Goal: Task Accomplishment & Management: Manage account settings

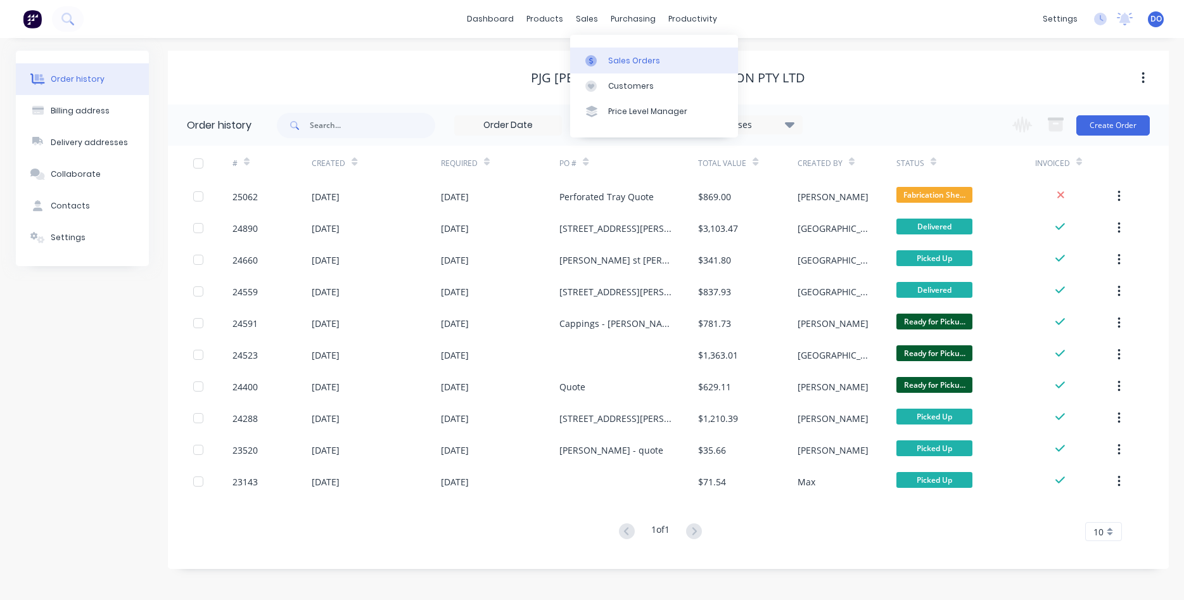
click at [621, 55] on div "Sales Orders" at bounding box center [634, 60] width 52 height 11
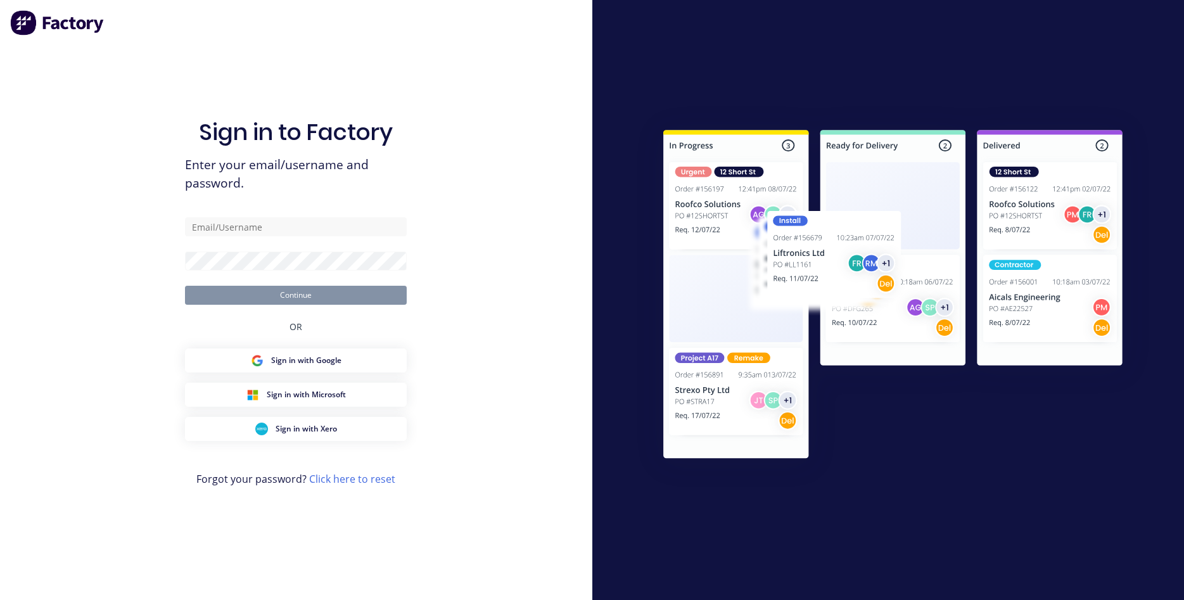
click at [195, 72] on div "Sign in to Factory Enter your email/username and password. Continue OR Sign in …" at bounding box center [296, 312] width 222 height 554
click at [260, 212] on div "Sign in to Factory Enter your email/username and password. Continue OR Sign in …" at bounding box center [296, 312] width 222 height 554
click at [273, 225] on input "text" at bounding box center [296, 226] width 222 height 19
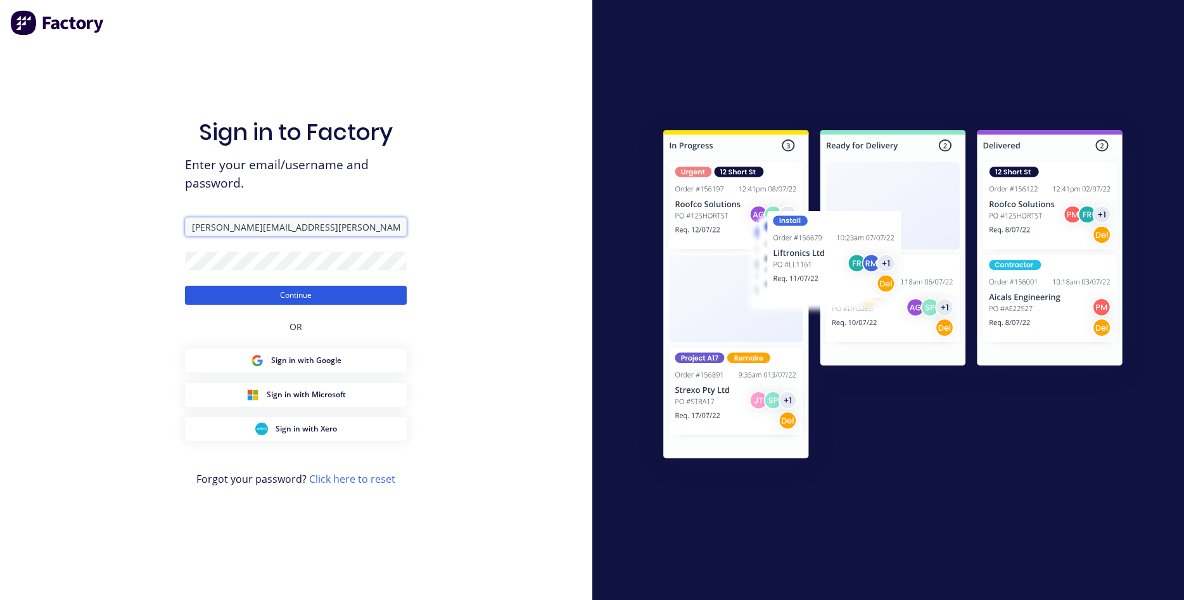
type input "[PERSON_NAME][EMAIL_ADDRESS][PERSON_NAME][DOMAIN_NAME]"
click at [271, 290] on button "Continue" at bounding box center [296, 295] width 222 height 19
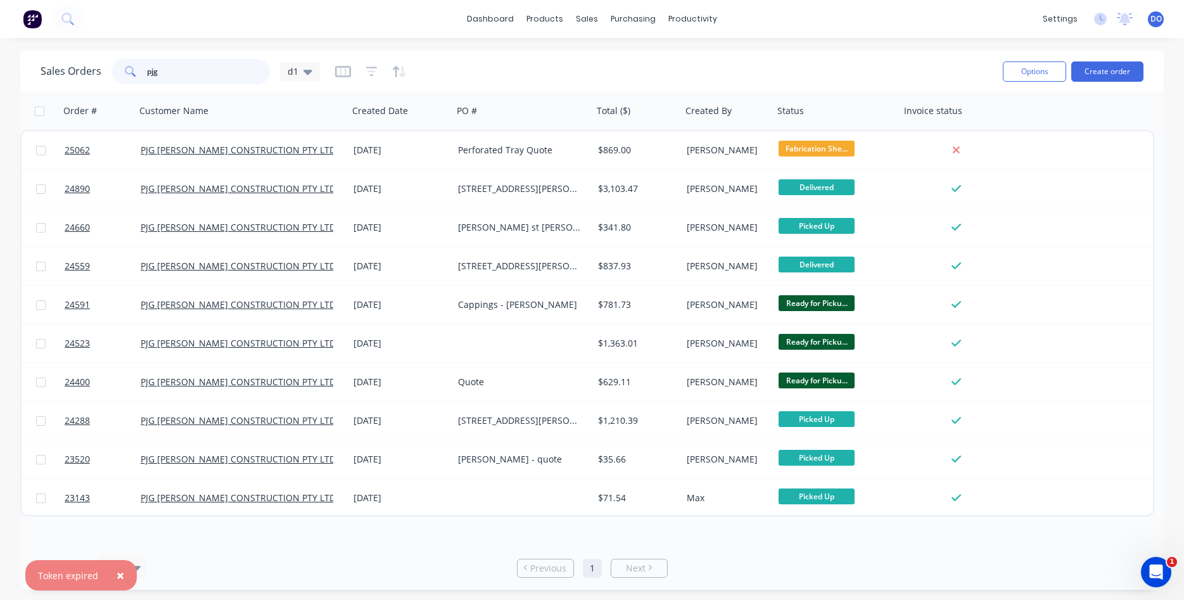
drag, startPoint x: 184, startPoint y: 67, endPoint x: 118, endPoint y: 56, distance: 66.8
click at [147, 65] on input "pjg" at bounding box center [209, 71] width 124 height 25
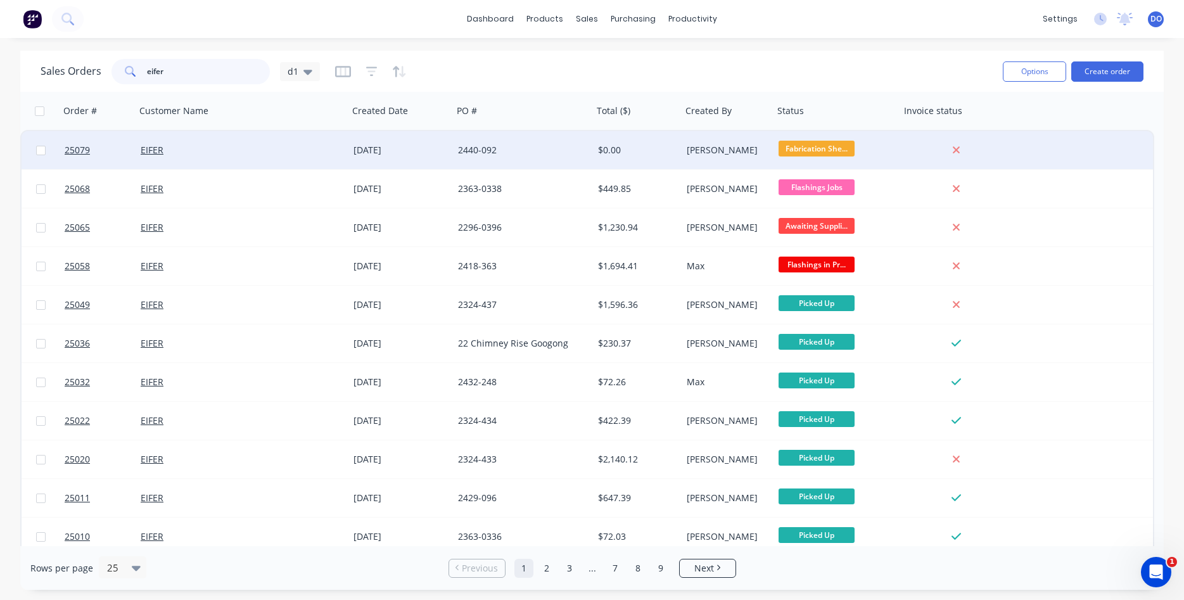
type input "eifer"
click at [398, 144] on div "[DATE]" at bounding box center [401, 150] width 94 height 13
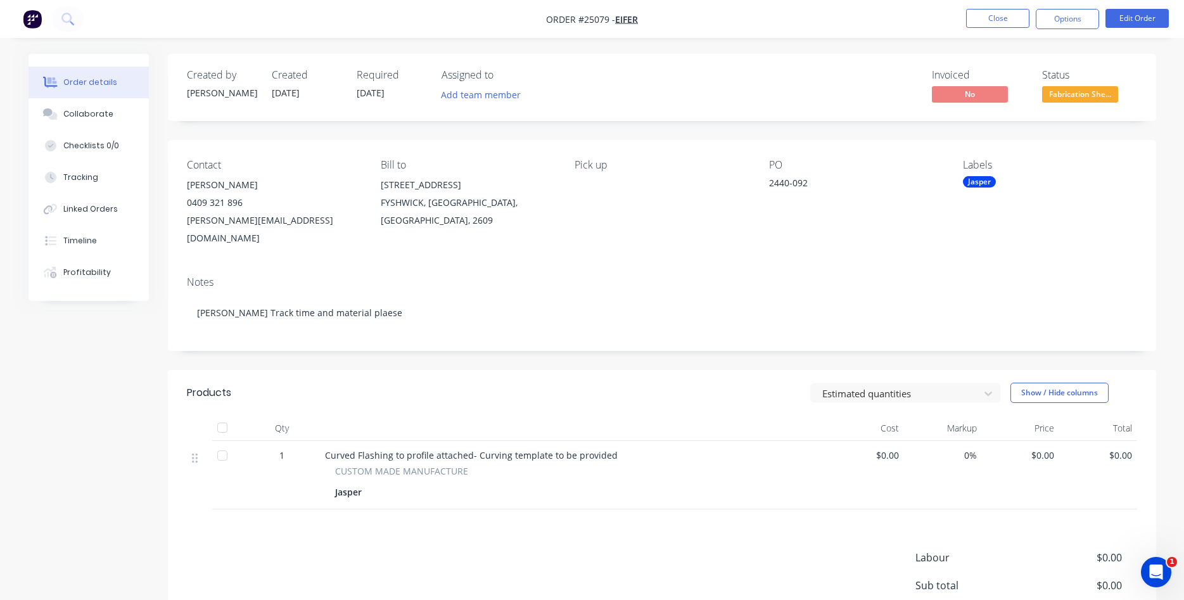
click at [501, 449] on span "Curved Flashing to profile attached- Curving template to be provided" at bounding box center [471, 455] width 293 height 12
click at [1118, 15] on button "Edit Order" at bounding box center [1136, 18] width 63 height 19
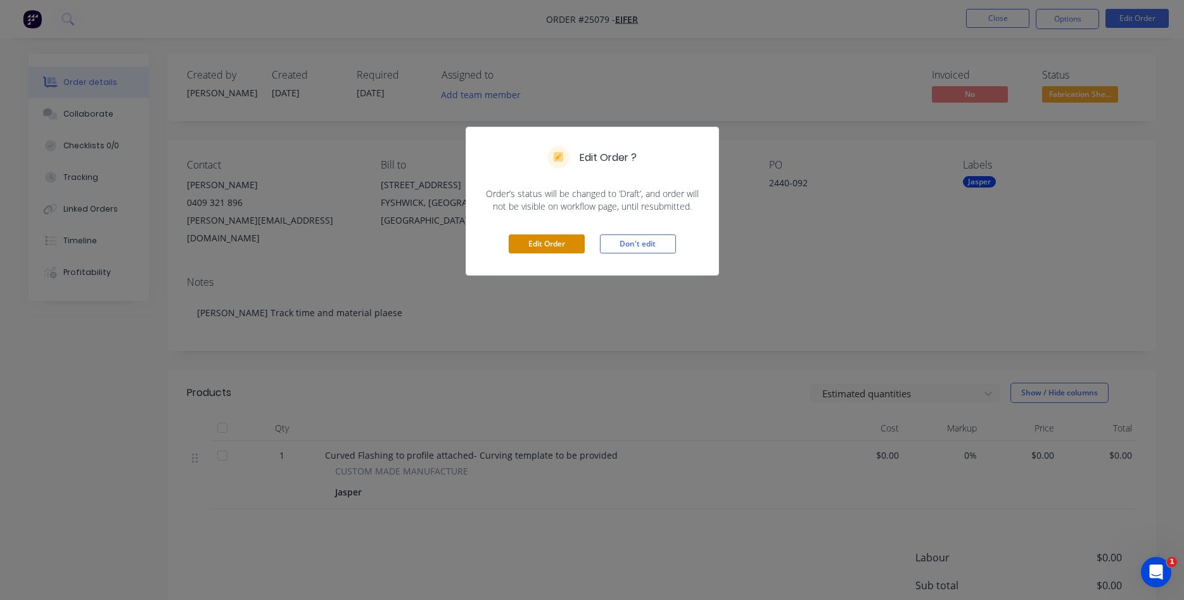
click at [548, 239] on button "Edit Order" at bounding box center [547, 243] width 76 height 19
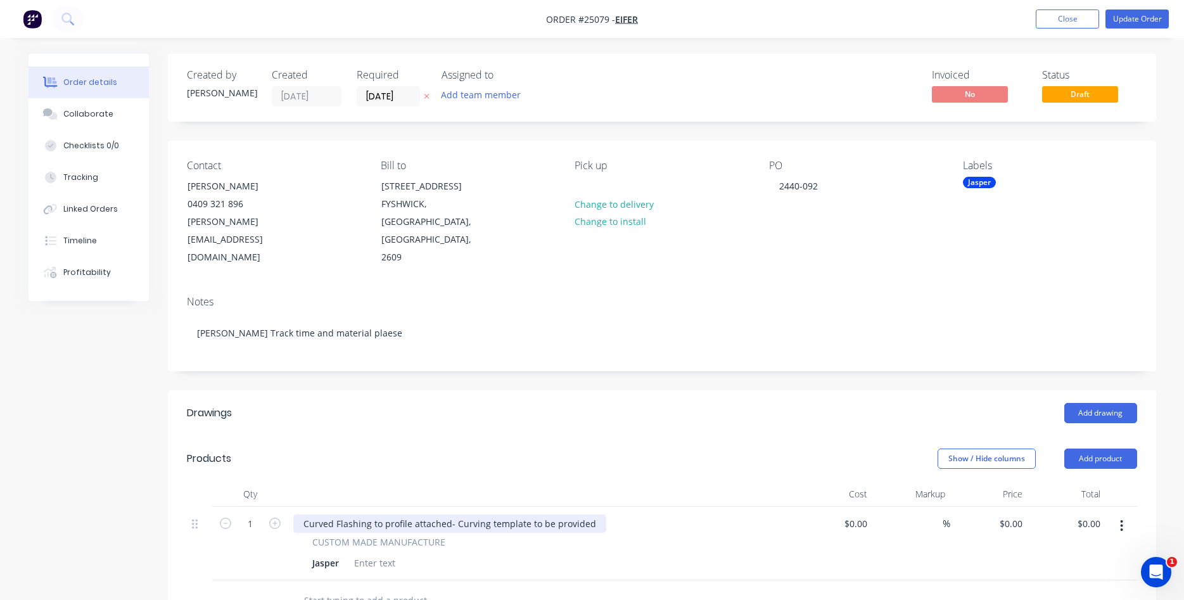
click at [584, 514] on div "Curved Flashing to profile attached- Curving template to be provided" at bounding box center [449, 523] width 313 height 18
click at [598, 514] on div "Curved Flashing to profile attached- Curving template to be provided -" at bounding box center [452, 523] width 319 height 18
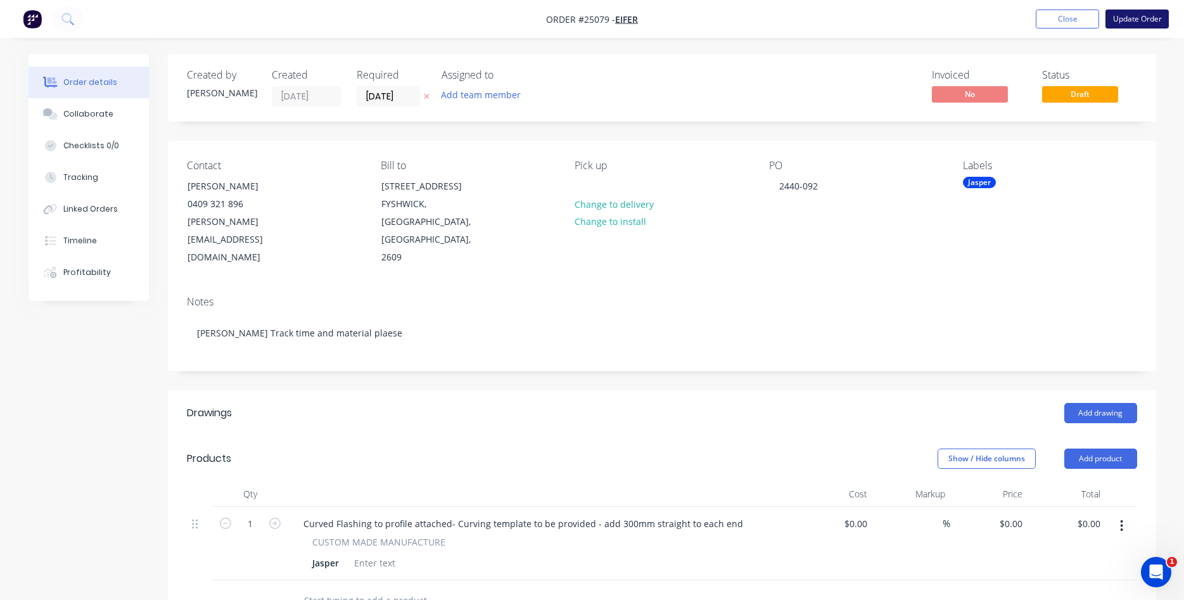
click at [1149, 16] on button "Update Order" at bounding box center [1136, 19] width 63 height 19
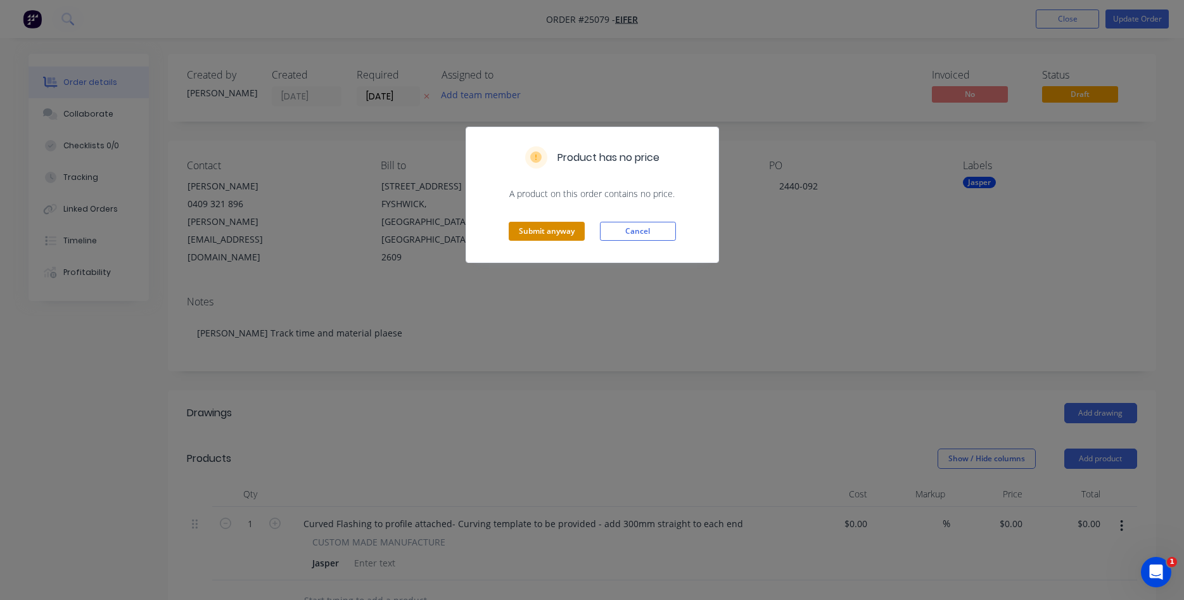
click at [563, 227] on button "Submit anyway" at bounding box center [547, 231] width 76 height 19
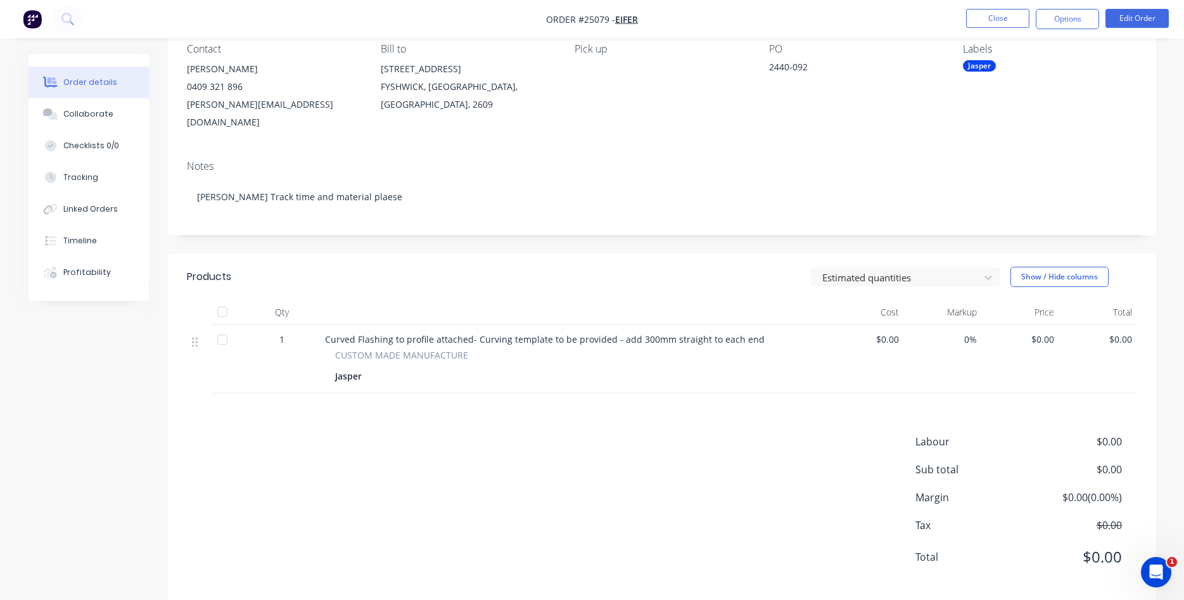
scroll to position [117, 0]
click at [1008, 22] on button "Close" at bounding box center [997, 18] width 63 height 19
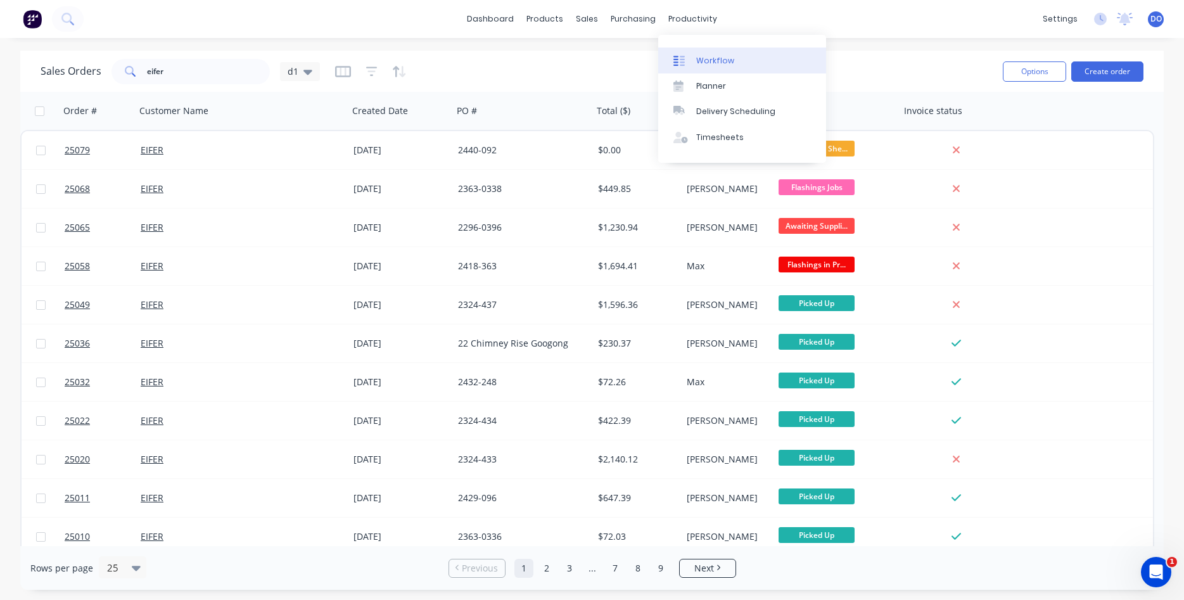
click at [721, 60] on div "Workflow" at bounding box center [715, 60] width 38 height 11
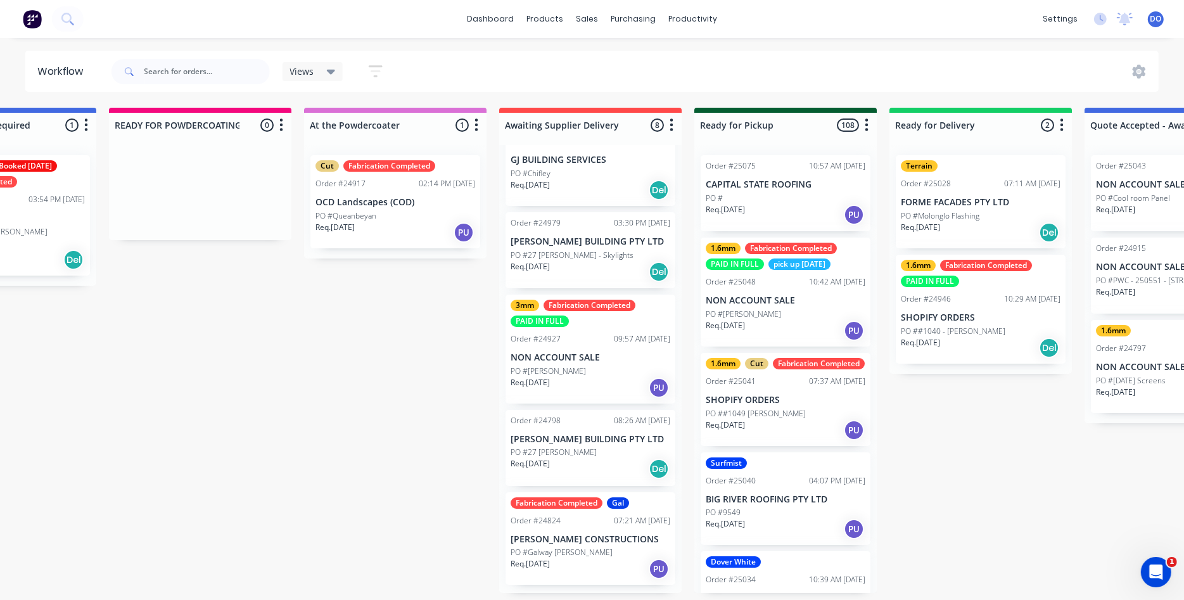
scroll to position [291, 0]
click at [587, 439] on p "[PERSON_NAME] BUILDING PTY LTD" at bounding box center [591, 437] width 160 height 11
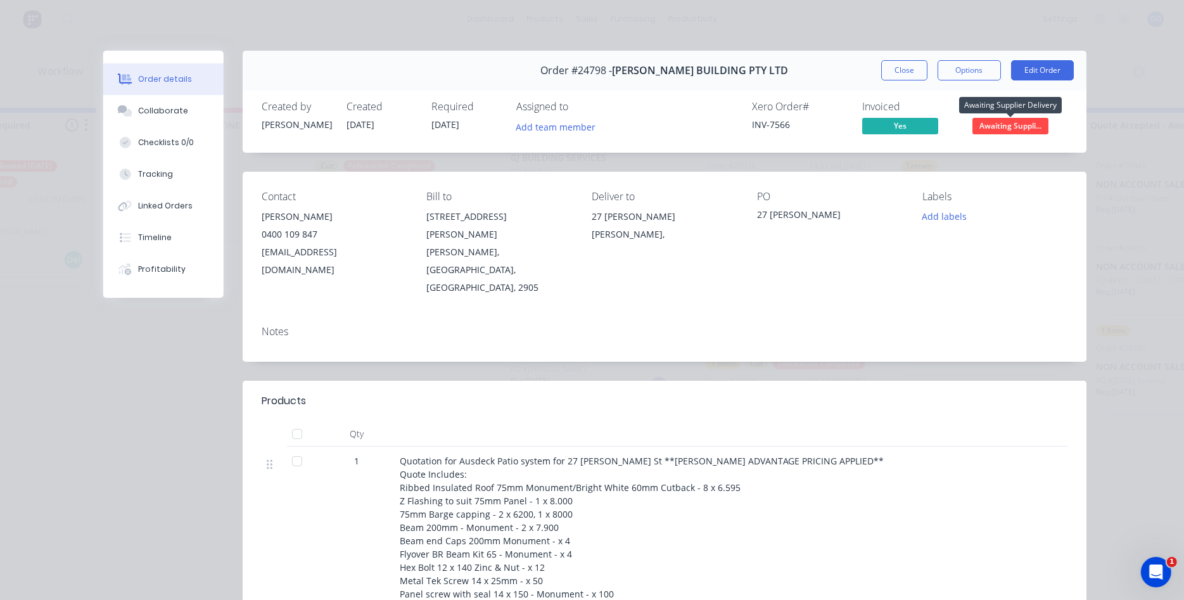
click at [1008, 125] on span "Awaiting Suppli..." at bounding box center [1010, 126] width 76 height 16
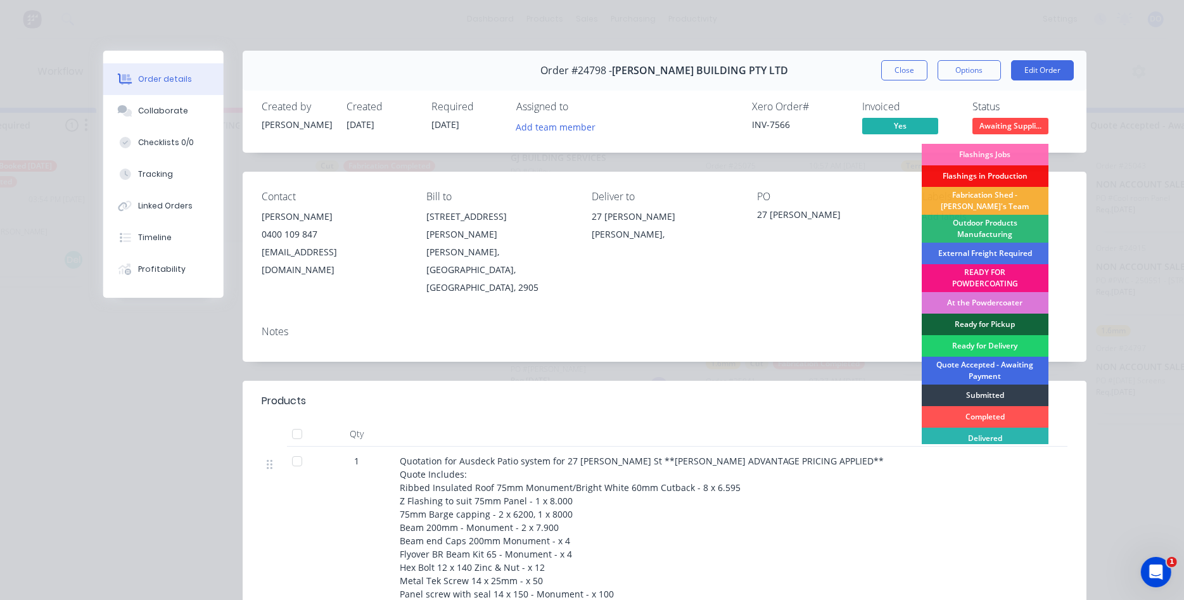
scroll to position [27, 0]
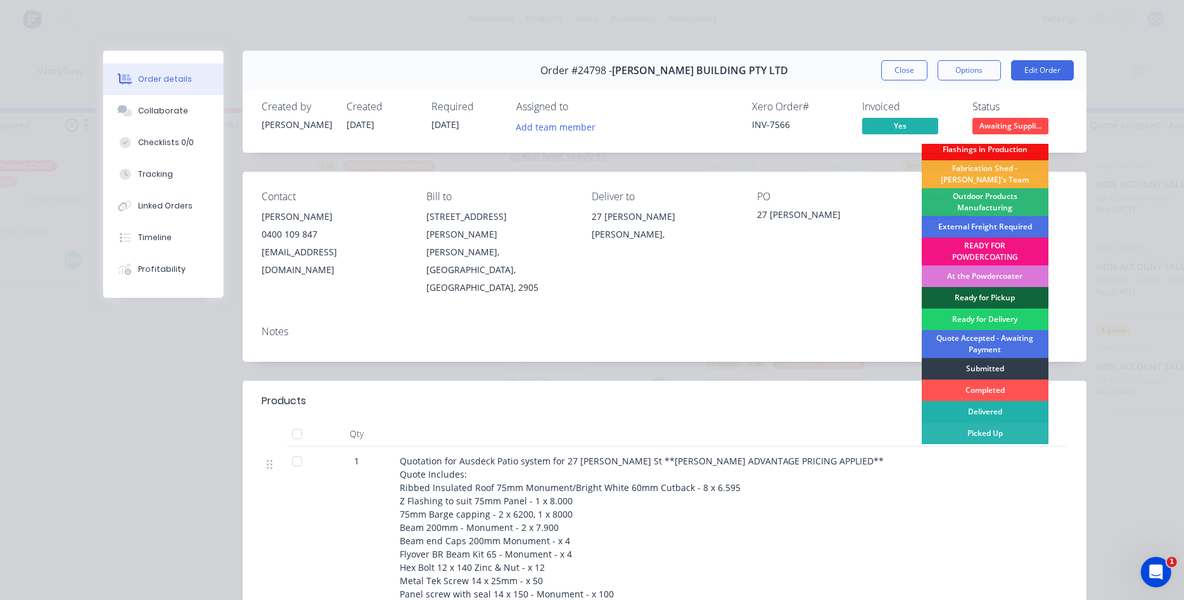
click at [1009, 411] on div "Delivered" at bounding box center [985, 412] width 127 height 22
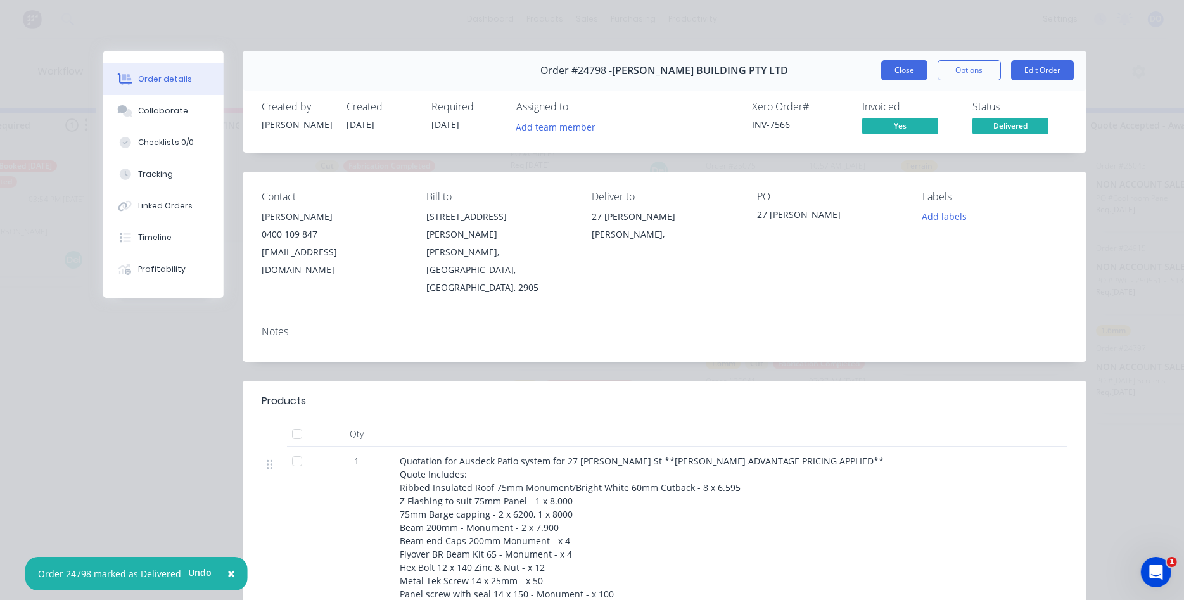
click at [902, 71] on button "Close" at bounding box center [904, 70] width 46 height 20
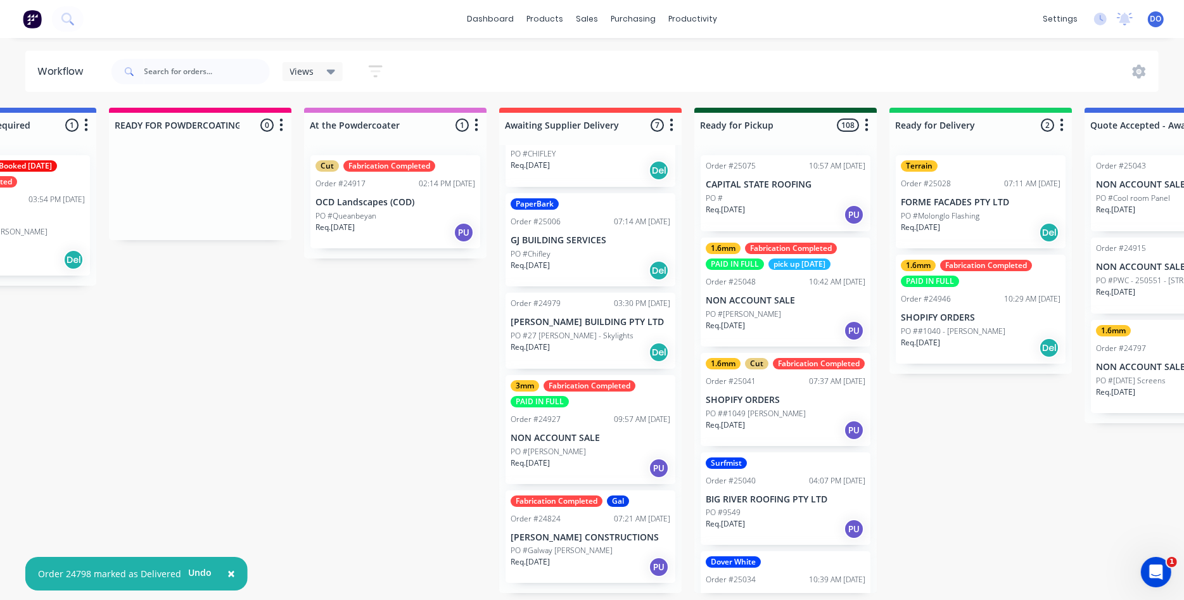
click at [591, 334] on div "PO #27 [PERSON_NAME] - Skylights" at bounding box center [591, 335] width 160 height 11
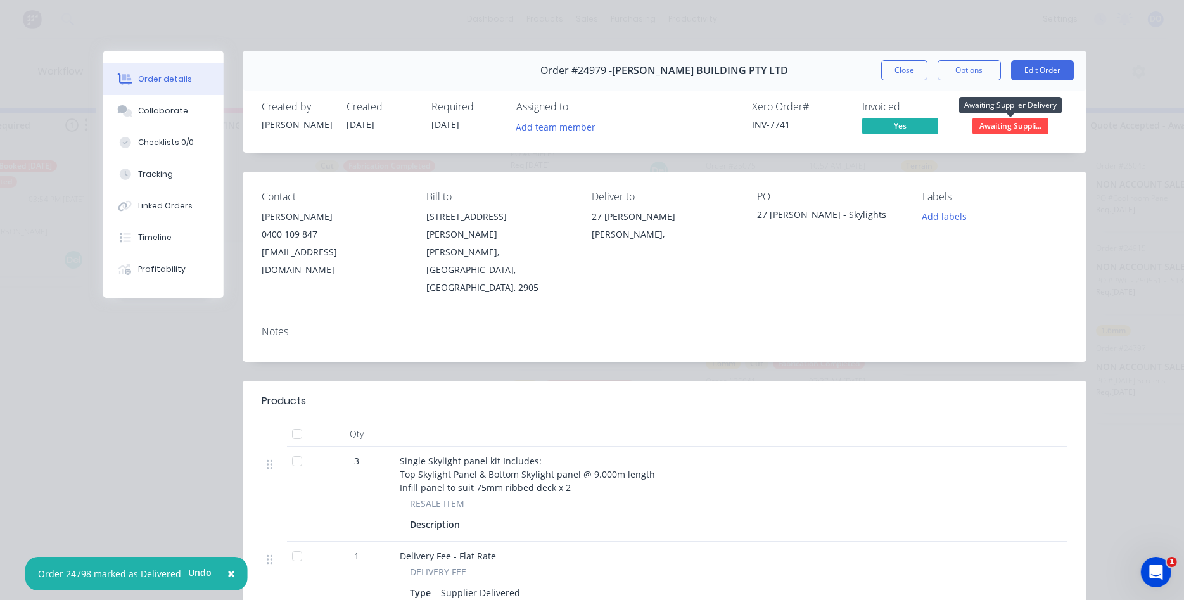
click at [1010, 129] on span "Awaiting Suppli..." at bounding box center [1010, 126] width 76 height 16
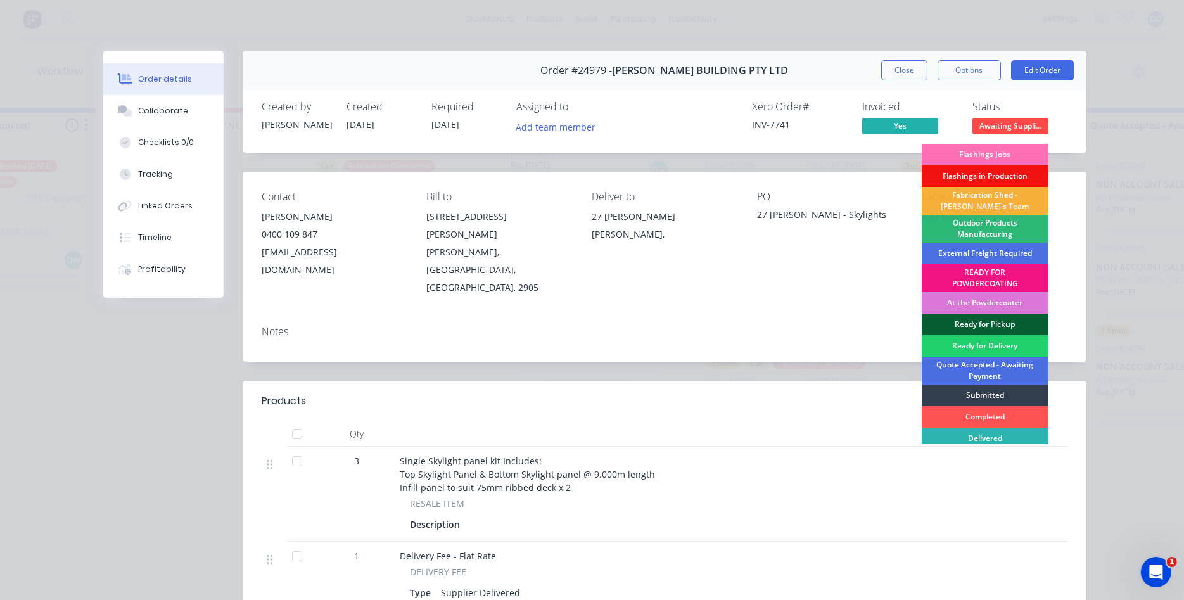
scroll to position [27, 0]
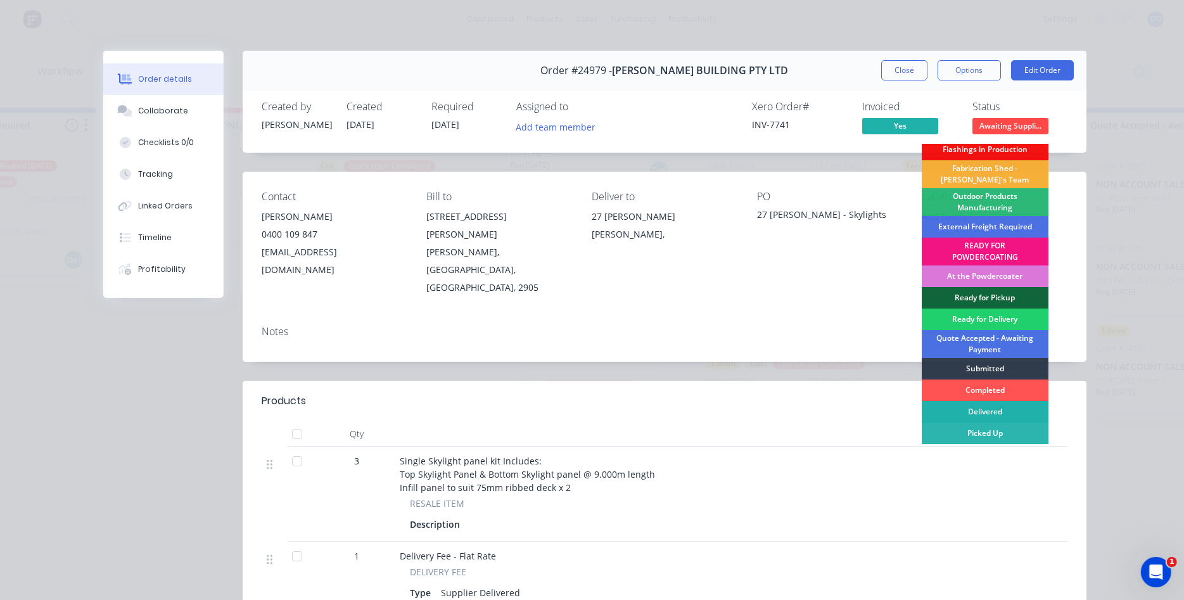
click at [992, 414] on div "Delivered" at bounding box center [985, 412] width 127 height 22
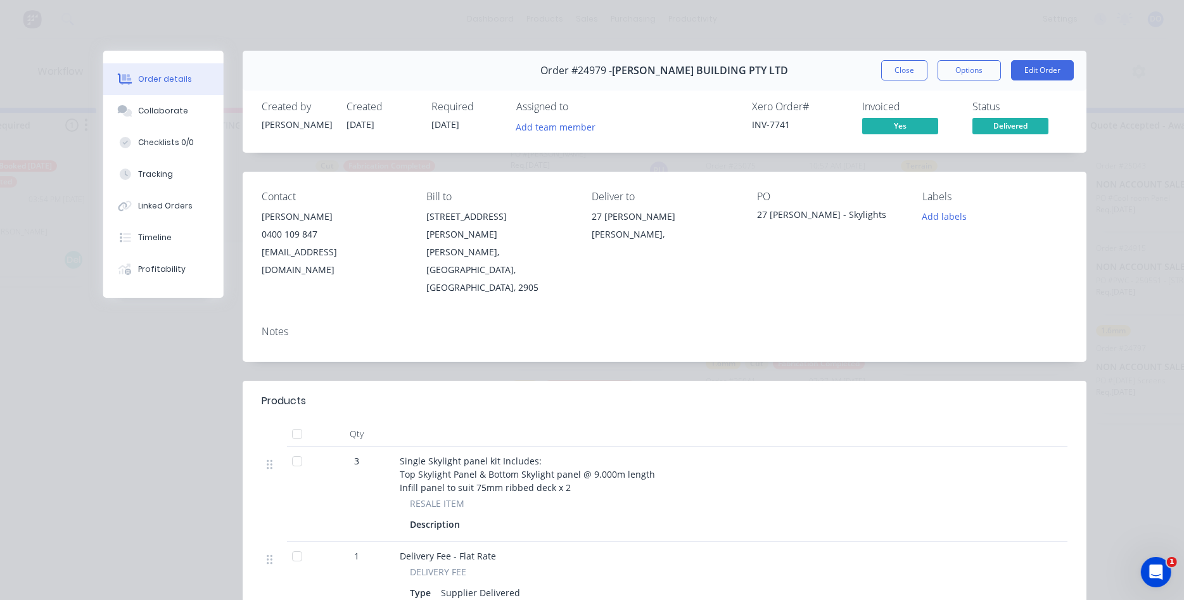
scroll to position [127, 0]
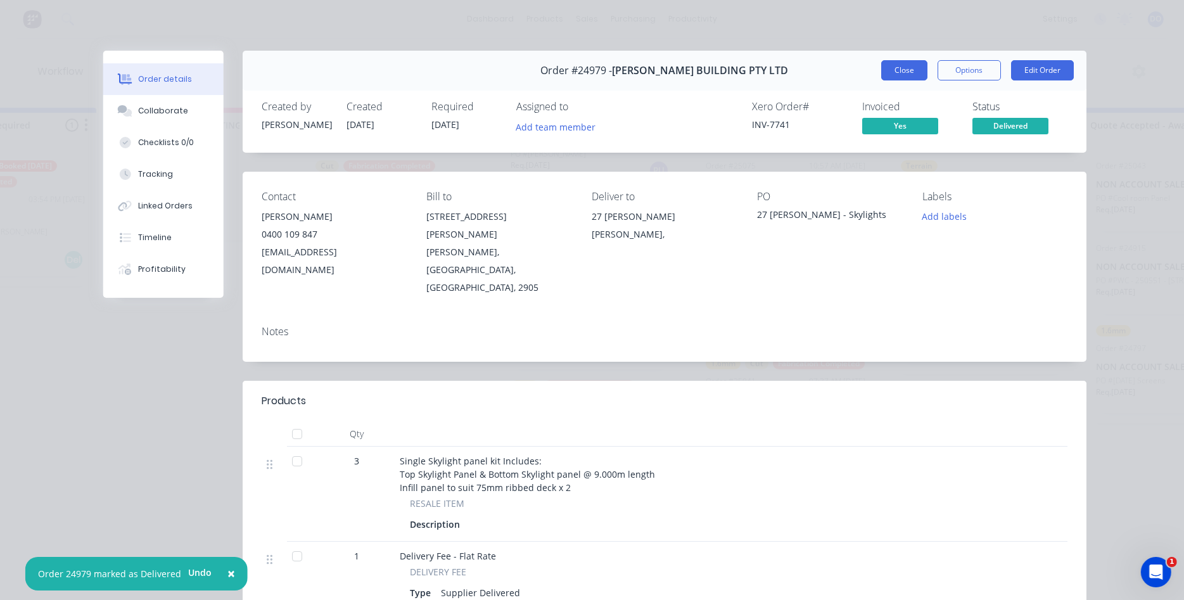
click at [901, 74] on button "Close" at bounding box center [904, 70] width 46 height 20
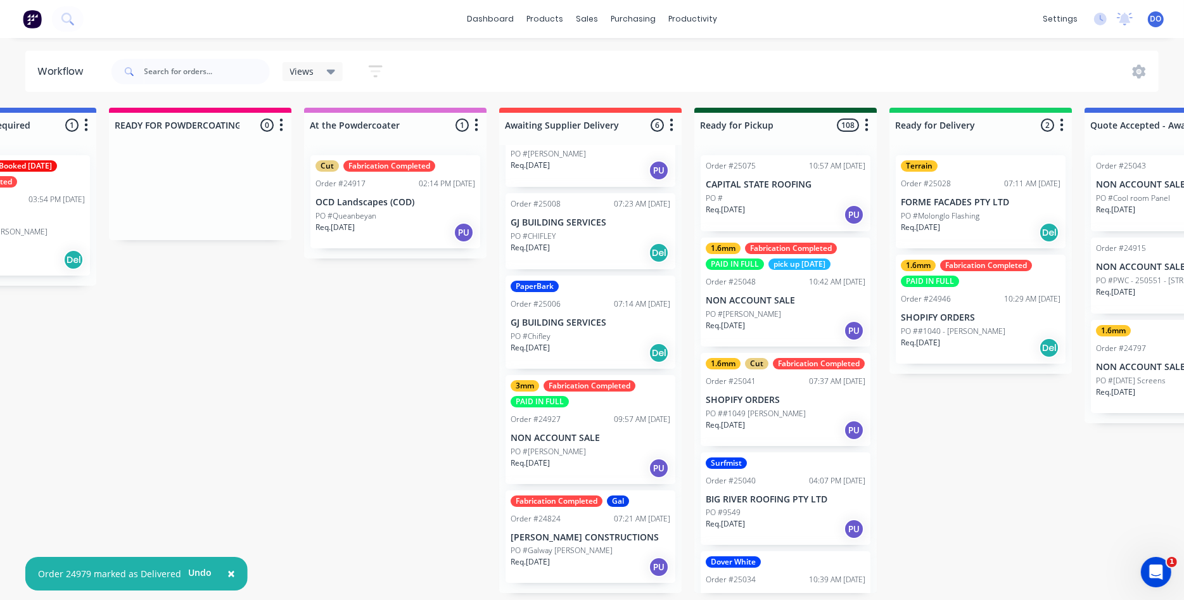
click at [594, 438] on p "NON ACCOUNT SALE" at bounding box center [591, 438] width 160 height 11
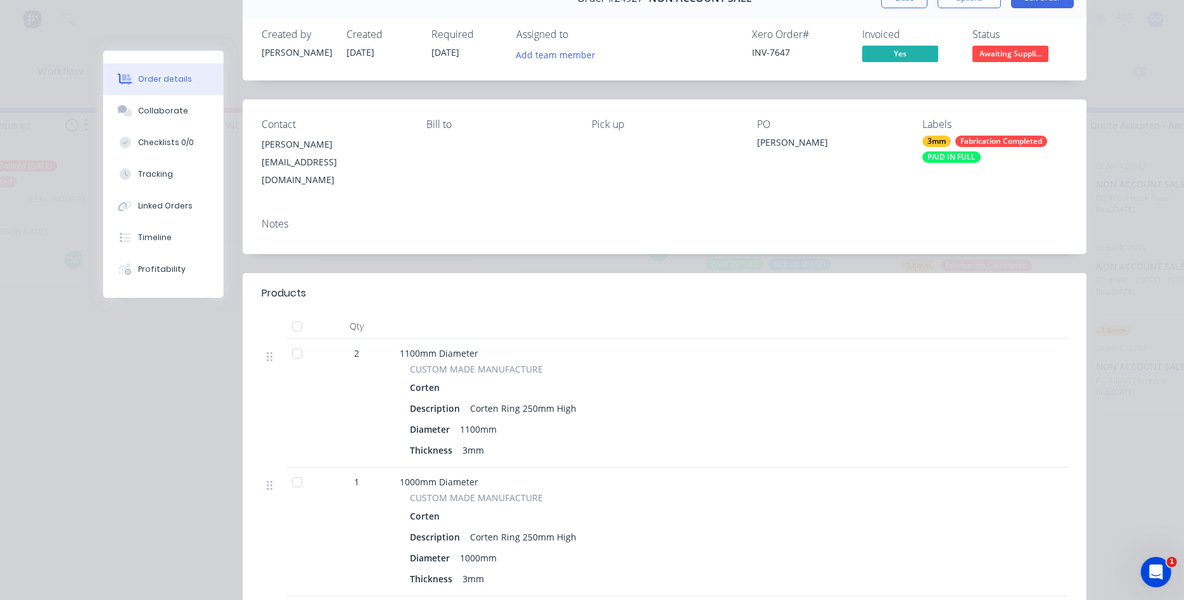
scroll to position [0, 0]
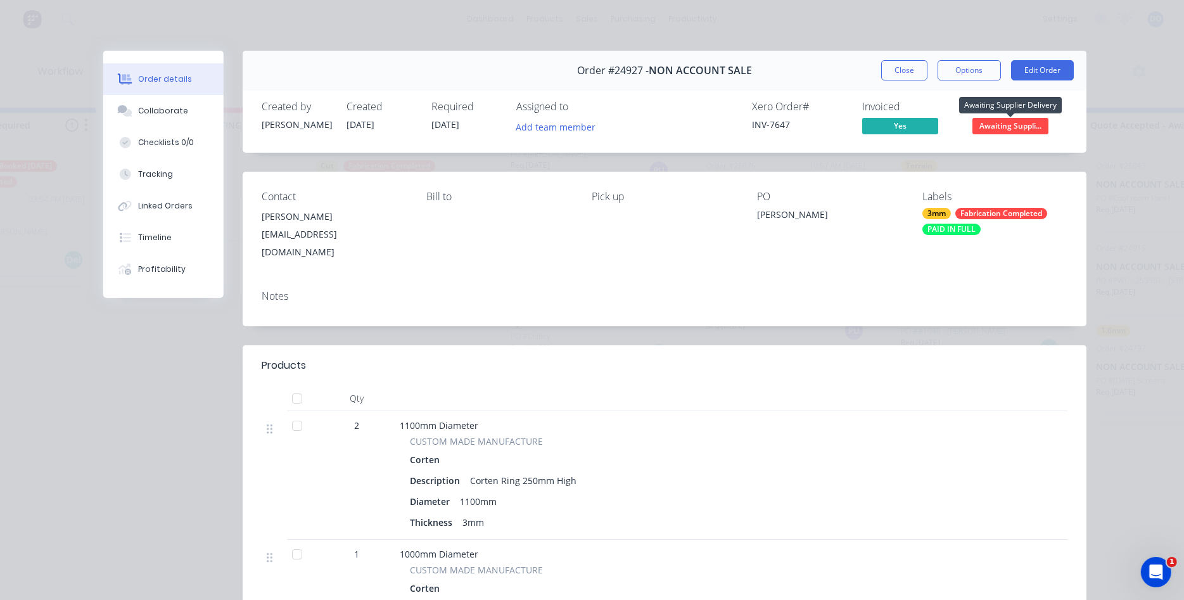
click at [1001, 124] on span "Awaiting Suppli..." at bounding box center [1010, 126] width 76 height 16
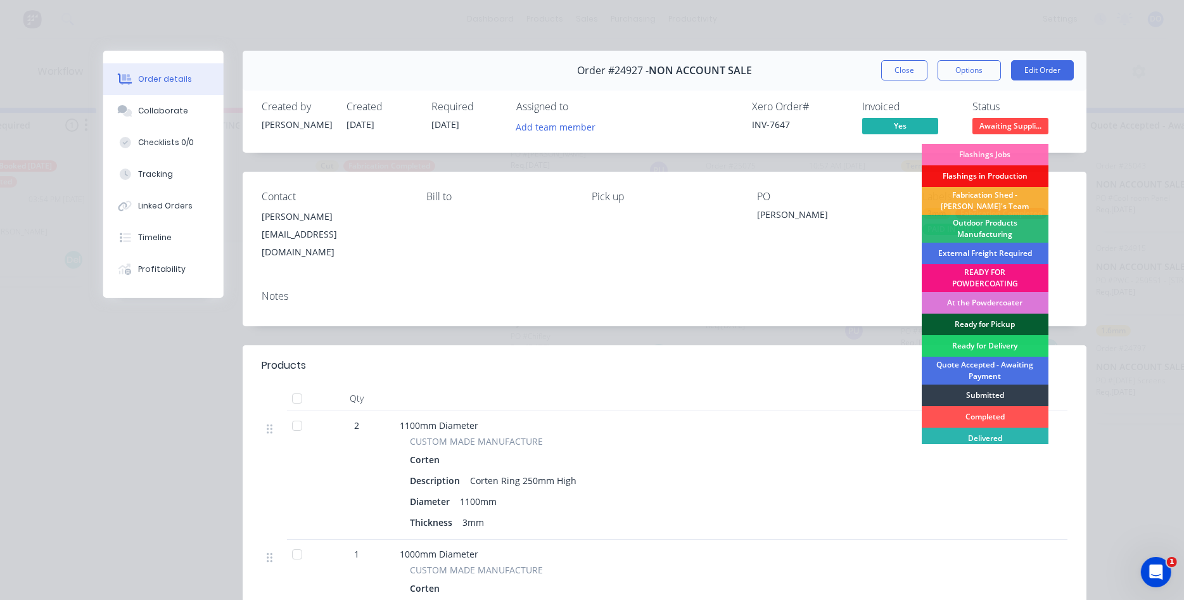
click at [986, 324] on div "Ready for Pickup" at bounding box center [985, 325] width 127 height 22
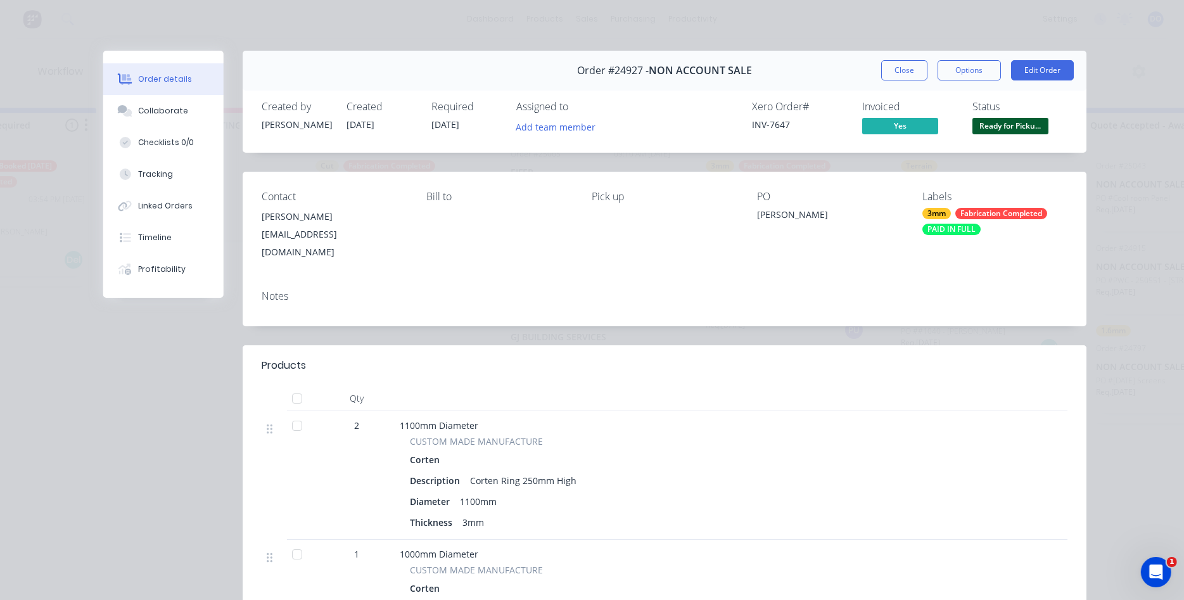
scroll to position [12, 0]
click at [906, 71] on button "Close" at bounding box center [904, 70] width 46 height 20
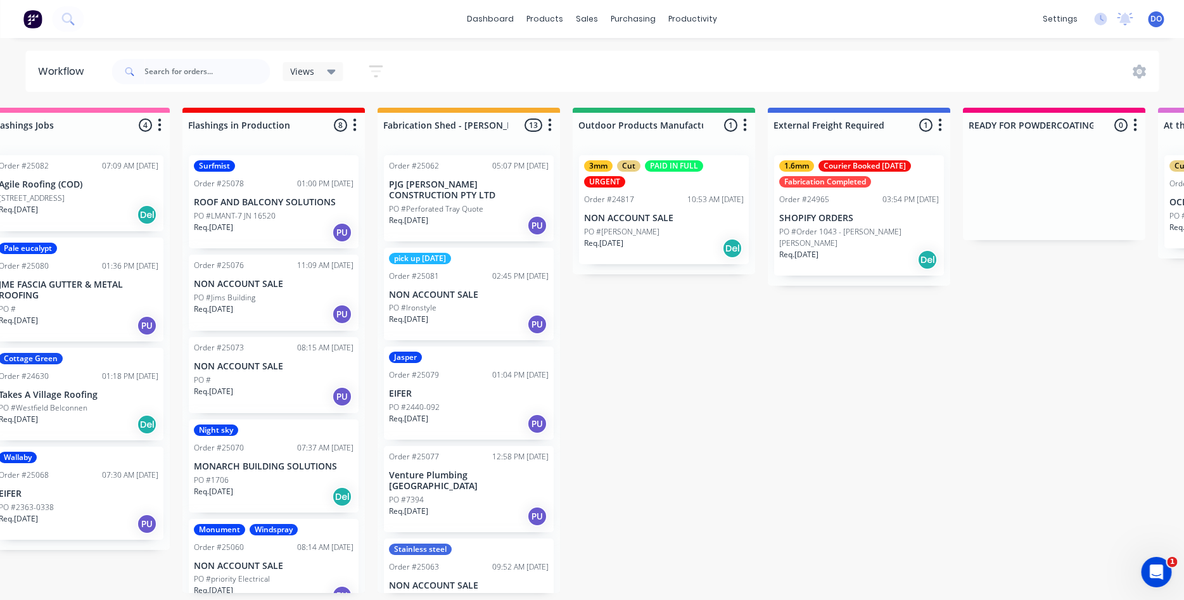
scroll to position [0, 0]
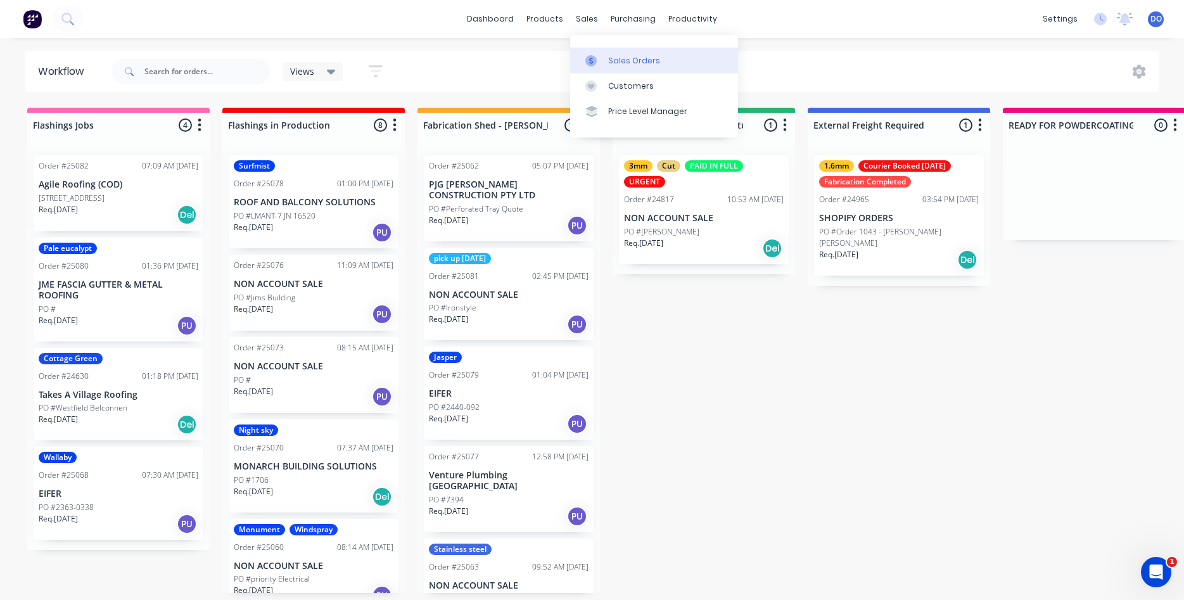
click at [617, 61] on div "Sales Orders" at bounding box center [634, 60] width 52 height 11
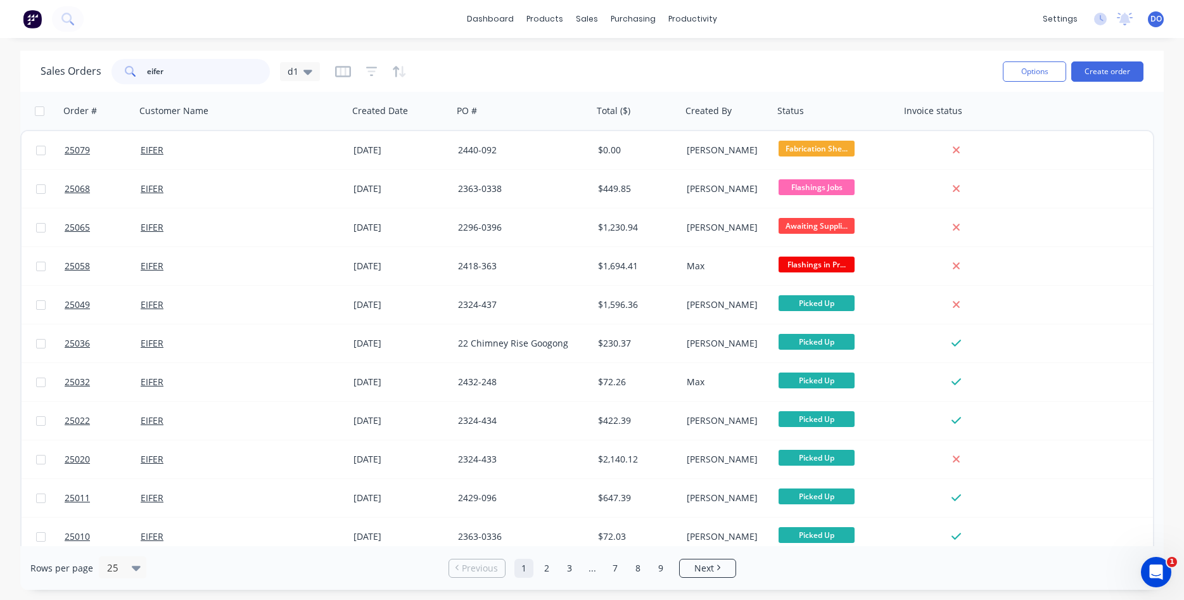
drag, startPoint x: 143, startPoint y: 77, endPoint x: 36, endPoint y: 74, distance: 106.5
click at [147, 75] on input "eifer" at bounding box center [209, 71] width 124 height 25
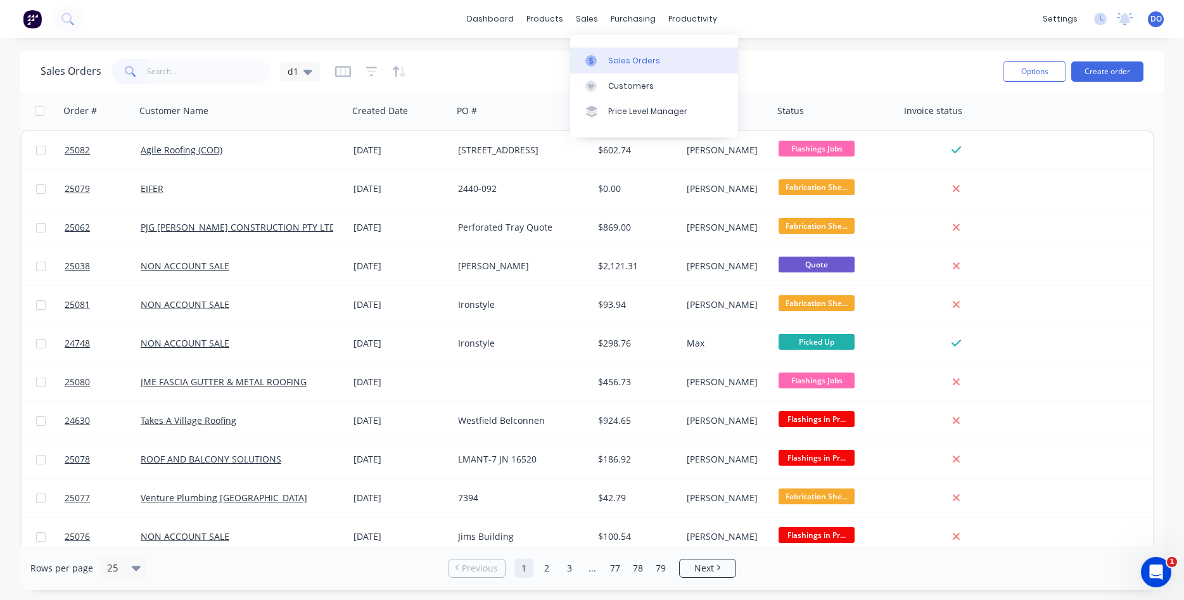
click at [627, 58] on div "Sales Orders" at bounding box center [634, 60] width 52 height 11
click at [191, 78] on input "text" at bounding box center [209, 71] width 124 height 25
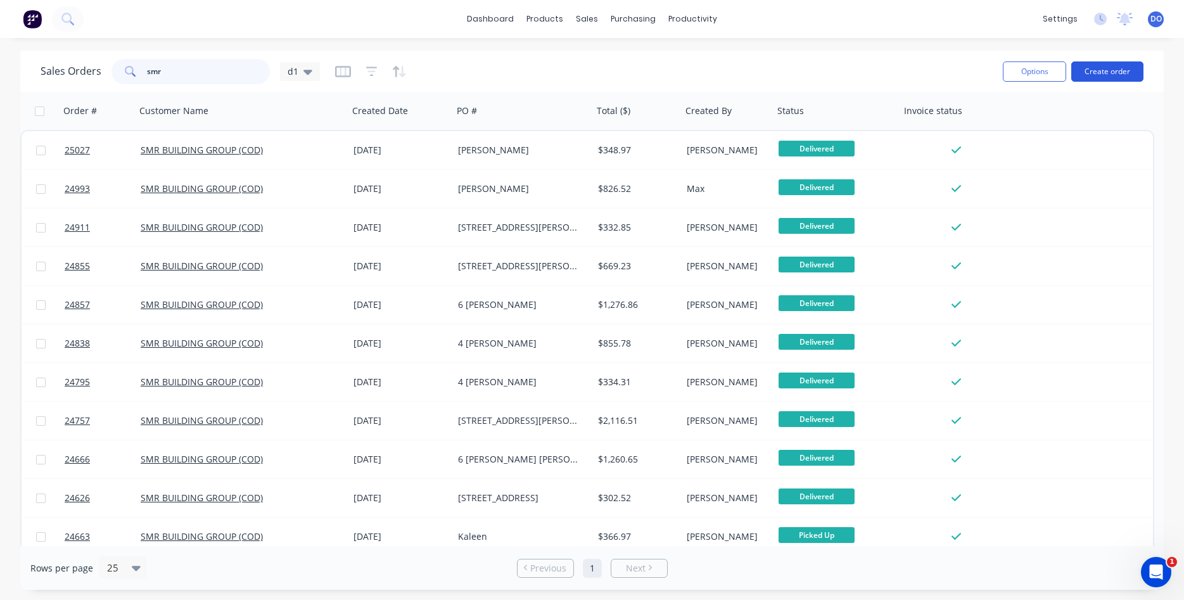
type input "smr"
click at [1114, 70] on button "Create order" at bounding box center [1107, 71] width 72 height 20
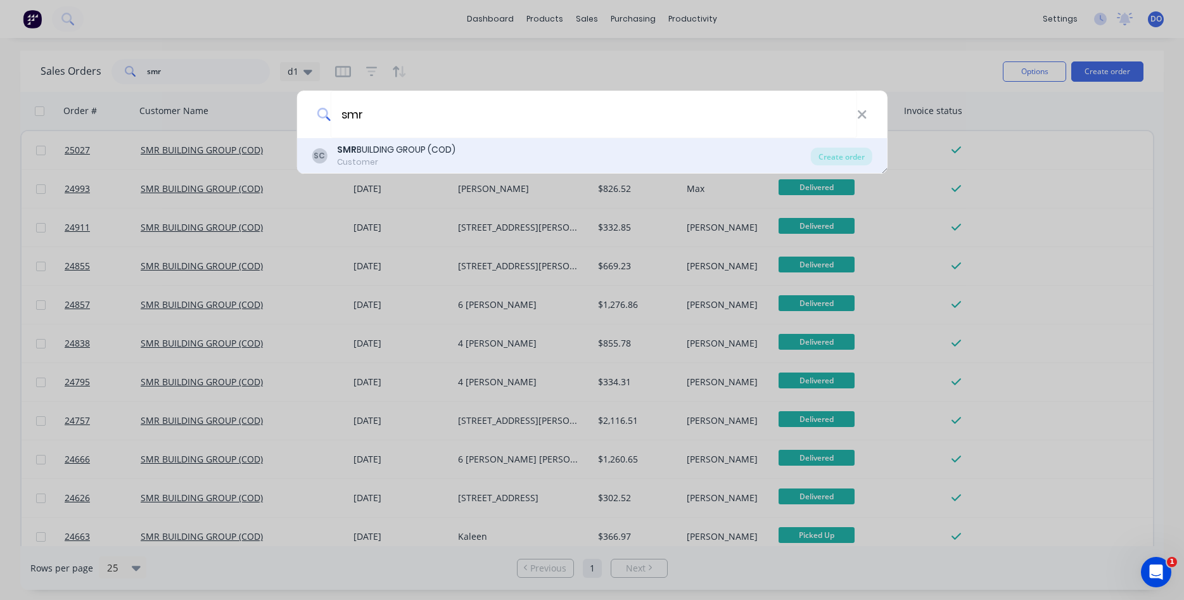
type input "smr"
click at [383, 167] on div "Customer" at bounding box center [396, 161] width 118 height 11
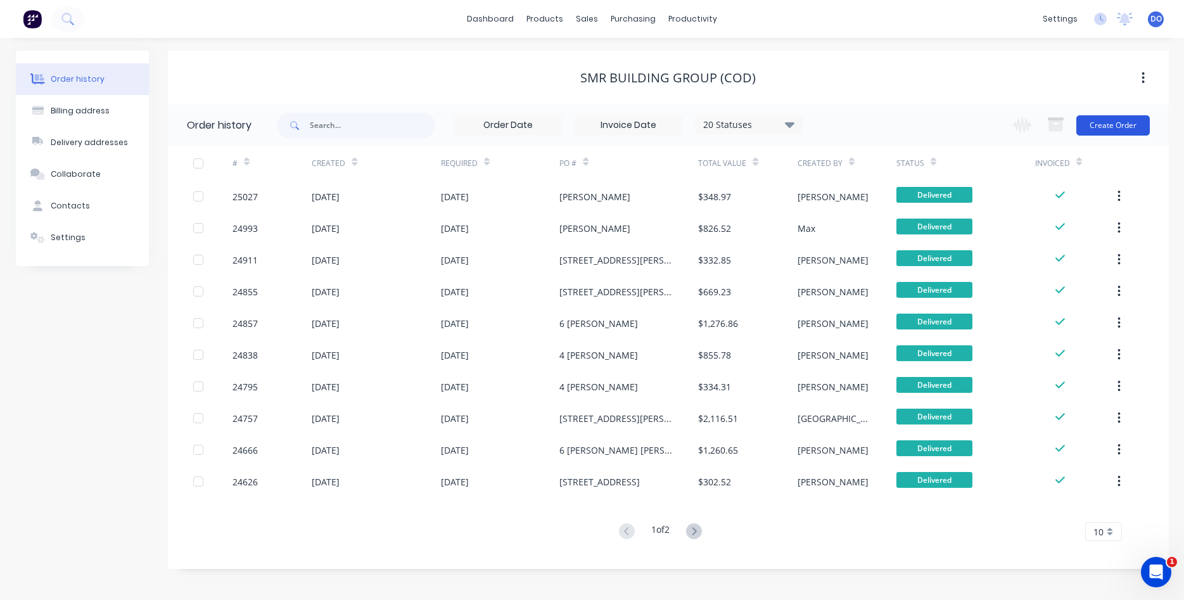
click at [1107, 130] on button "Create Order" at bounding box center [1112, 125] width 73 height 20
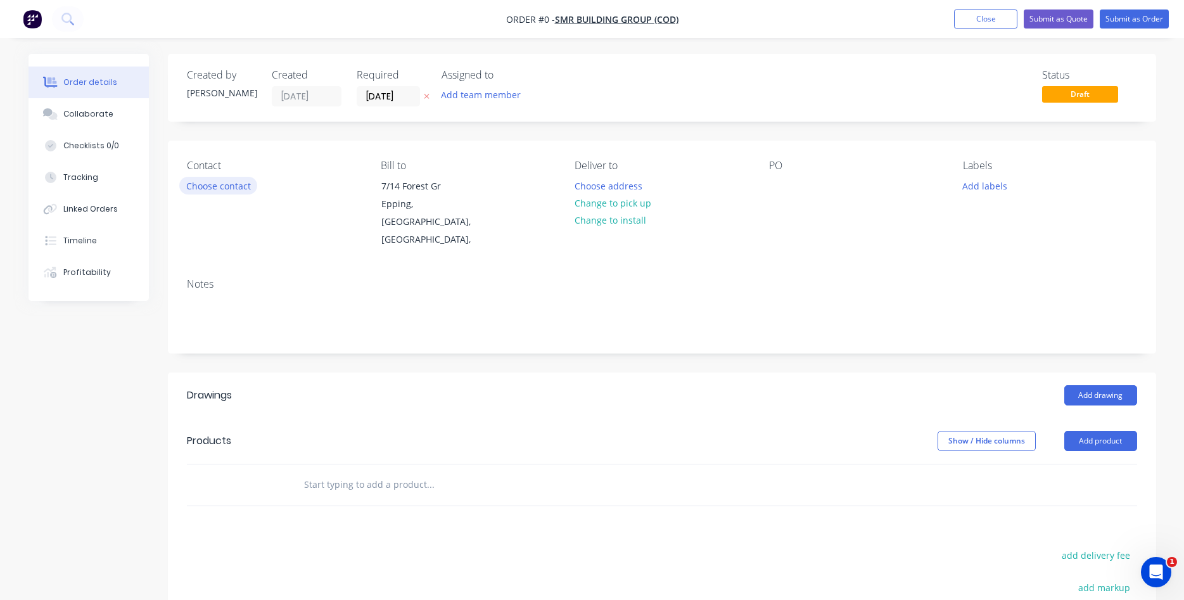
click at [212, 182] on button "Choose contact" at bounding box center [218, 185] width 78 height 17
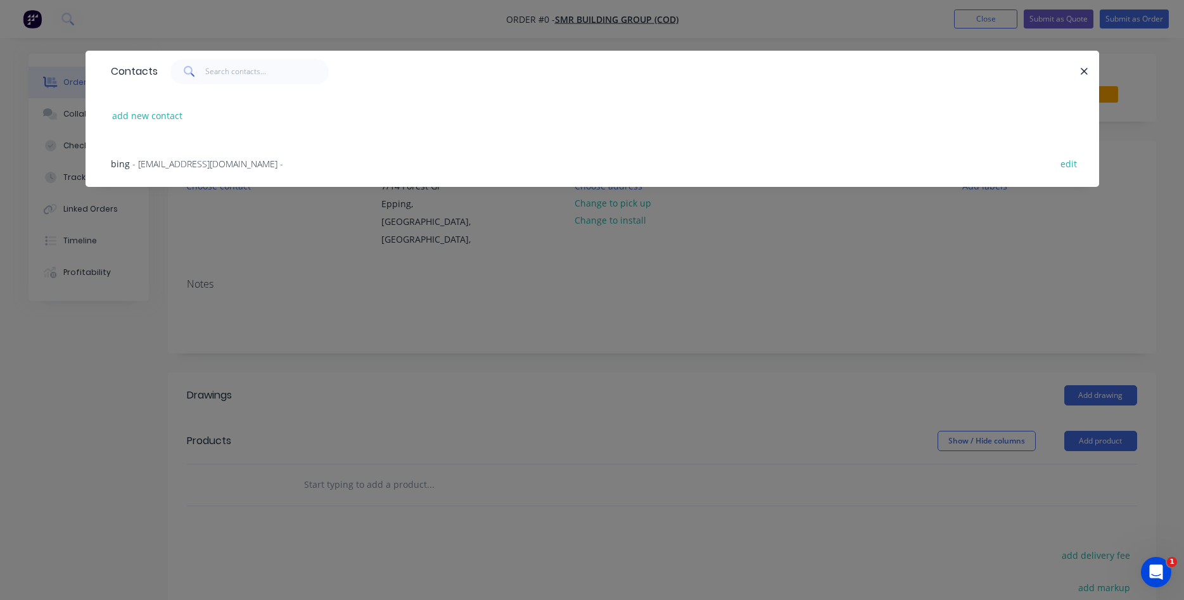
click at [200, 159] on span "- [EMAIL_ADDRESS][DOMAIN_NAME] -" at bounding box center [207, 164] width 151 height 12
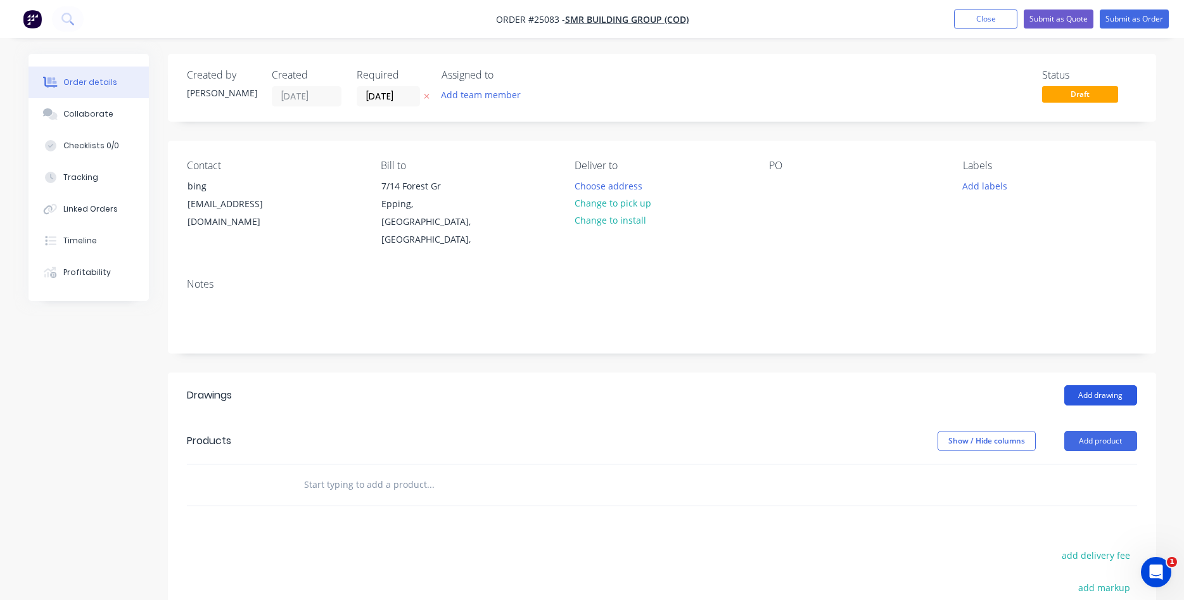
click at [1102, 385] on button "Add drawing" at bounding box center [1100, 395] width 73 height 20
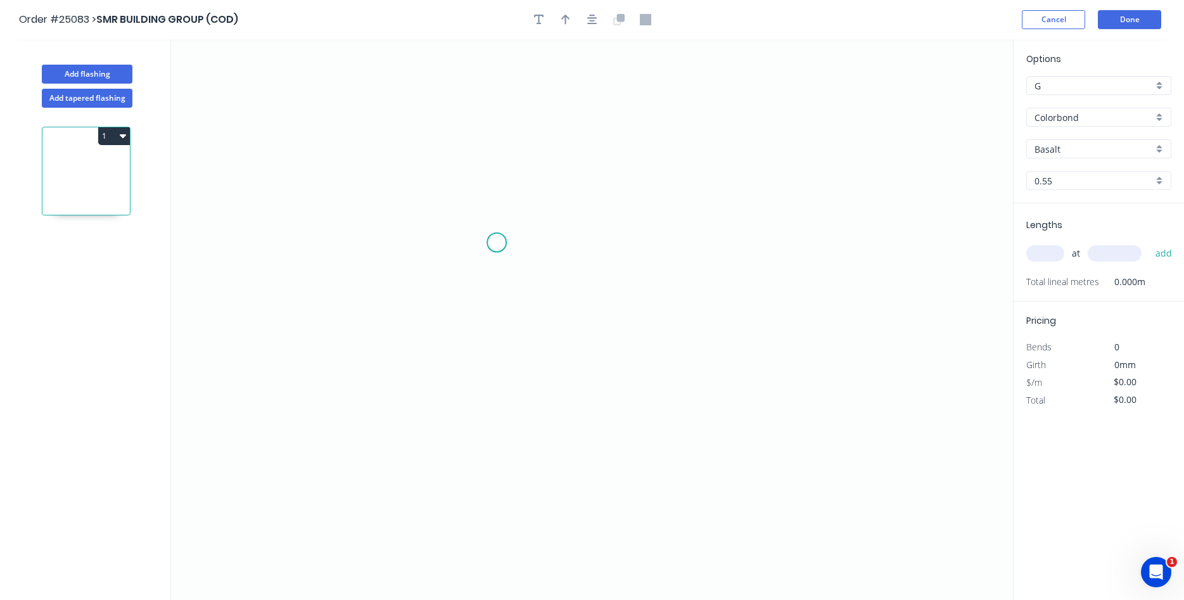
click at [497, 239] on icon "0" at bounding box center [592, 319] width 842 height 561
click at [428, 239] on icon "0" at bounding box center [592, 319] width 842 height 561
click at [428, 144] on icon at bounding box center [428, 191] width 0 height 95
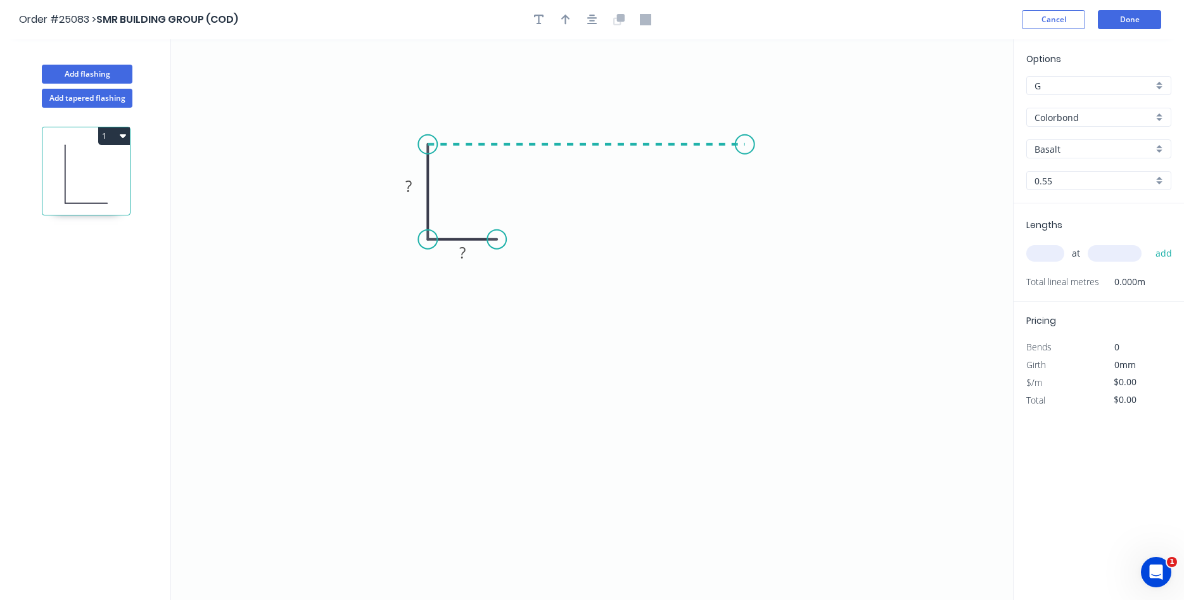
click at [745, 142] on icon "0 ? ?" at bounding box center [592, 319] width 842 height 561
click at [585, 117] on tspan "?" at bounding box center [586, 119] width 6 height 21
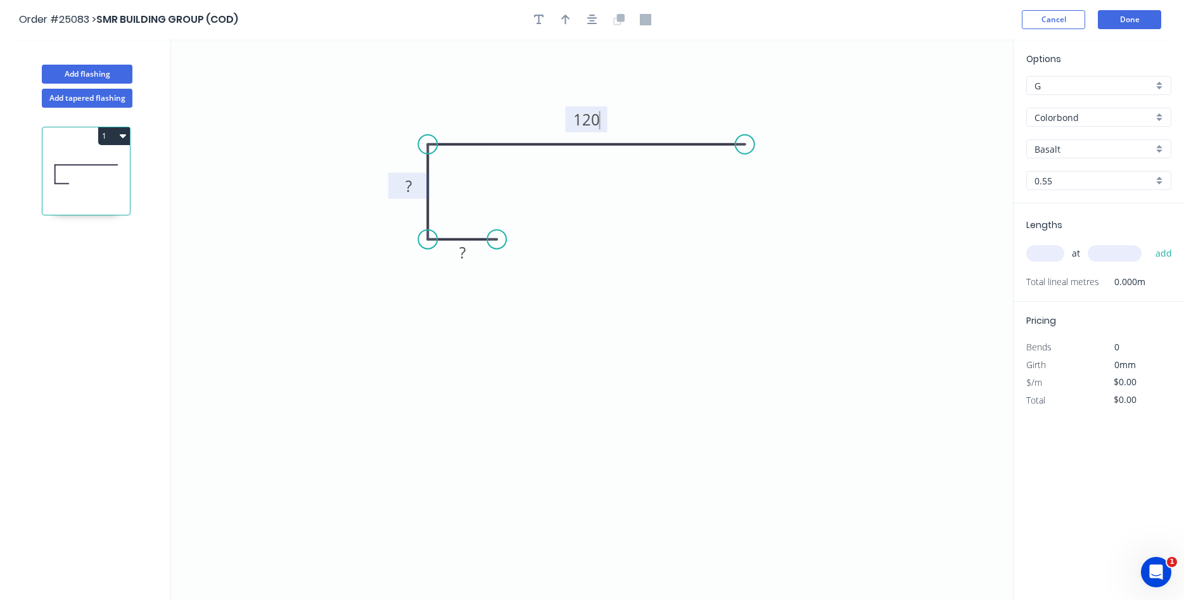
click at [405, 188] on rect at bounding box center [408, 187] width 25 height 18
drag, startPoint x: 499, startPoint y: 237, endPoint x: 516, endPoint y: 234, distance: 17.4
click at [516, 234] on circle at bounding box center [515, 239] width 19 height 19
click at [538, 278] on div "Crush & Fold" at bounding box center [579, 278] width 127 height 26
drag, startPoint x: 519, startPoint y: 263, endPoint x: 534, endPoint y: 215, distance: 49.7
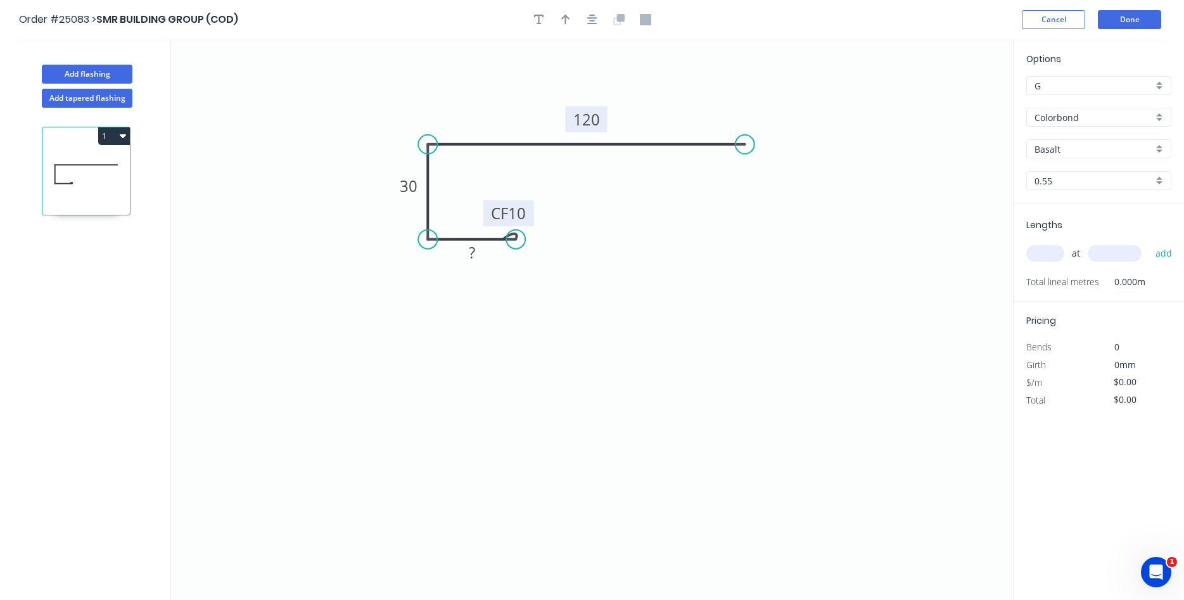
click at [534, 215] on rect at bounding box center [508, 213] width 51 height 26
click at [477, 255] on rect at bounding box center [471, 254] width 25 height 18
click at [564, 13] on button "button" at bounding box center [565, 19] width 19 height 19
type input "$8.11"
drag, startPoint x: 950, startPoint y: 101, endPoint x: 529, endPoint y: 316, distance: 472.9
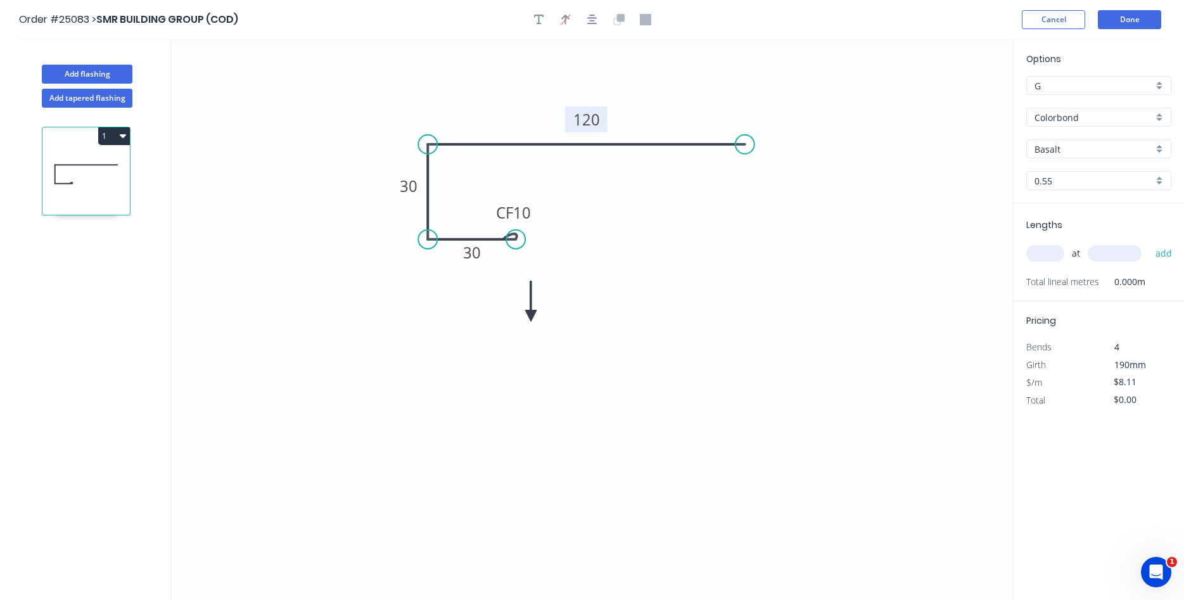
click at [529, 316] on icon at bounding box center [530, 301] width 11 height 41
click at [528, 315] on icon at bounding box center [528, 301] width 11 height 41
click at [528, 315] on icon at bounding box center [538, 304] width 37 height 37
click at [528, 315] on icon at bounding box center [543, 315] width 41 height 11
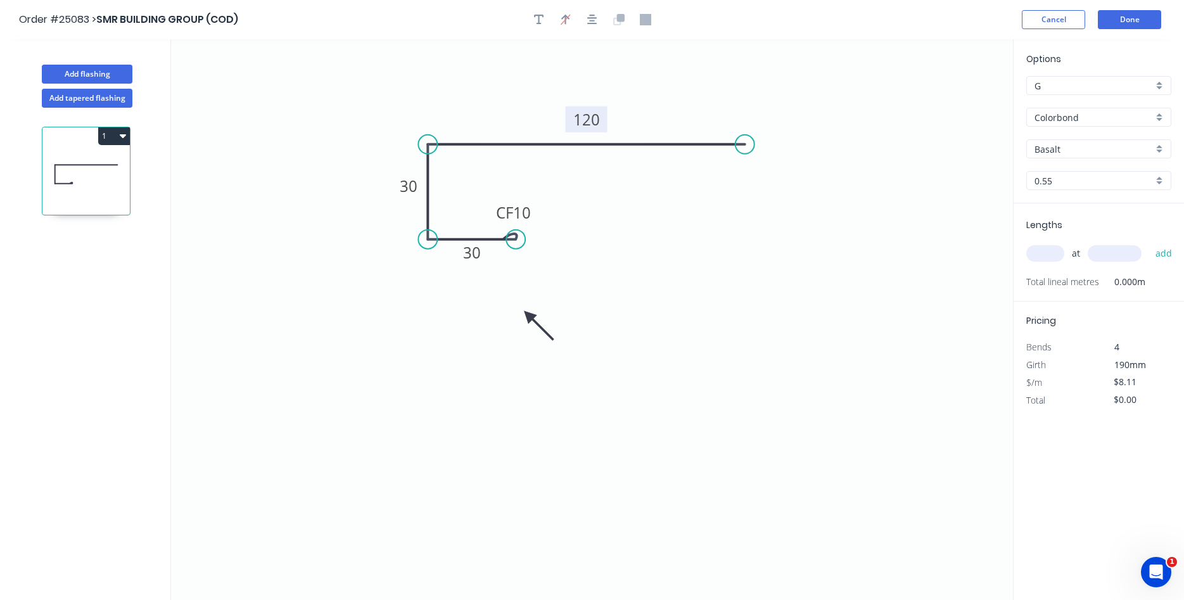
click at [529, 314] on icon at bounding box center [538, 325] width 37 height 37
click at [529, 314] on icon at bounding box center [539, 324] width 37 height 37
click at [529, 314] on icon at bounding box center [528, 329] width 11 height 41
drag, startPoint x: 529, startPoint y: 314, endPoint x: 413, endPoint y: 262, distance: 127.3
click at [413, 262] on icon at bounding box center [400, 271] width 37 height 37
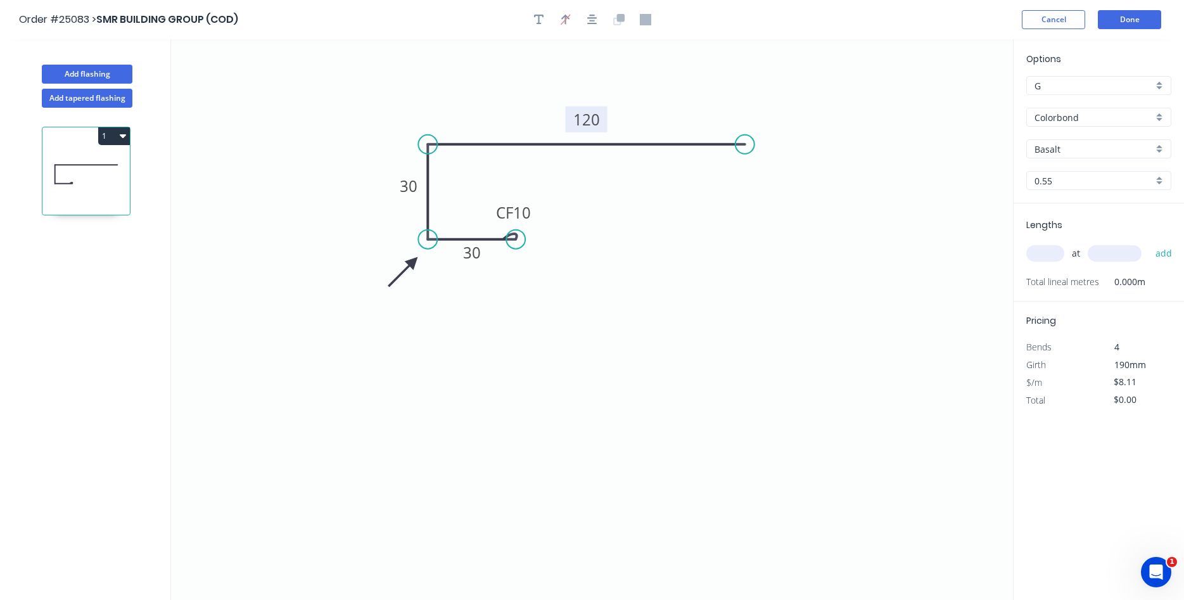
click at [1071, 146] on input "Basalt" at bounding box center [1094, 149] width 118 height 13
click at [1078, 174] on div "Night Sky" at bounding box center [1099, 176] width 144 height 22
type input "Night Sky"
click at [1048, 253] on input "text" at bounding box center [1045, 253] width 38 height 16
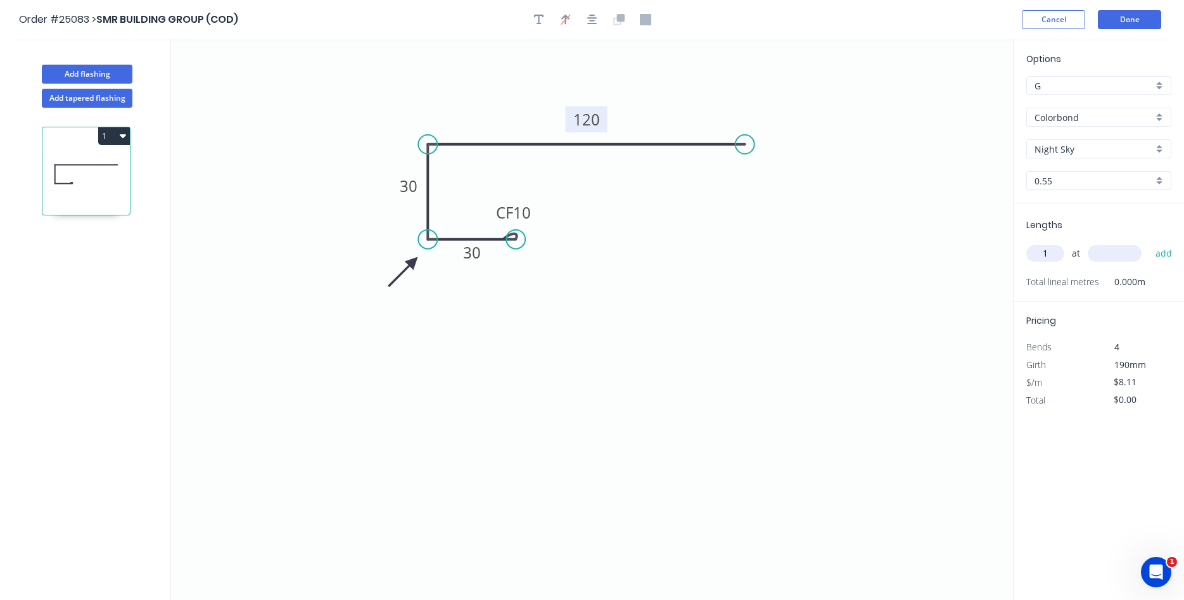
type input "1"
type input "5500"
click at [1149, 243] on button "add" at bounding box center [1164, 254] width 30 height 22
type input "$44.61"
type input "2"
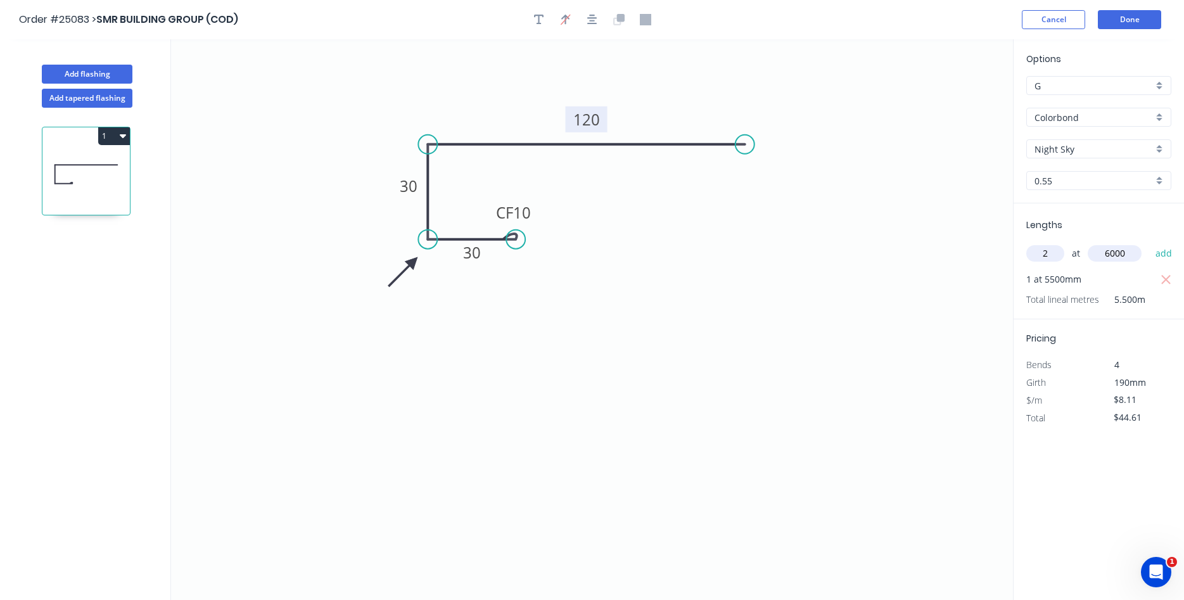
type input "6000"
click at [1149, 243] on button "add" at bounding box center [1164, 254] width 30 height 22
type input "$141.93"
click at [82, 76] on button "Add flashing" at bounding box center [87, 74] width 91 height 19
type input "$0.00"
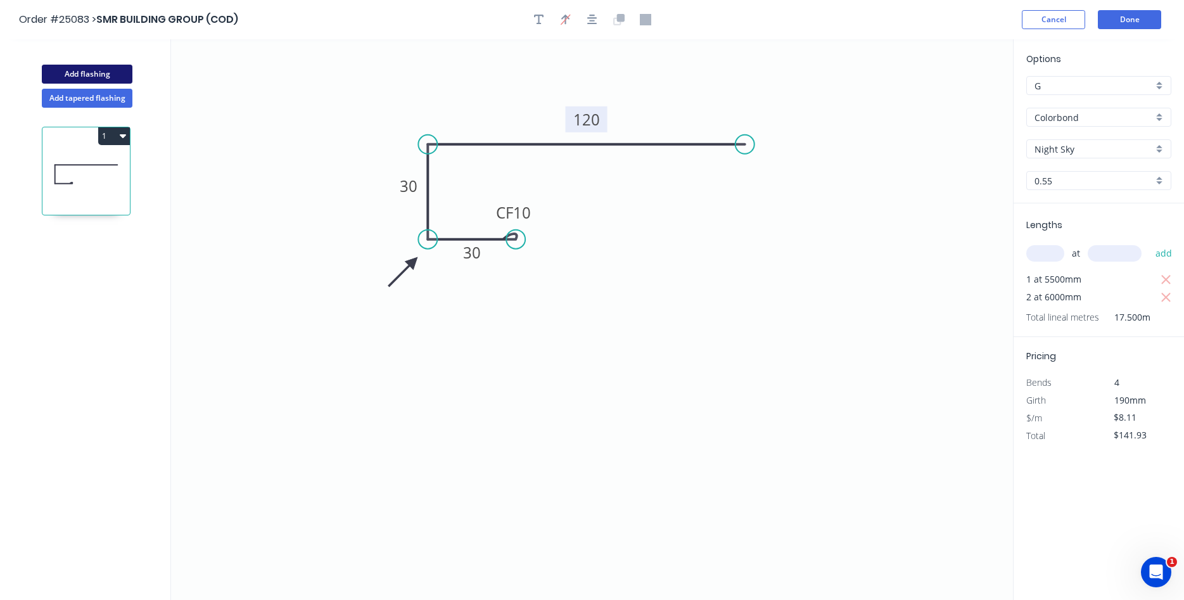
type input "$0.00"
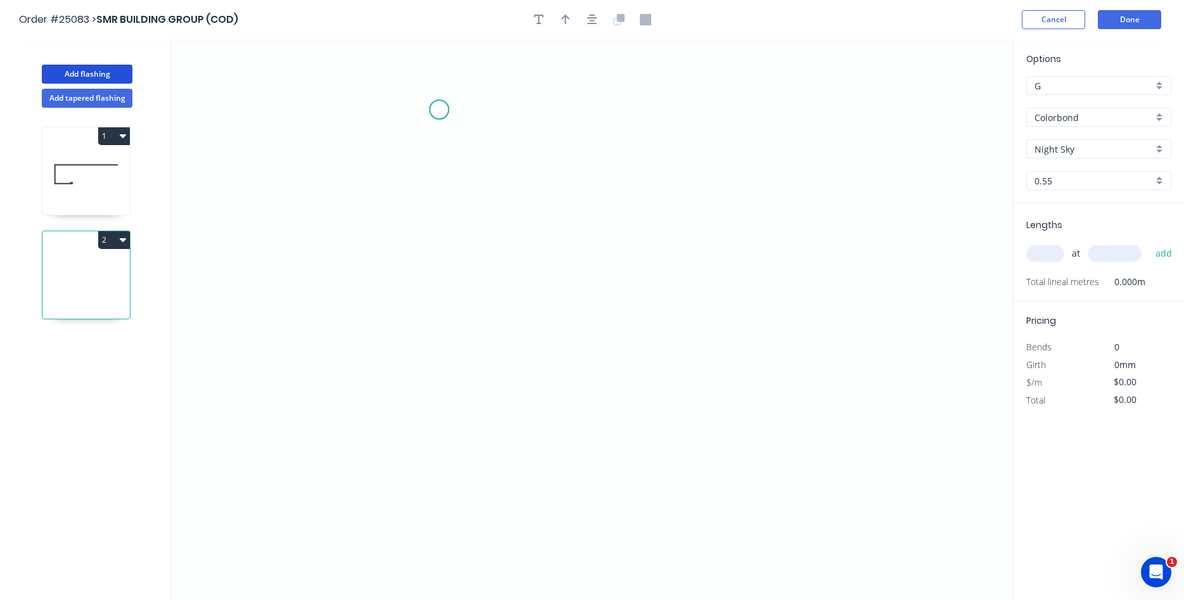
click at [439, 110] on icon "0" at bounding box center [592, 319] width 842 height 561
click at [392, 109] on icon "0" at bounding box center [592, 319] width 842 height 561
click at [392, 307] on icon "0 ?" at bounding box center [592, 319] width 842 height 561
click at [483, 309] on icon "0 ? ?" at bounding box center [592, 319] width 842 height 561
click at [481, 389] on icon "0 ? ? ?" at bounding box center [592, 319] width 842 height 561
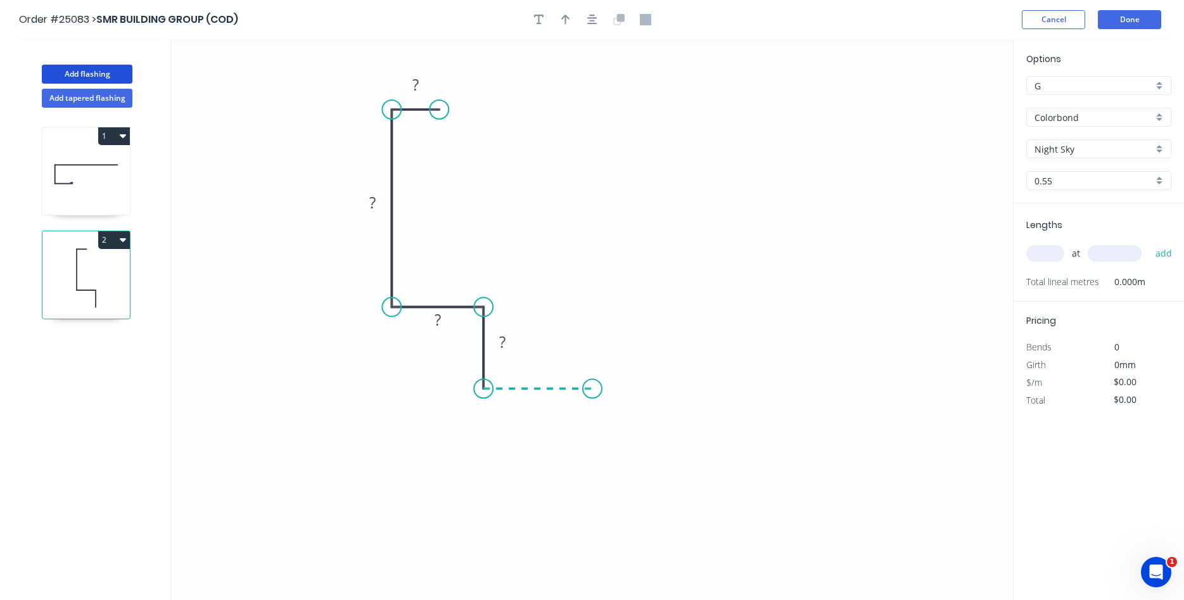
click at [592, 386] on icon "0 ? ? ? ?" at bounding box center [592, 319] width 842 height 561
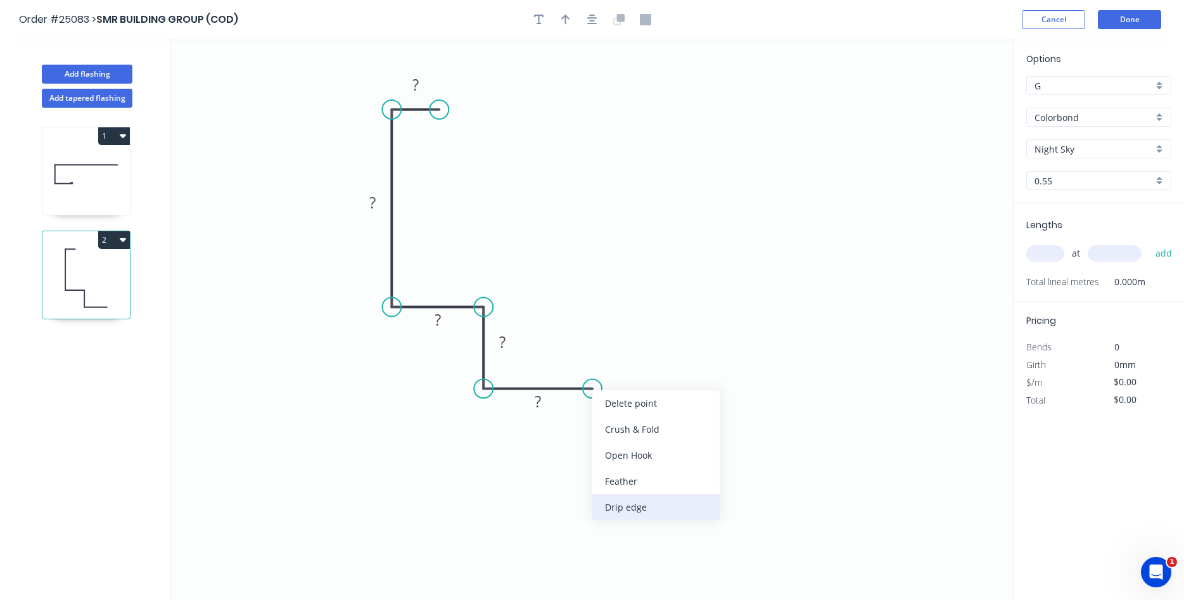
click at [632, 504] on div "Drip edge" at bounding box center [655, 507] width 127 height 26
click at [591, 412] on tspan "10" at bounding box center [586, 409] width 18 height 21
drag, startPoint x: 557, startPoint y: 420, endPoint x: 597, endPoint y: 374, distance: 60.7
click at [597, 374] on rect at bounding box center [615, 363] width 44 height 26
click at [416, 86] on tspan "?" at bounding box center [415, 84] width 6 height 21
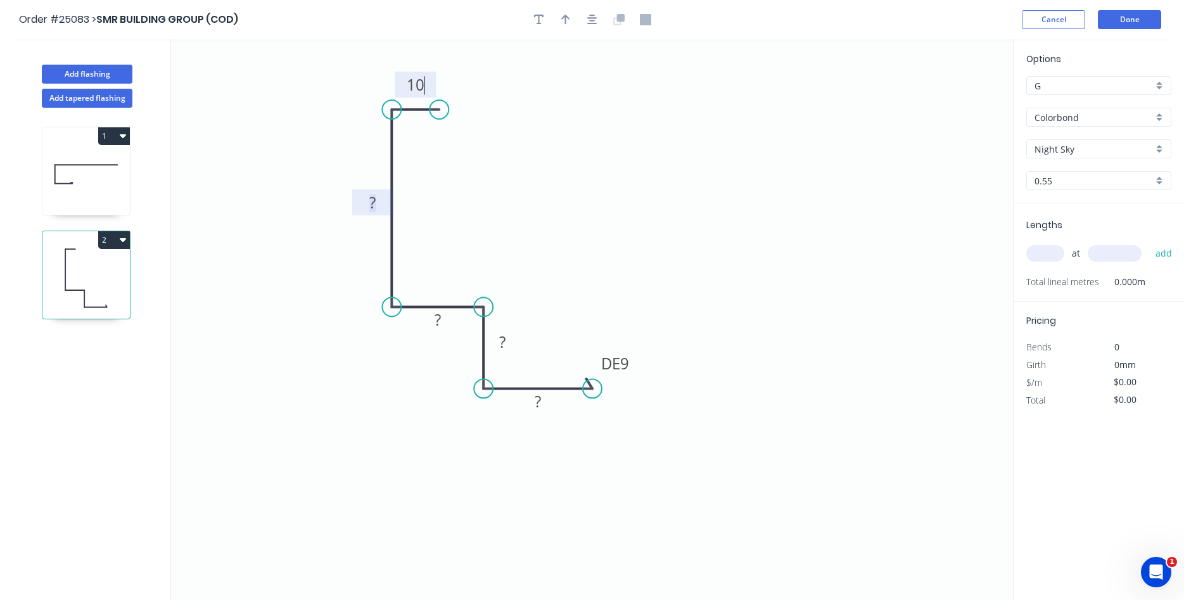
click at [379, 204] on rect at bounding box center [372, 203] width 25 height 18
click at [443, 314] on rect at bounding box center [437, 321] width 25 height 18
click at [508, 347] on rect at bounding box center [502, 343] width 25 height 18
click at [537, 407] on tspan "?" at bounding box center [538, 401] width 6 height 21
drag, startPoint x: 590, startPoint y: 393, endPoint x: 559, endPoint y: 393, distance: 30.4
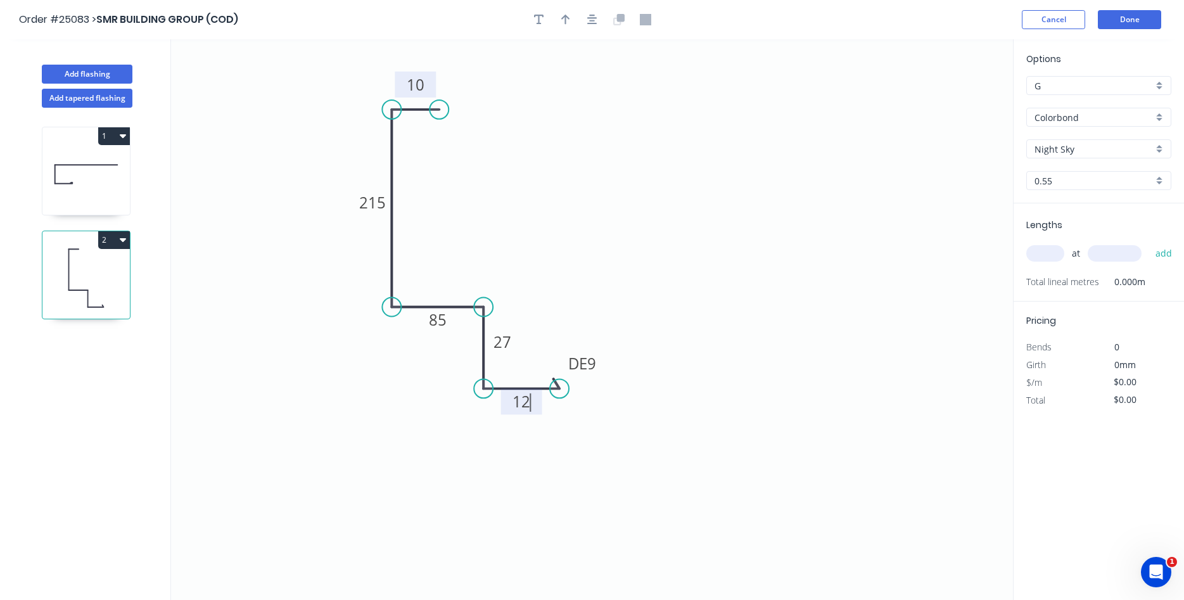
click at [559, 393] on circle at bounding box center [559, 388] width 19 height 19
type input "$13.95"
click at [646, 244] on icon "0 10 215 85 27 DE 9 12" at bounding box center [592, 319] width 842 height 561
click at [563, 16] on icon "button" at bounding box center [565, 19] width 9 height 11
drag, startPoint x: 947, startPoint y: 101, endPoint x: 442, endPoint y: 354, distance: 565.5
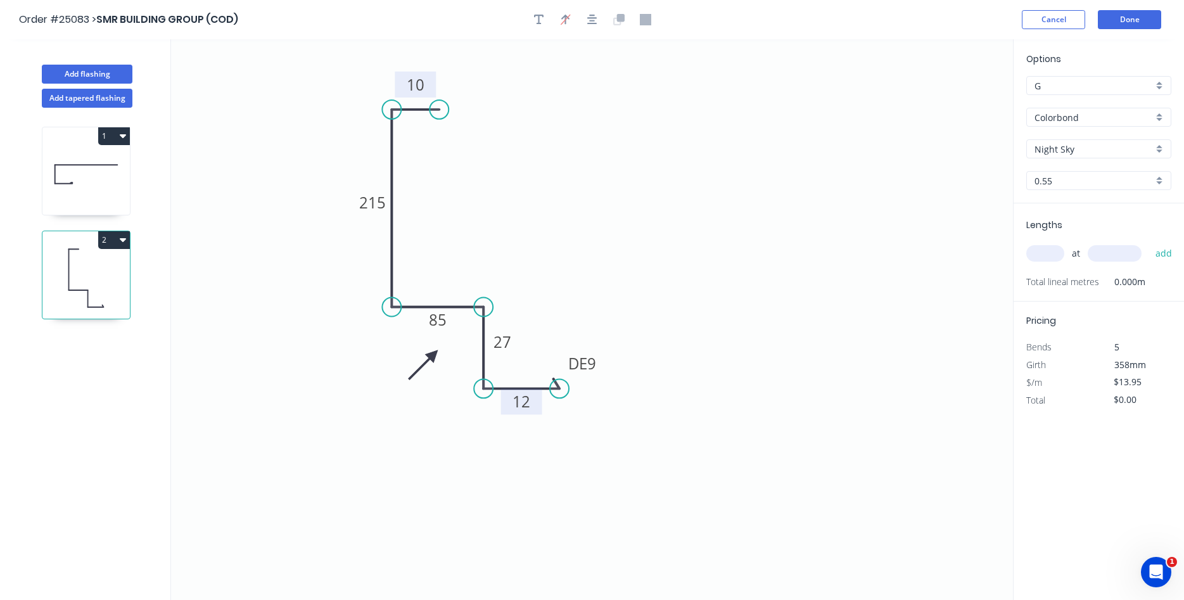
click at [434, 355] on icon at bounding box center [423, 365] width 37 height 37
click at [1039, 252] on input "text" at bounding box center [1045, 253] width 38 height 16
type input "1"
type input "4100"
click at [1149, 243] on button "add" at bounding box center [1164, 254] width 30 height 22
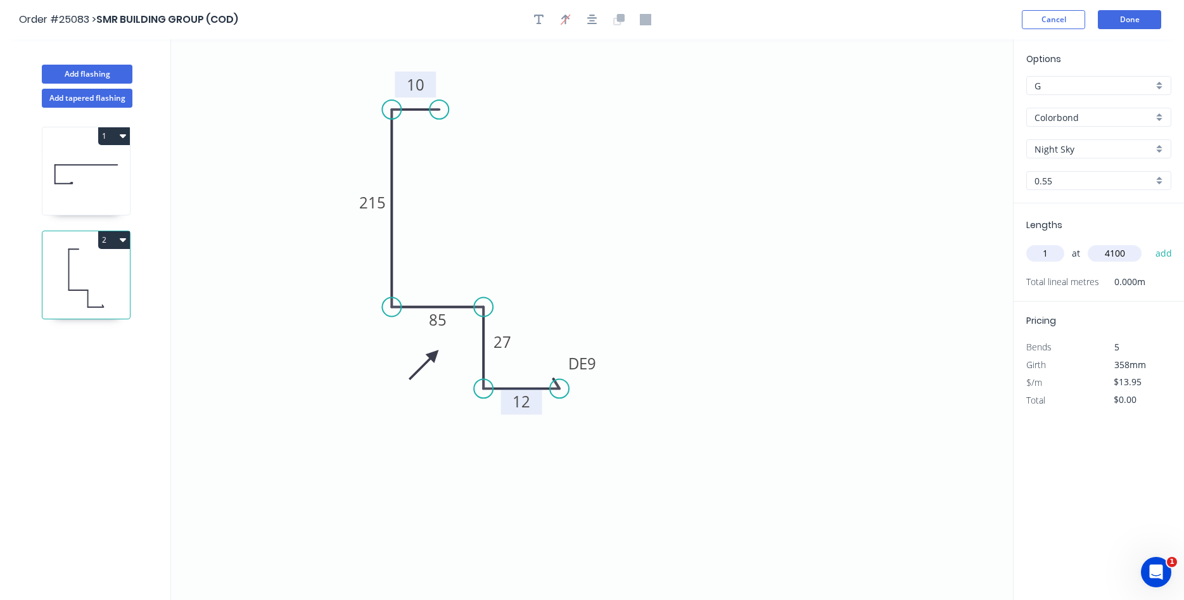
type input "$57.20"
click at [115, 72] on button "Add flashing" at bounding box center [87, 74] width 91 height 19
type input "$0.00"
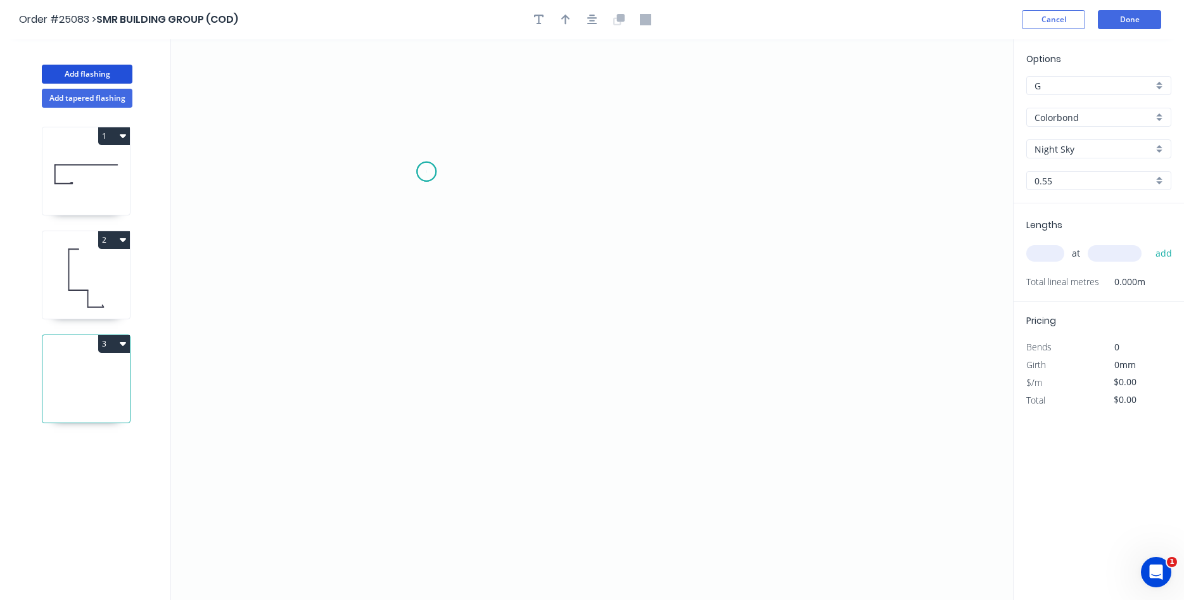
drag, startPoint x: 426, startPoint y: 172, endPoint x: 418, endPoint y: 172, distance: 8.2
click at [426, 172] on icon "0" at bounding box center [592, 319] width 842 height 561
click at [380, 169] on icon "0" at bounding box center [592, 319] width 842 height 561
click at [374, 242] on icon "0 ?" at bounding box center [592, 319] width 842 height 561
click at [762, 238] on icon "0 ? ?" at bounding box center [592, 319] width 842 height 561
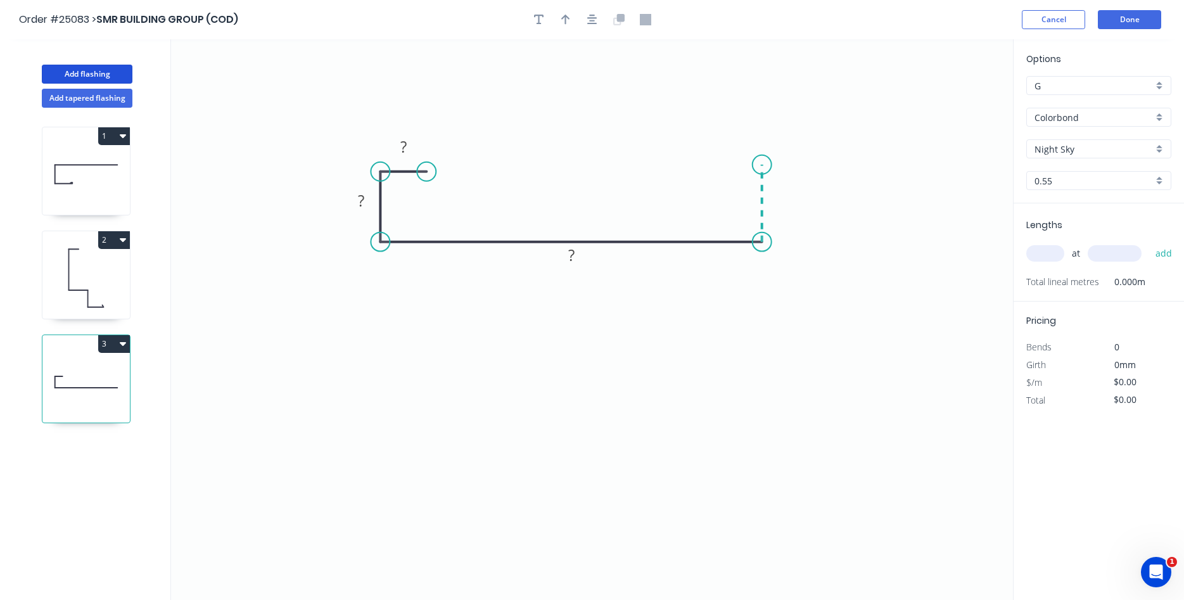
click at [762, 165] on icon at bounding box center [762, 203] width 0 height 77
click at [832, 165] on icon "0 ? ? ? ?" at bounding box center [592, 319] width 842 height 561
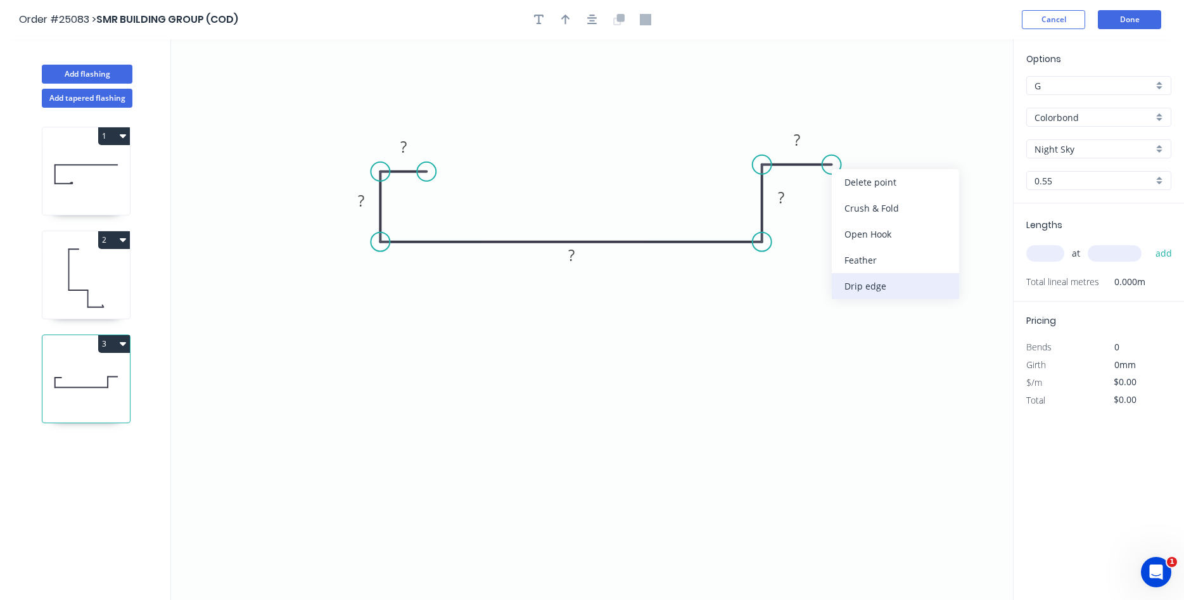
click at [880, 294] on div "Drip edge" at bounding box center [895, 286] width 127 height 26
drag, startPoint x: 834, startPoint y: 167, endPoint x: 825, endPoint y: 170, distance: 9.4
click at [871, 213] on div "Flip bend" at bounding box center [888, 213] width 127 height 26
click at [867, 188] on tspan "10" at bounding box center [858, 185] width 18 height 21
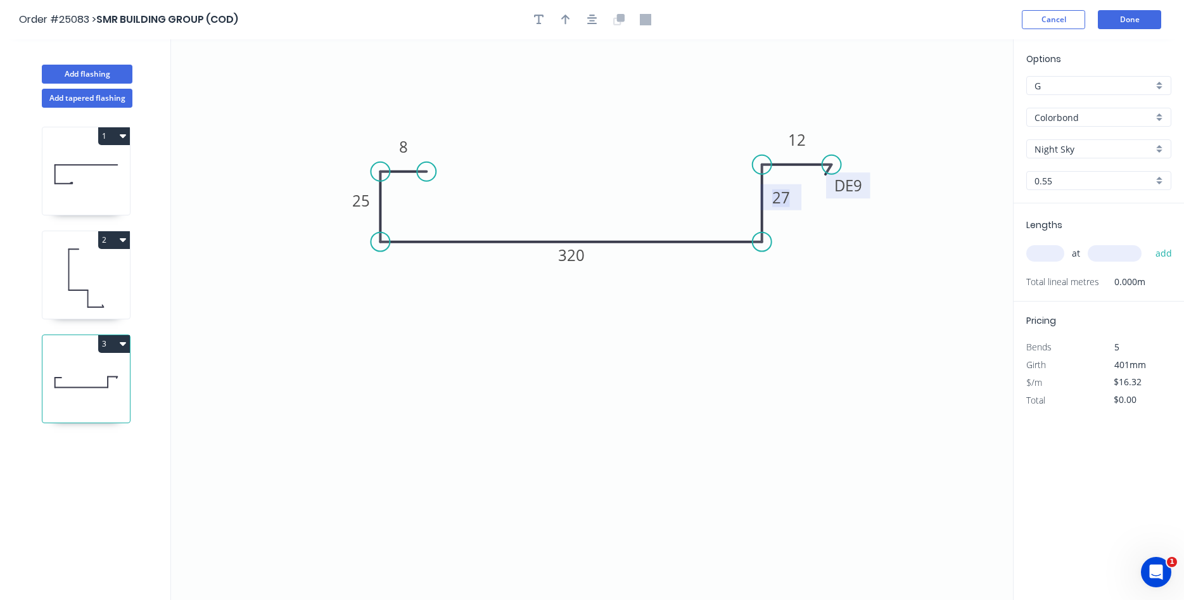
click at [792, 203] on rect at bounding box center [780, 198] width 25 height 18
click at [568, 20] on icon "button" at bounding box center [565, 19] width 9 height 11
type input "$16.32"
click at [948, 101] on icon at bounding box center [948, 88] width 11 height 41
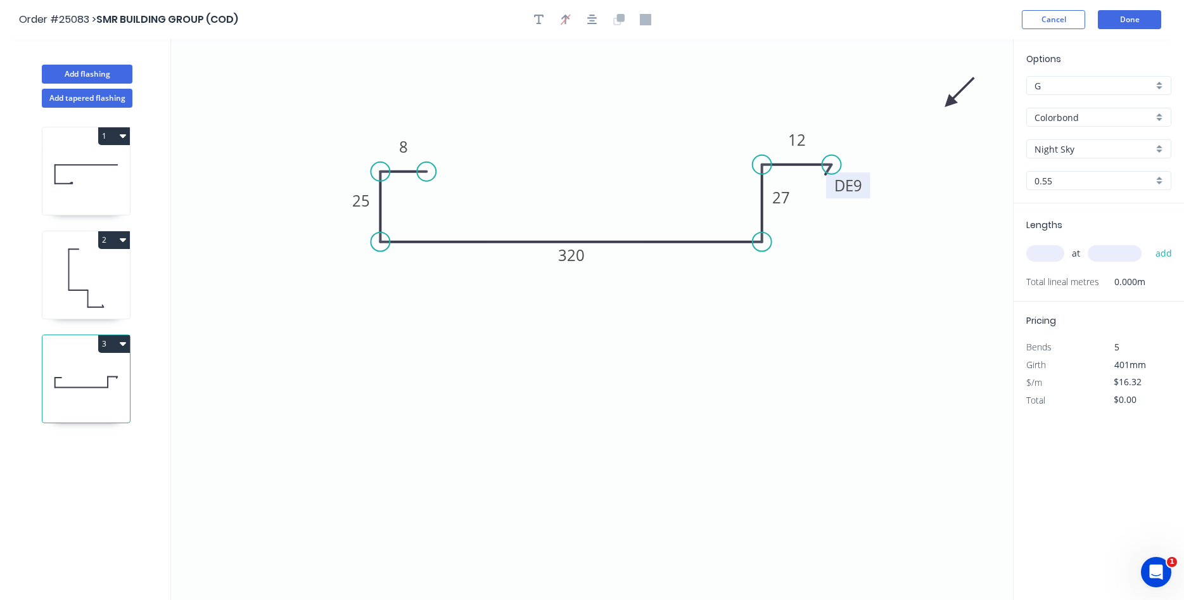
click at [948, 101] on icon at bounding box center [959, 92] width 37 height 37
click at [948, 101] on icon at bounding box center [963, 102] width 41 height 11
drag, startPoint x: 948, startPoint y: 101, endPoint x: 666, endPoint y: 260, distance: 323.7
click at [666, 260] on icon at bounding box center [676, 270] width 37 height 37
click at [1042, 252] on input "text" at bounding box center [1045, 253] width 38 height 16
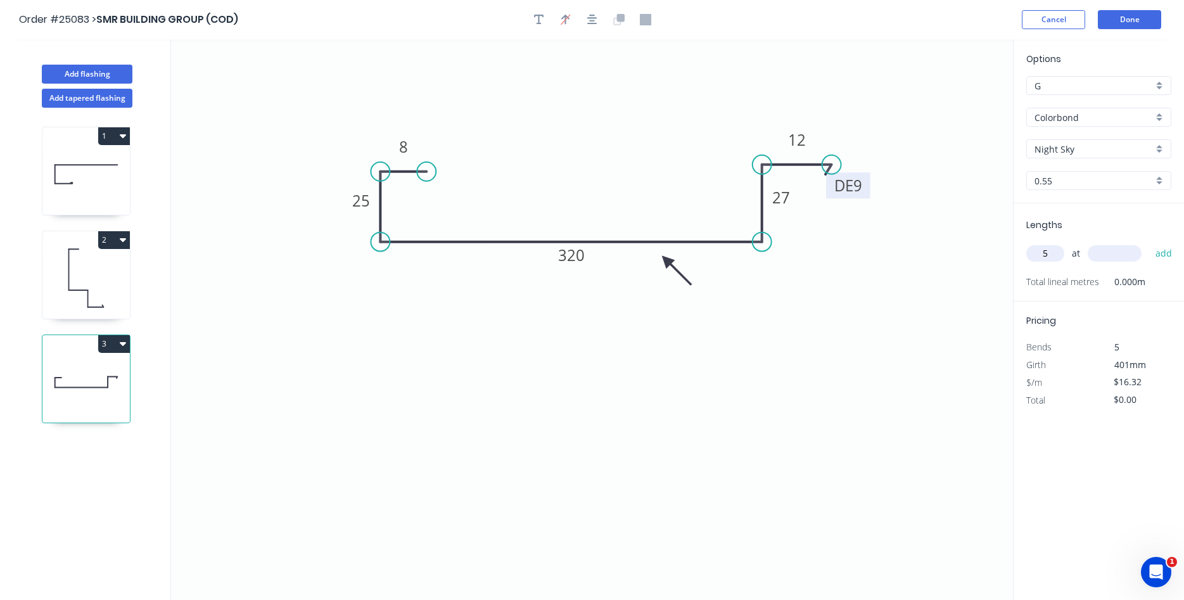
type input "5"
type input "6000"
click at [1149, 243] on button "add" at bounding box center [1164, 254] width 30 height 22
type input "$489.60"
click at [665, 259] on icon at bounding box center [676, 270] width 37 height 37
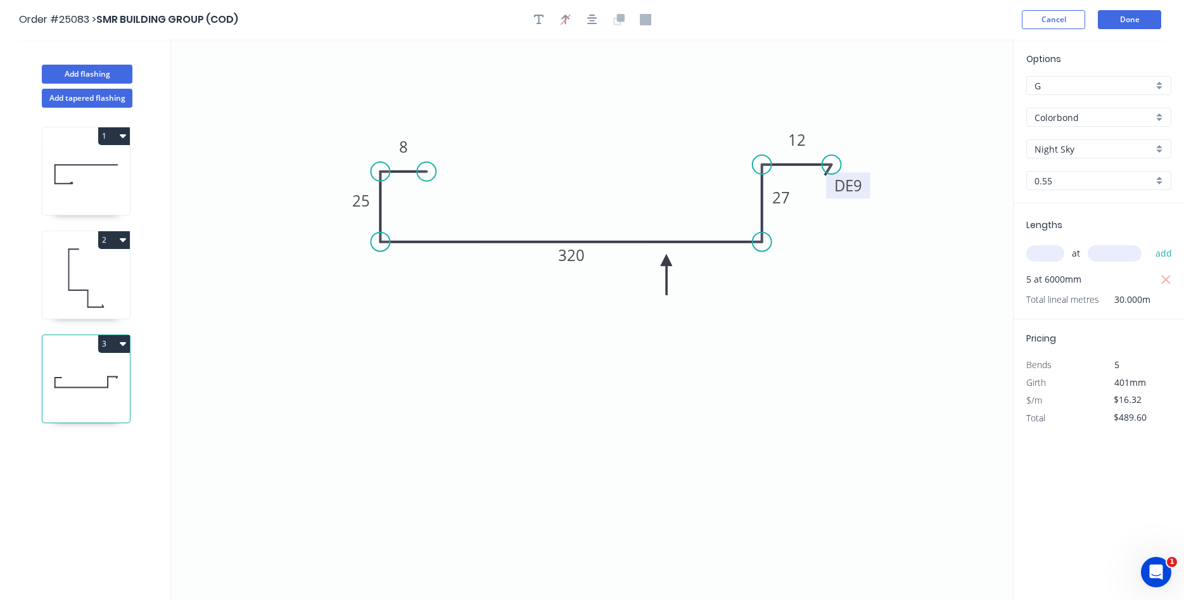
click at [665, 259] on icon at bounding box center [666, 275] width 11 height 41
click at [665, 259] on icon at bounding box center [656, 270] width 37 height 37
click at [665, 259] on icon at bounding box center [652, 260] width 41 height 11
drag, startPoint x: 665, startPoint y: 259, endPoint x: 656, endPoint y: 174, distance: 85.4
click at [656, 174] on icon at bounding box center [645, 164] width 37 height 37
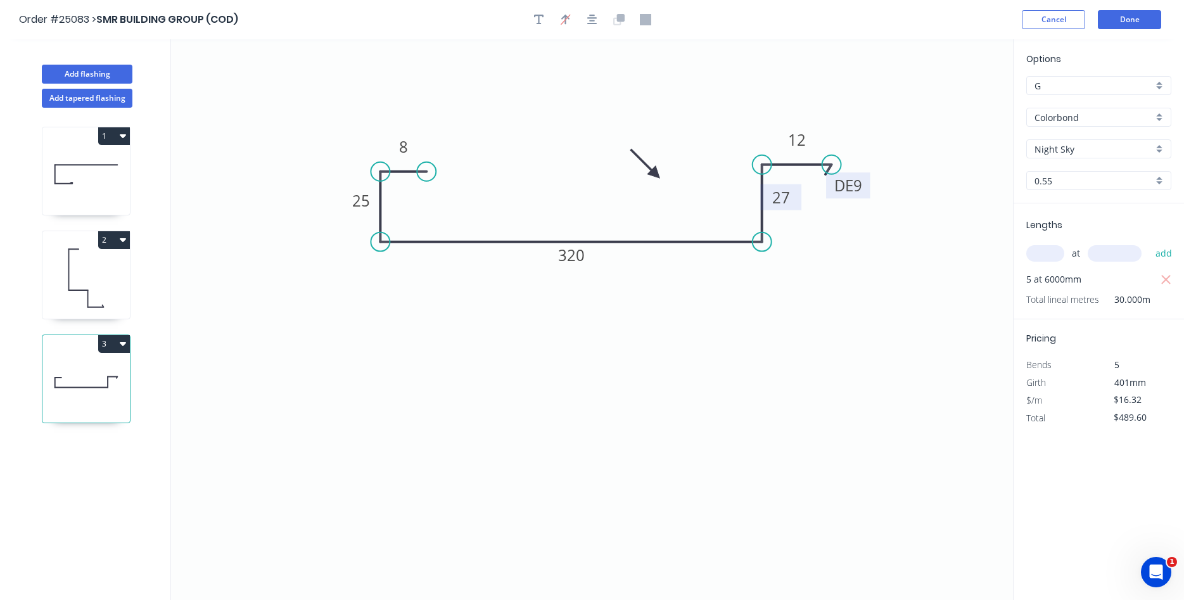
click at [787, 196] on tspan "27" at bounding box center [781, 197] width 18 height 21
click at [753, 304] on icon "0 8 25 320 26 DE 9 12" at bounding box center [592, 319] width 842 height 561
type input "$13.95"
type input "$418.50"
click at [58, 96] on button "Add tapered flashing" at bounding box center [87, 98] width 91 height 19
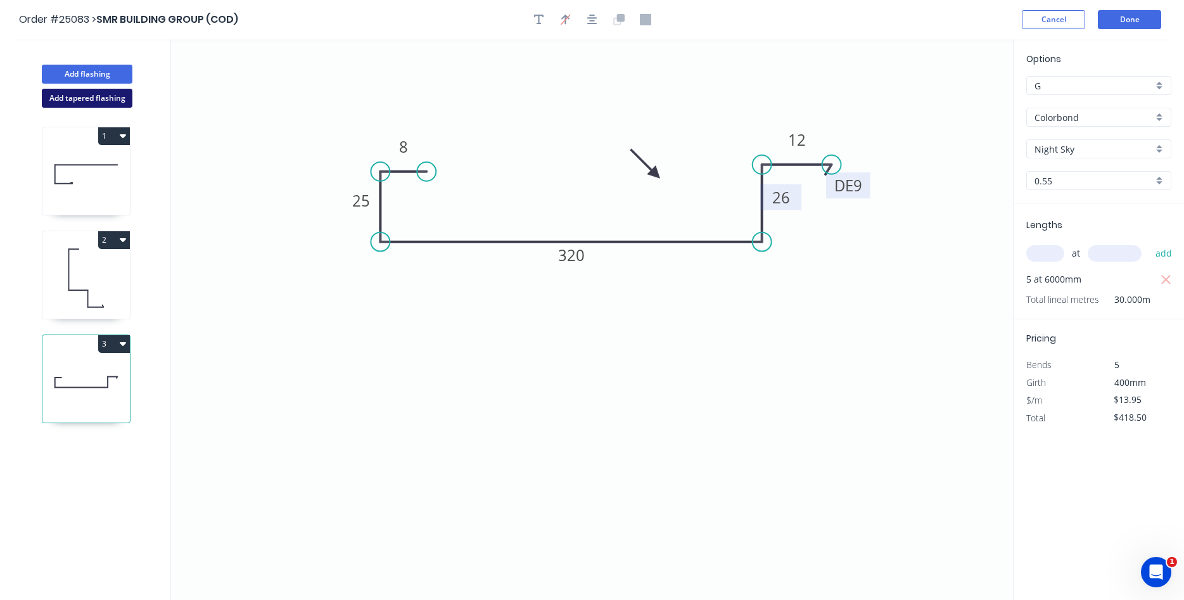
type input "$0.00"
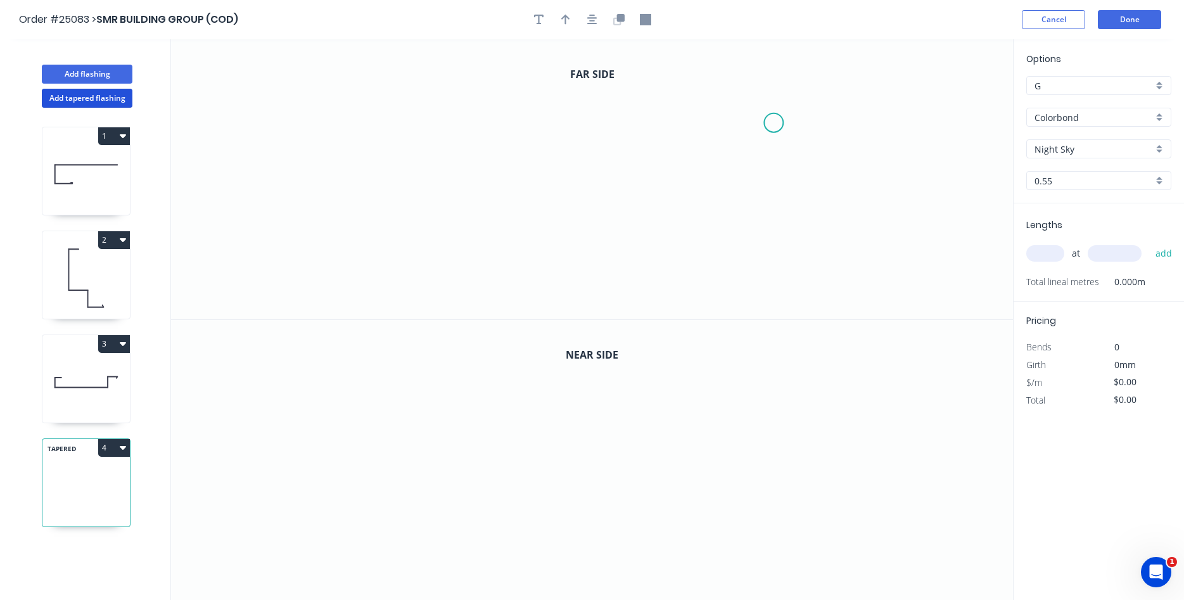
click at [774, 123] on icon "0" at bounding box center [592, 179] width 842 height 280
click at [775, 91] on icon "0" at bounding box center [592, 179] width 842 height 280
click at [706, 89] on icon "0 ?" at bounding box center [592, 179] width 842 height 280
click at [704, 220] on icon "0 ? ?" at bounding box center [592, 179] width 842 height 280
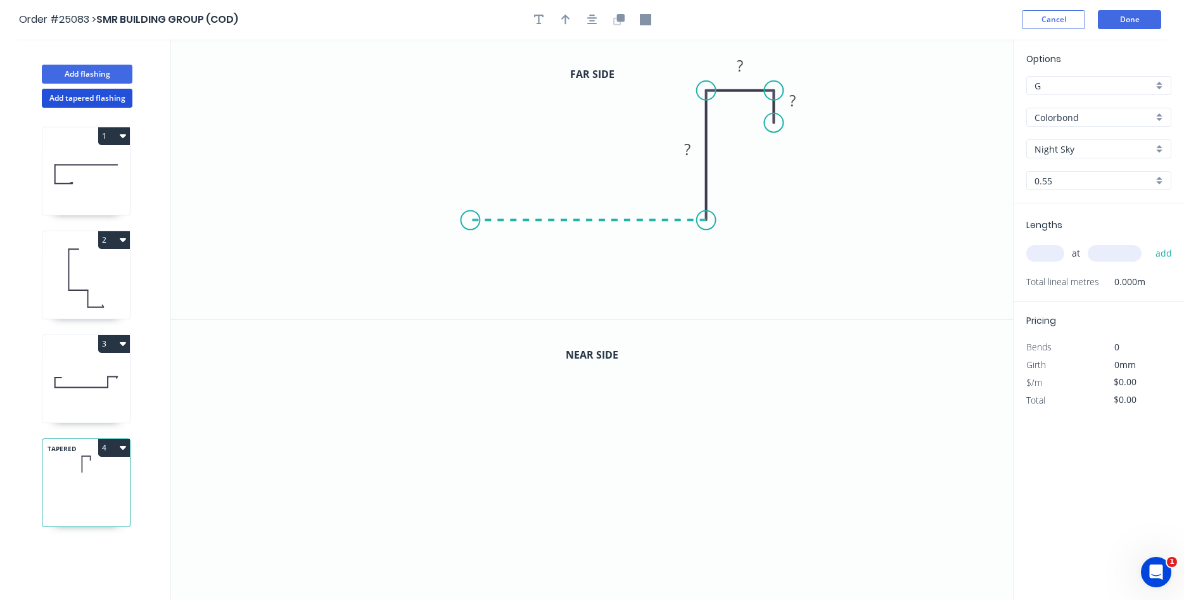
click at [470, 218] on icon "0 ? ? ?" at bounding box center [592, 179] width 842 height 280
click at [469, 281] on icon "0 ? ? ? ?" at bounding box center [592, 179] width 842 height 280
click at [402, 281] on icon "0 ? ? ? ? ?" at bounding box center [592, 179] width 842 height 280
drag, startPoint x: 402, startPoint y: 281, endPoint x: 408, endPoint y: 277, distance: 7.4
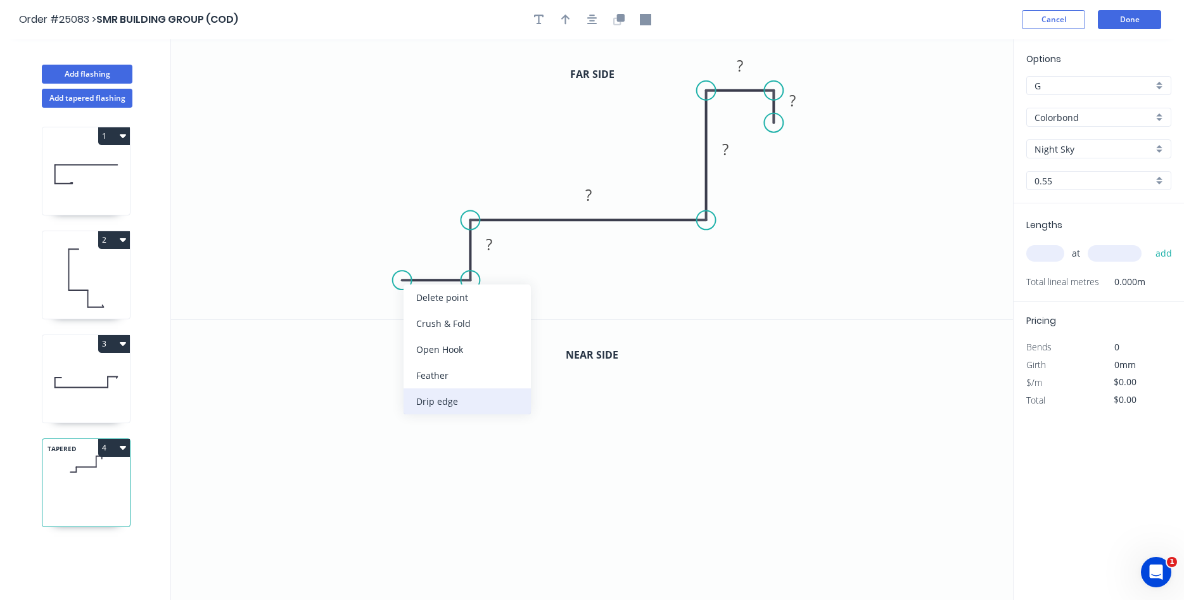
click at [422, 403] on div "Drip edge" at bounding box center [467, 401] width 127 height 26
click at [429, 312] on div "Flip bend" at bounding box center [468, 315] width 127 height 26
drag, startPoint x: 395, startPoint y: 302, endPoint x: 371, endPoint y: 252, distance: 56.4
click at [371, 252] on rect at bounding box center [394, 251] width 53 height 26
click at [403, 252] on tspan "10" at bounding box center [404, 250] width 18 height 21
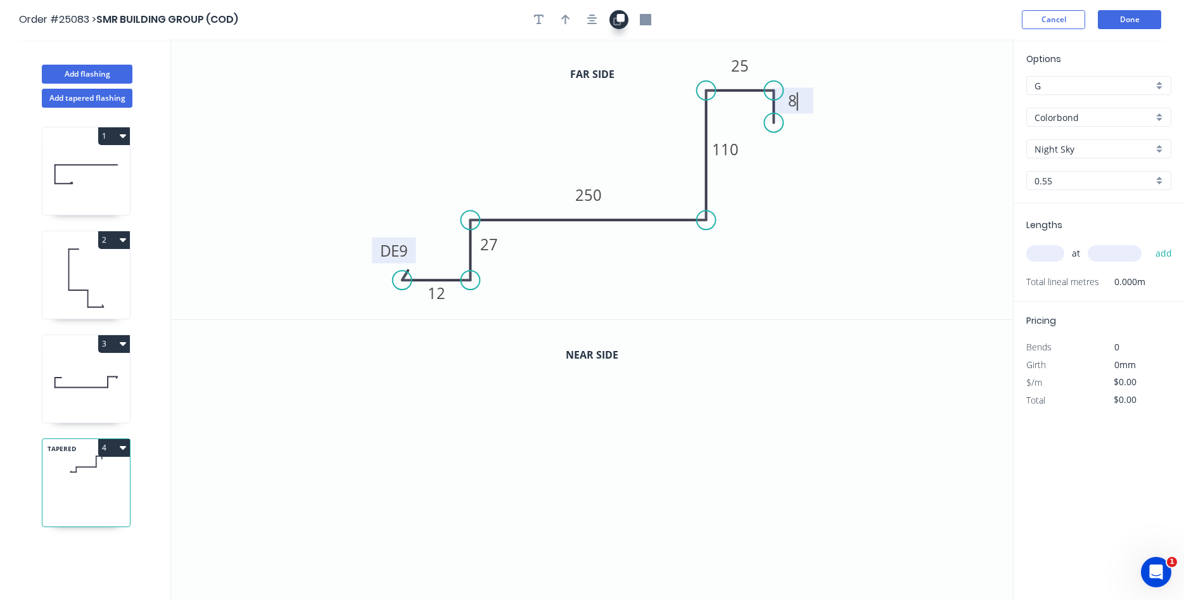
click at [616, 27] on button "button" at bounding box center [618, 19] width 19 height 19
type input "$16.83"
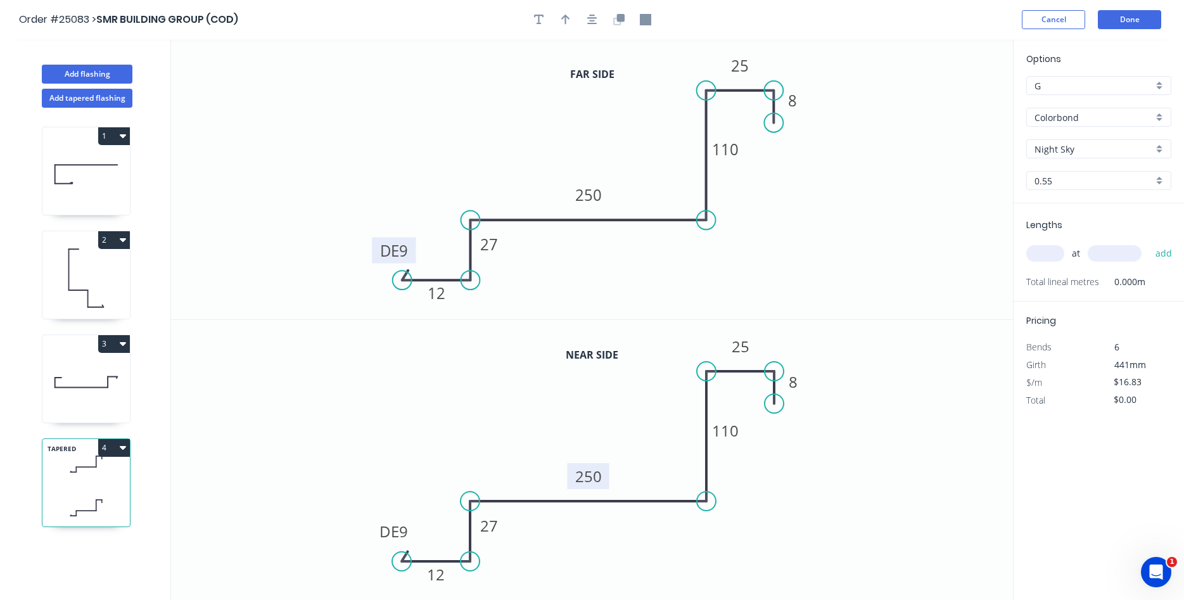
click at [605, 483] on rect at bounding box center [588, 476] width 42 height 26
click at [593, 473] on tspan "250" at bounding box center [588, 476] width 27 height 21
click at [756, 509] on icon "0 DE 9 12 27 230 110 25 8" at bounding box center [592, 460] width 842 height 281
type input "$18.43"
click at [568, 19] on icon "button" at bounding box center [565, 20] width 9 height 10
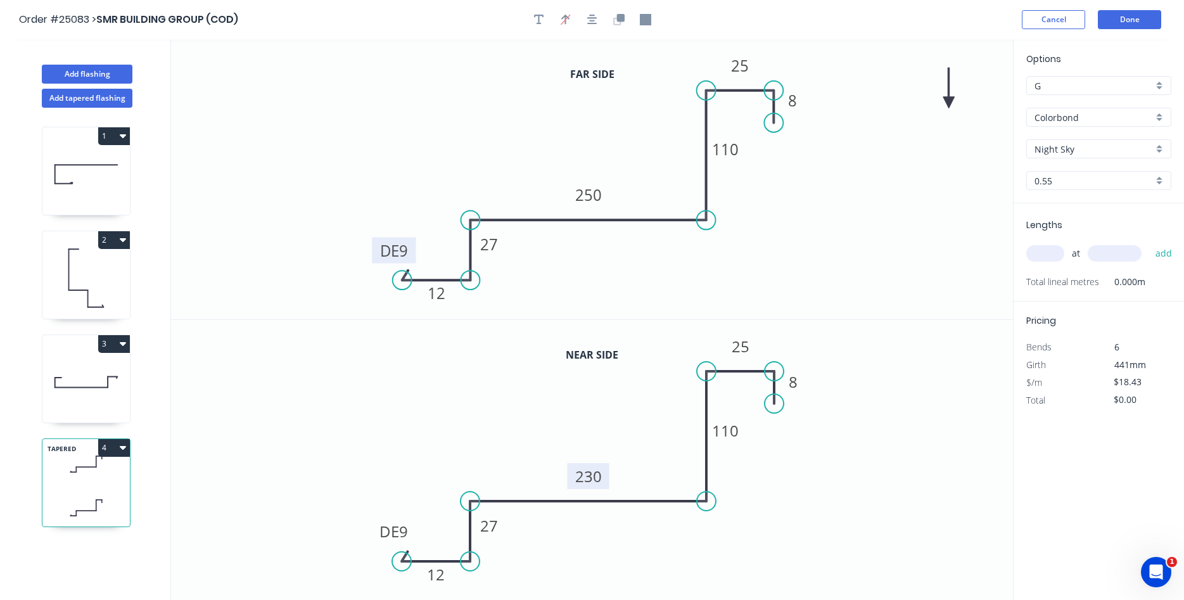
click at [950, 103] on icon at bounding box center [948, 88] width 11 height 41
click at [950, 103] on icon at bounding box center [959, 92] width 37 height 37
click at [950, 99] on icon at bounding box center [964, 98] width 41 height 11
drag, startPoint x: 950, startPoint y: 99, endPoint x: 604, endPoint y: 250, distance: 377.9
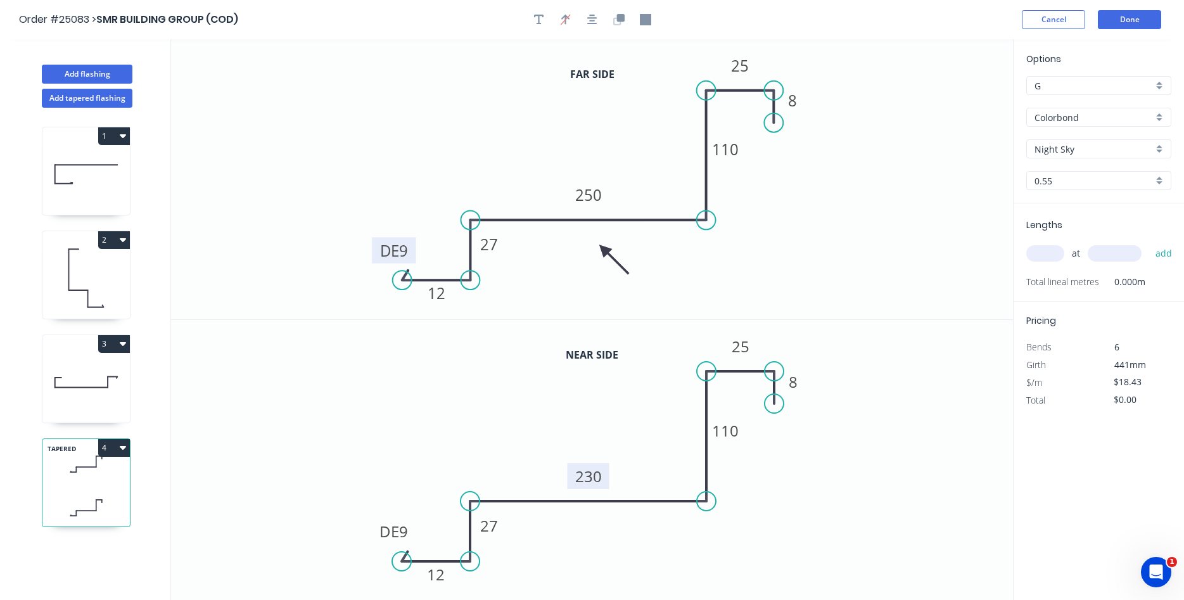
click at [604, 250] on icon at bounding box center [614, 259] width 37 height 37
click at [1047, 248] on input "text" at bounding box center [1045, 253] width 38 height 16
type input "1"
type input "4200"
click at [1149, 243] on button "add" at bounding box center [1164, 254] width 30 height 22
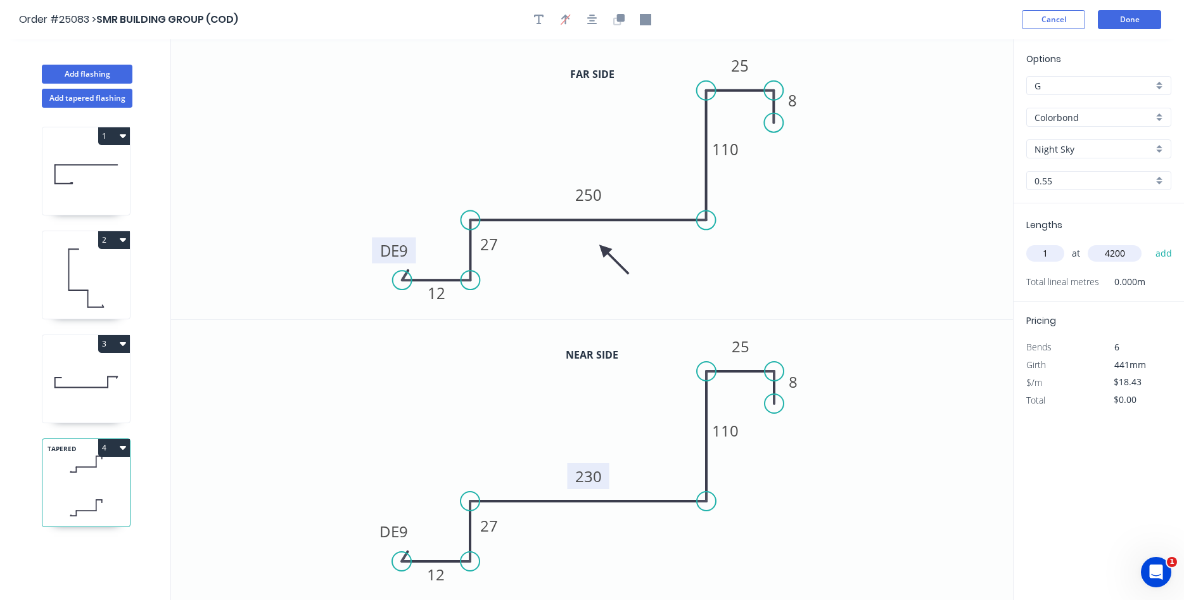
type input "$77.41"
click at [1127, 13] on button "Done" at bounding box center [1129, 19] width 63 height 19
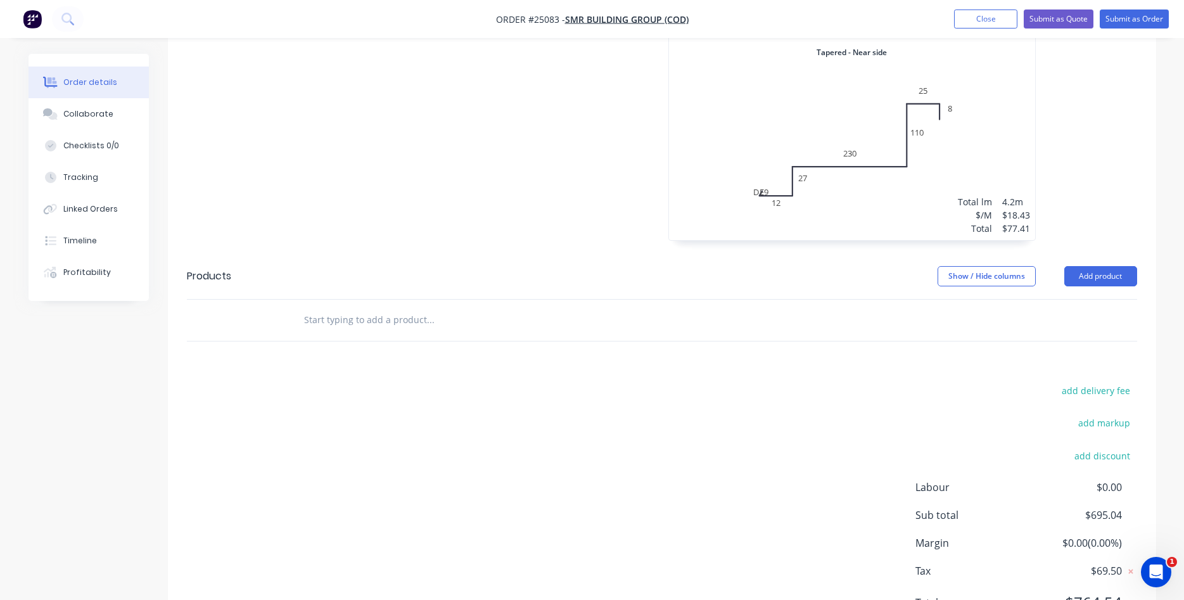
scroll to position [887, 0]
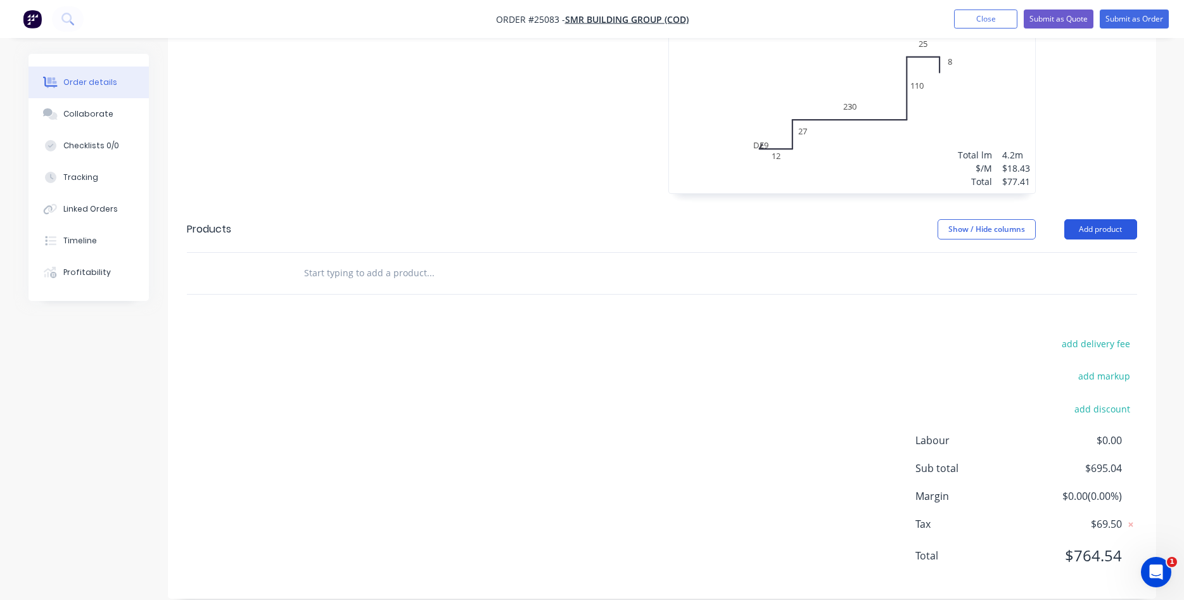
click at [1099, 219] on button "Add product" at bounding box center [1100, 229] width 73 height 20
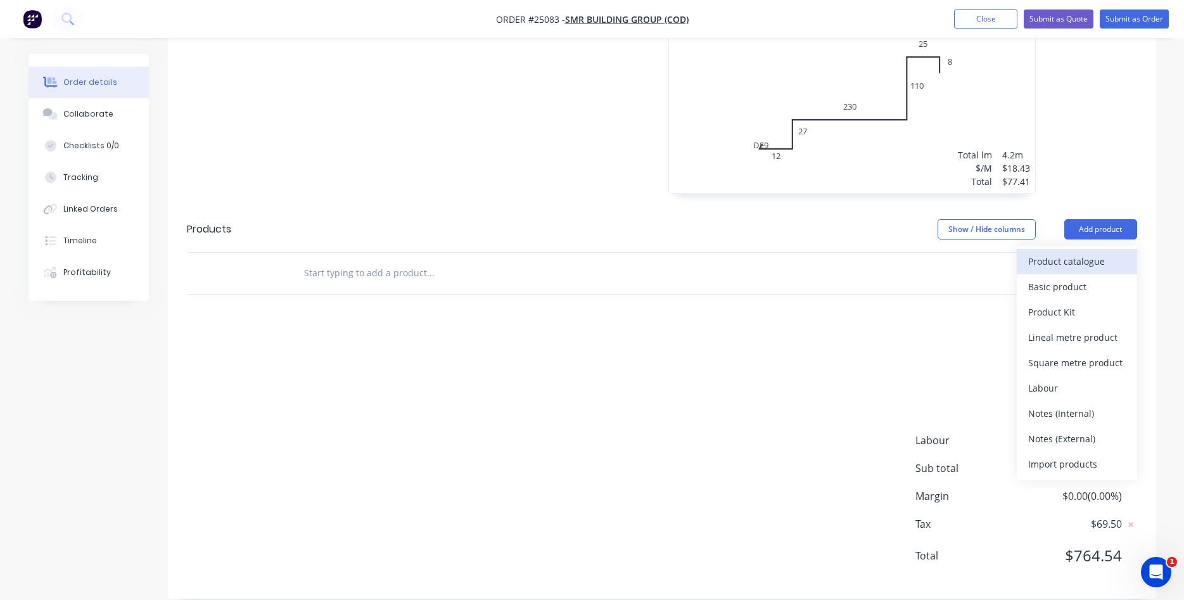
click at [1045, 252] on div "Product catalogue" at bounding box center [1077, 261] width 98 height 18
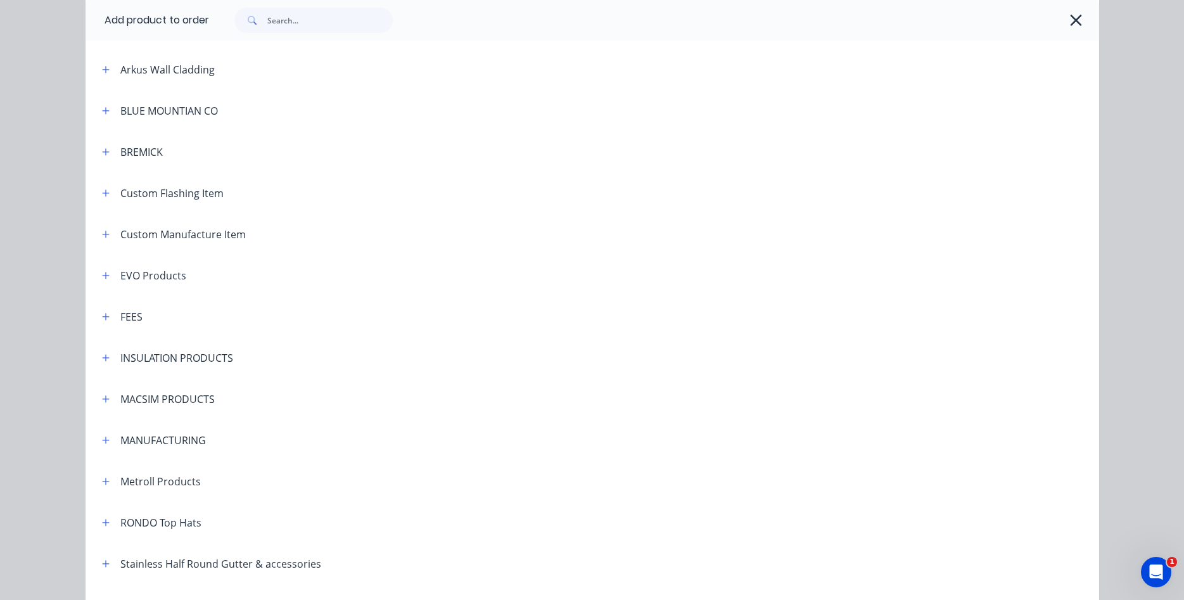
scroll to position [582, 0]
click at [103, 318] on icon "button" at bounding box center [106, 318] width 8 height 9
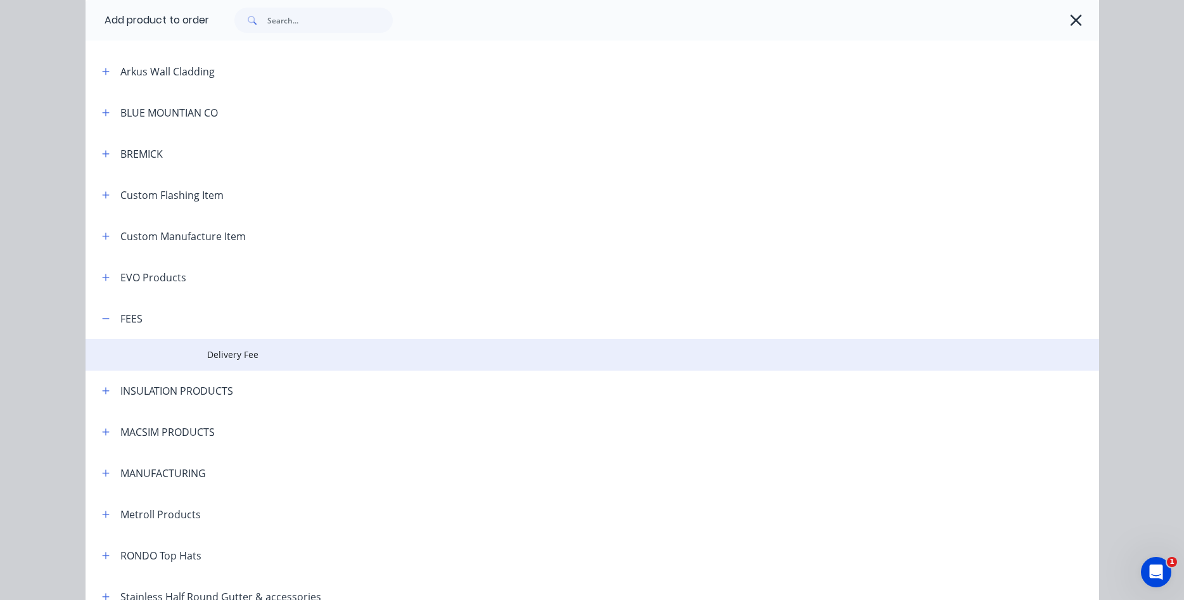
click at [217, 354] on span "Delivery Fee" at bounding box center [563, 354] width 713 height 13
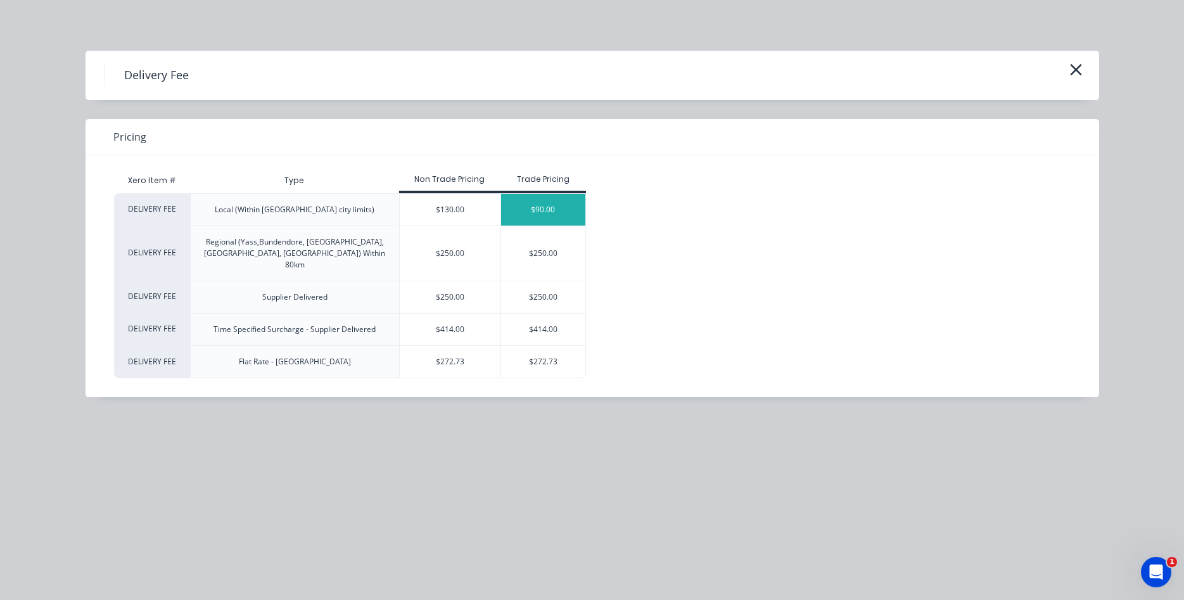
click at [514, 216] on div "$90.00" at bounding box center [543, 210] width 84 height 32
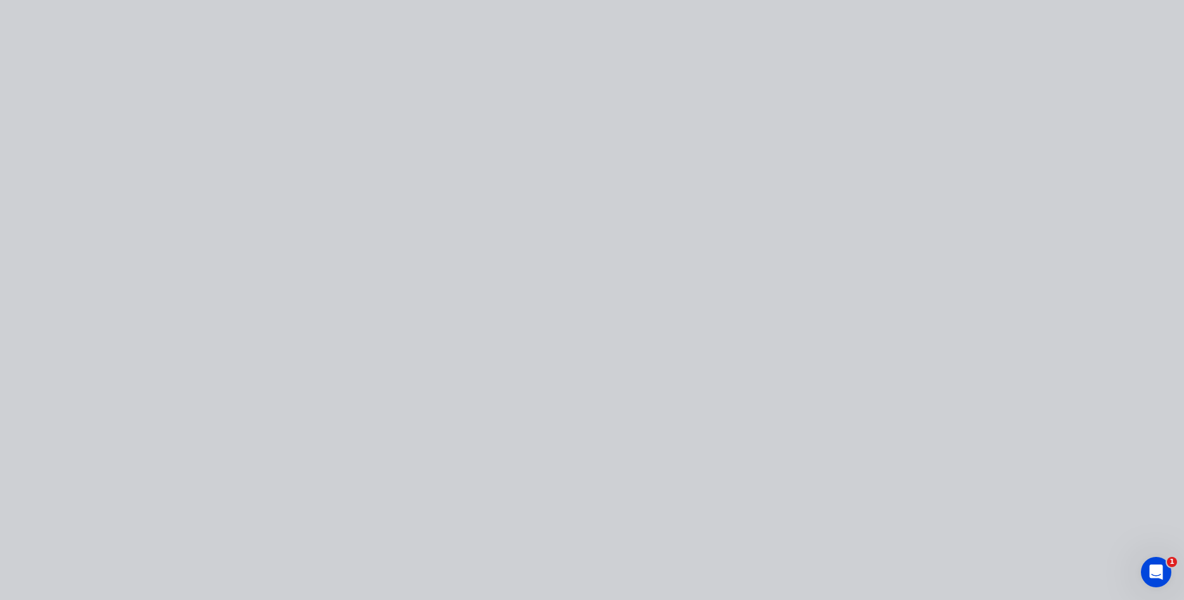
type input "$90.00"
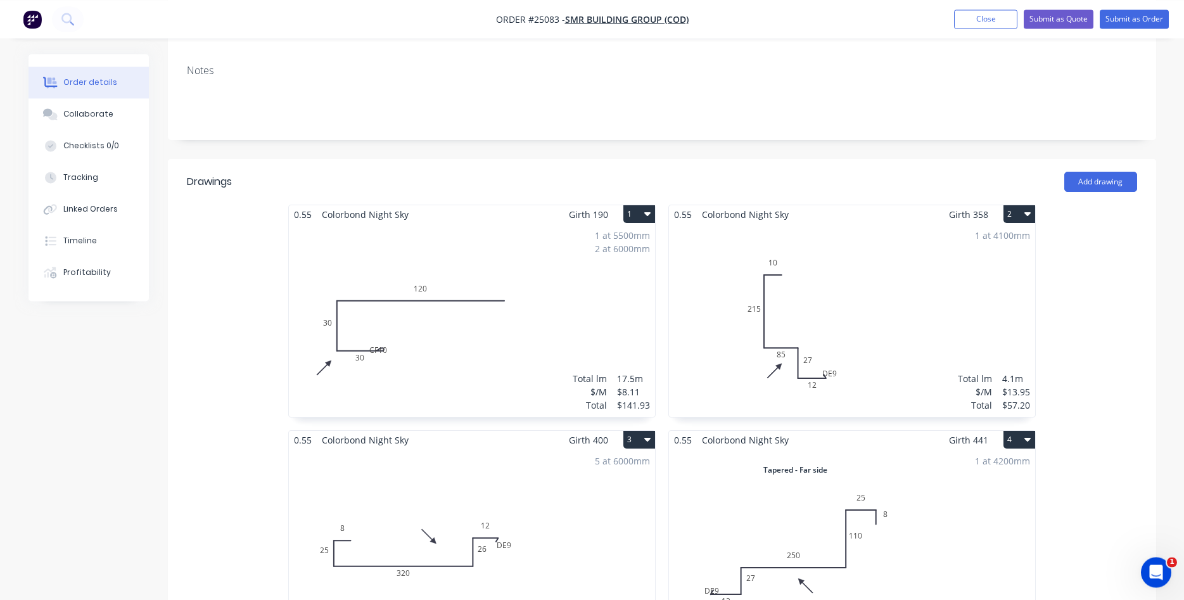
scroll to position [144, 0]
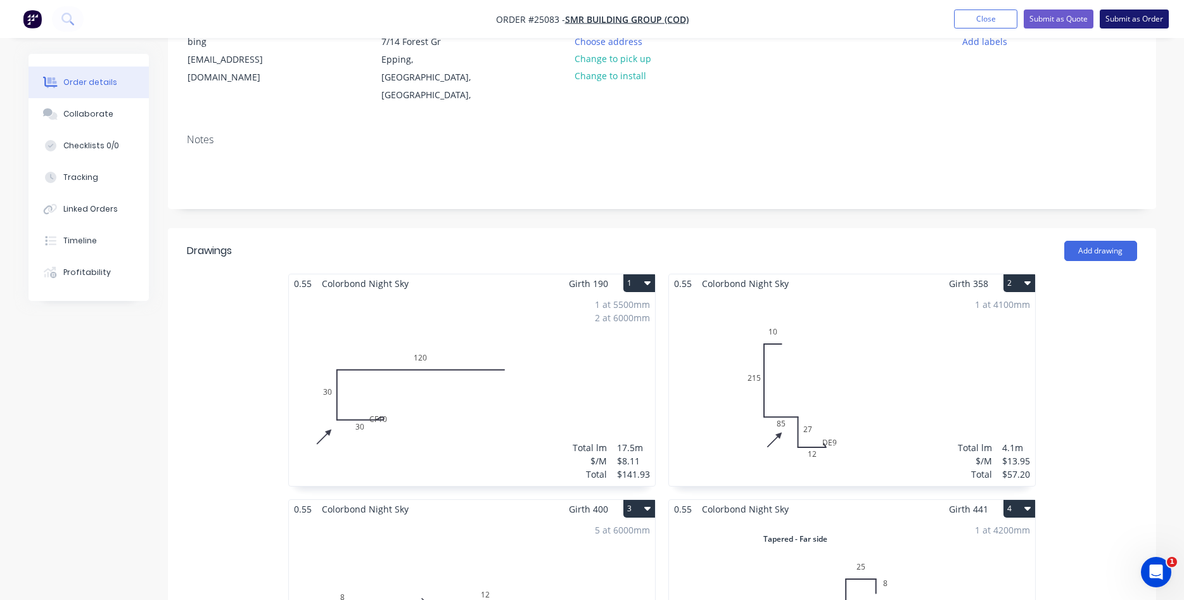
click at [1138, 21] on button "Submit as Order" at bounding box center [1134, 19] width 69 height 19
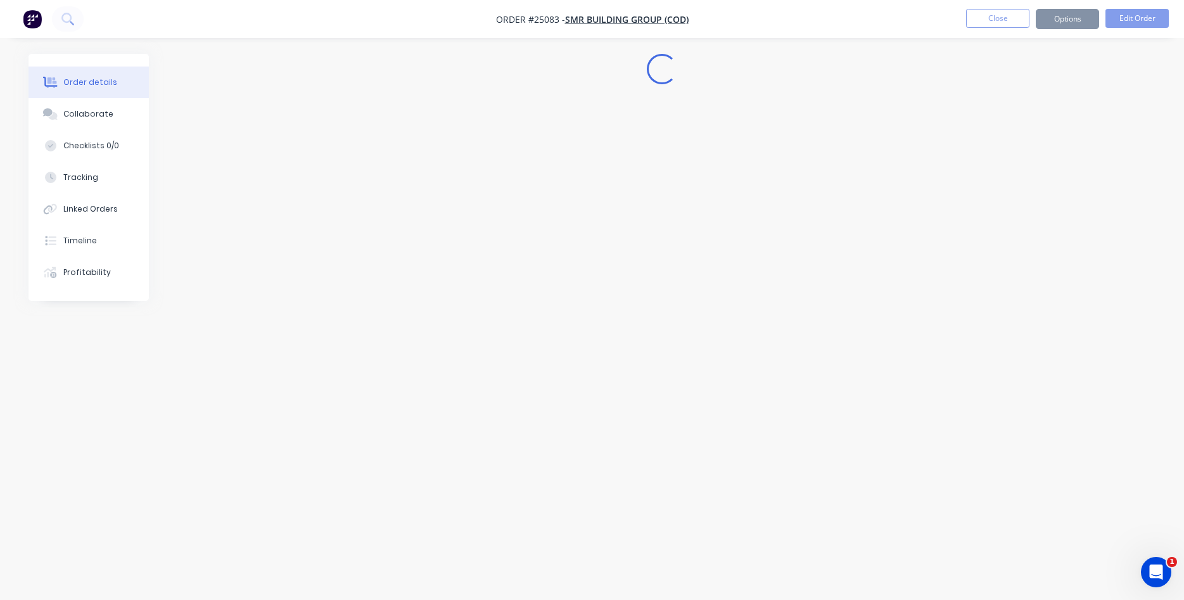
scroll to position [0, 0]
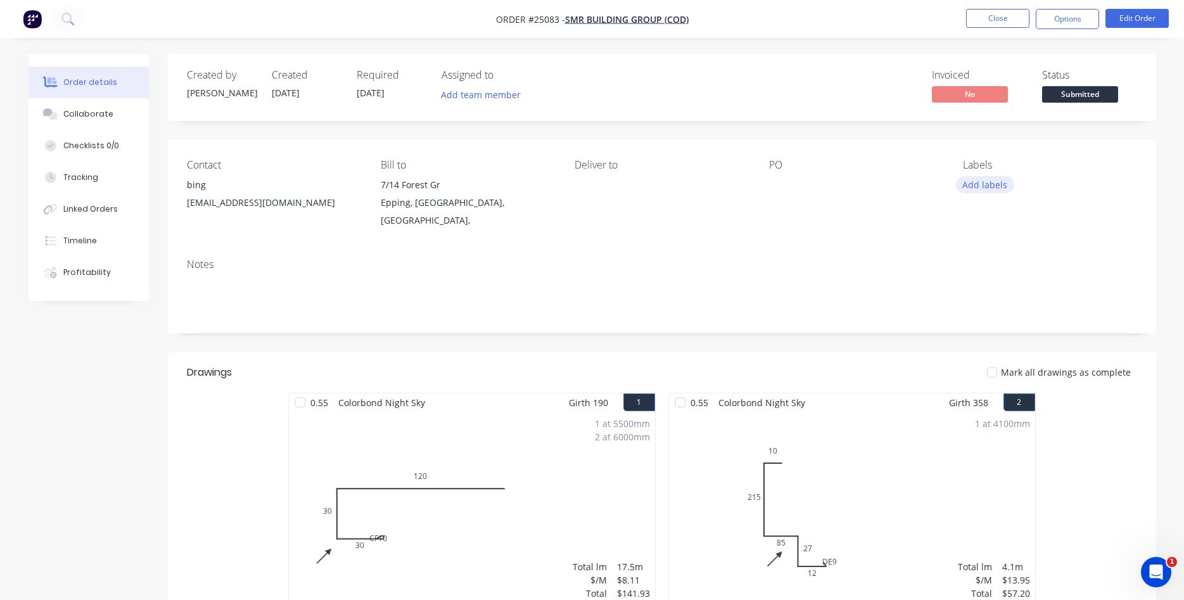
click at [990, 182] on button "Add labels" at bounding box center [985, 184] width 58 height 17
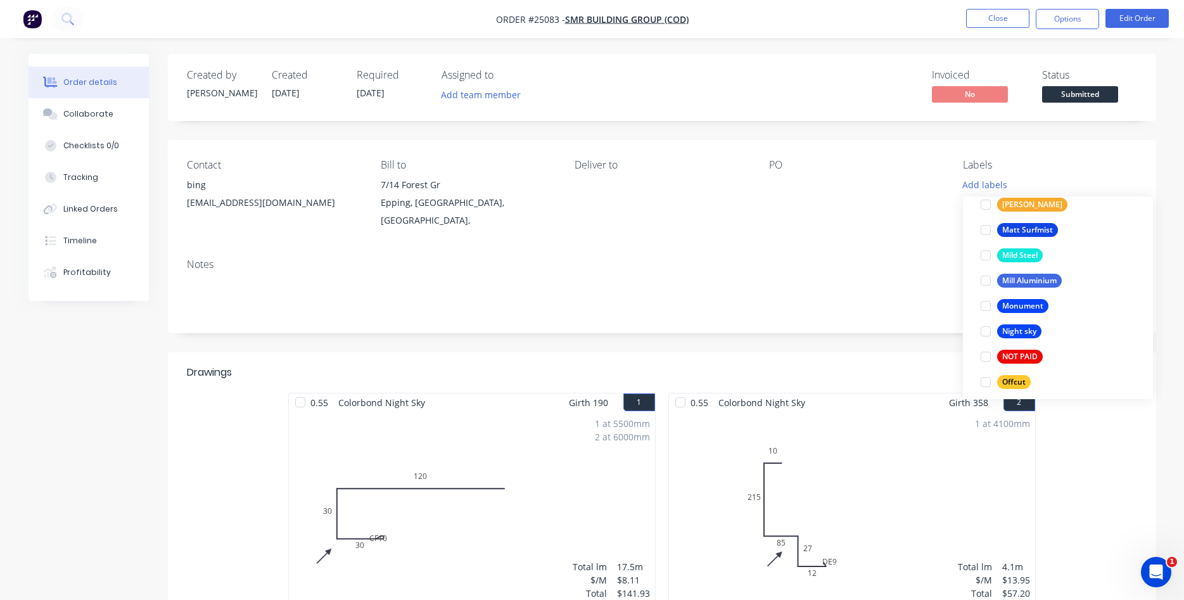
scroll to position [1806, 0]
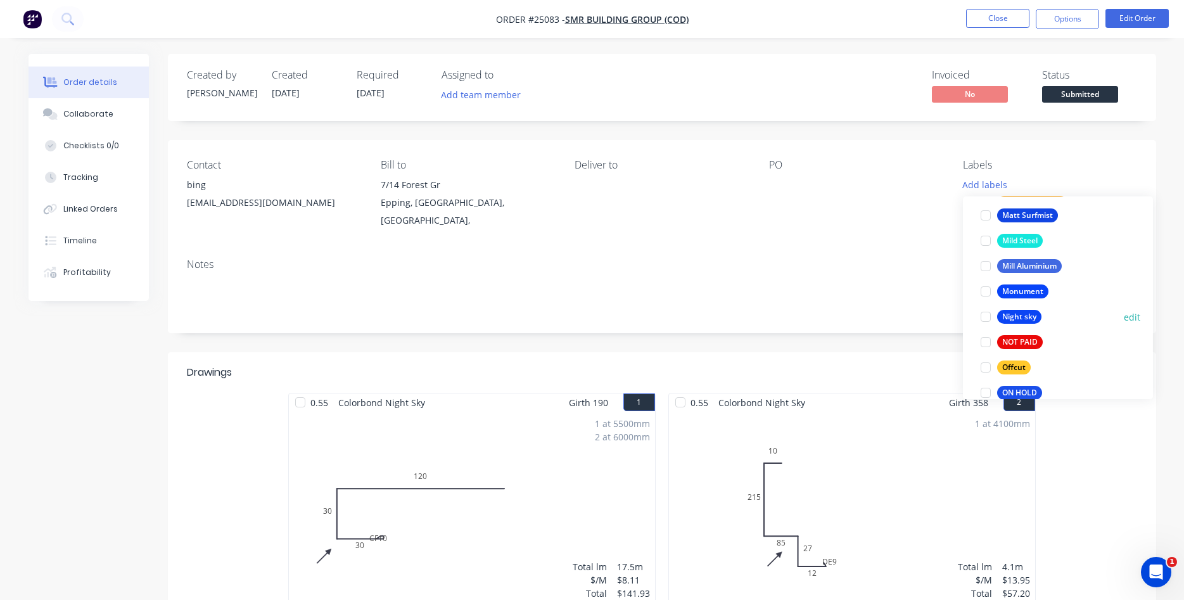
click at [986, 315] on div at bounding box center [985, 316] width 25 height 25
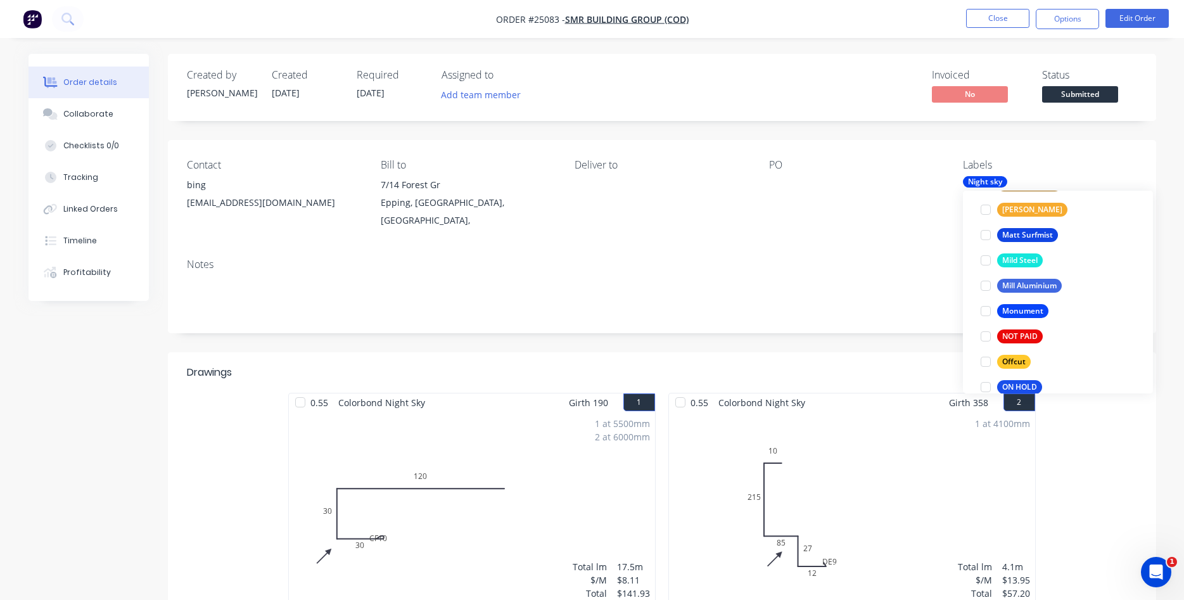
scroll to position [0, 0]
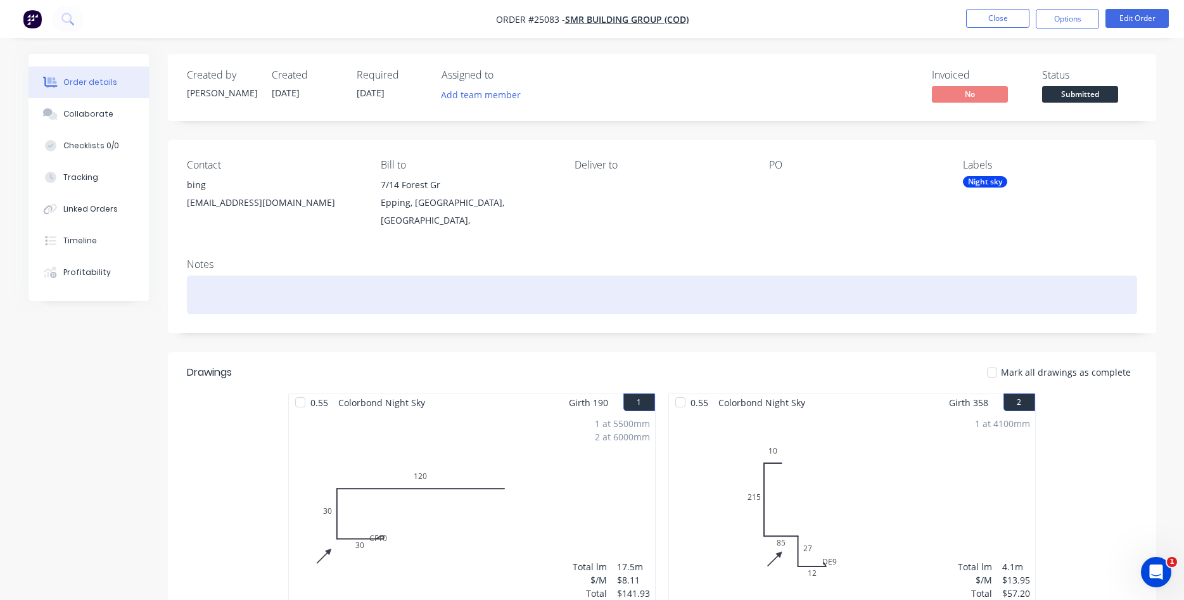
click at [937, 295] on div at bounding box center [662, 295] width 950 height 39
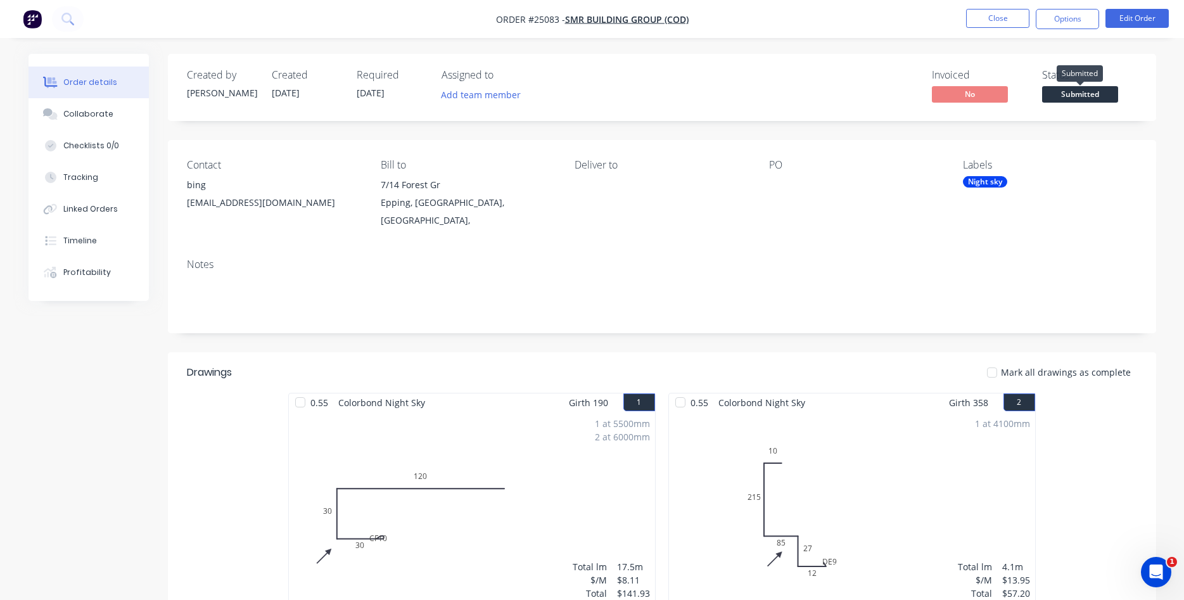
click at [1082, 100] on span "Submitted" at bounding box center [1080, 94] width 76 height 16
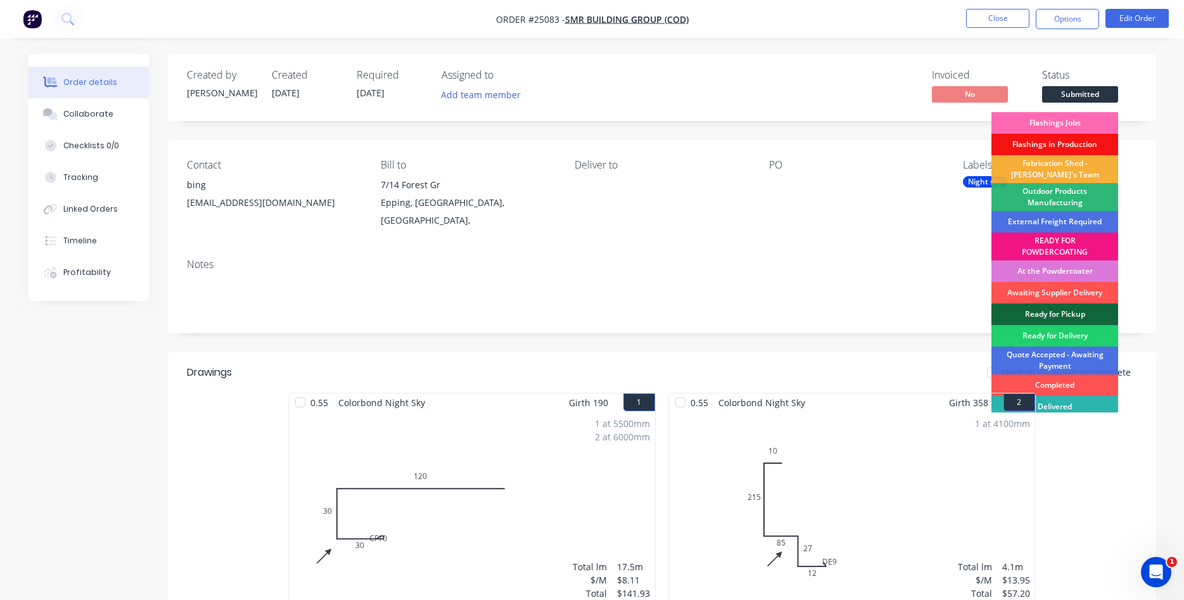
click at [1072, 124] on div "Flashings Jobs" at bounding box center [1054, 123] width 127 height 22
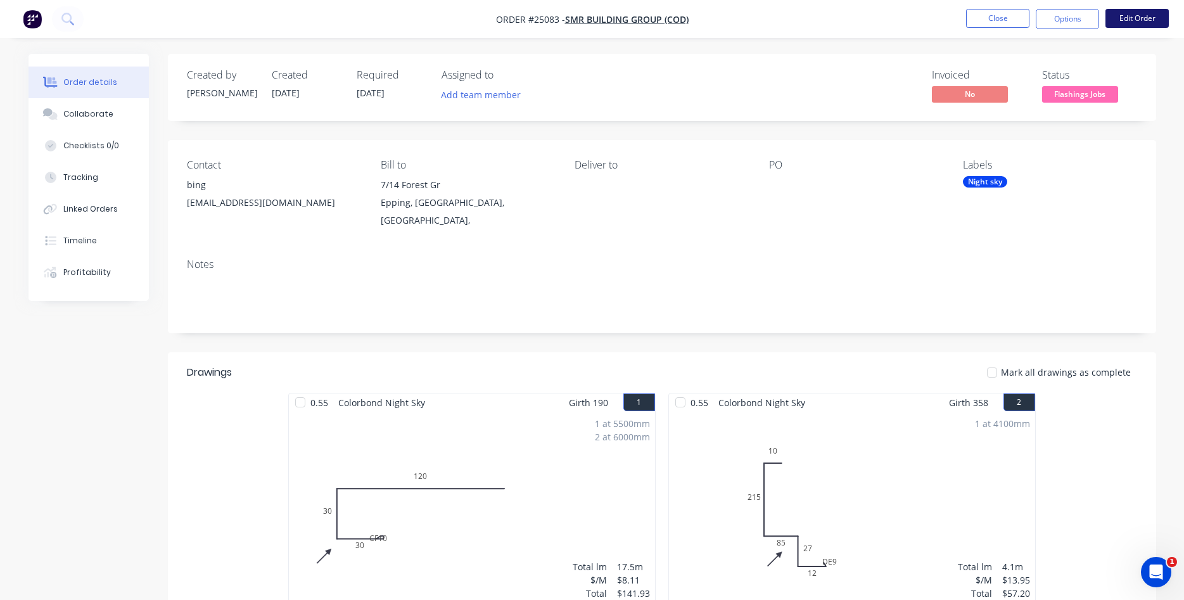
click at [1152, 23] on button "Edit Order" at bounding box center [1136, 18] width 63 height 19
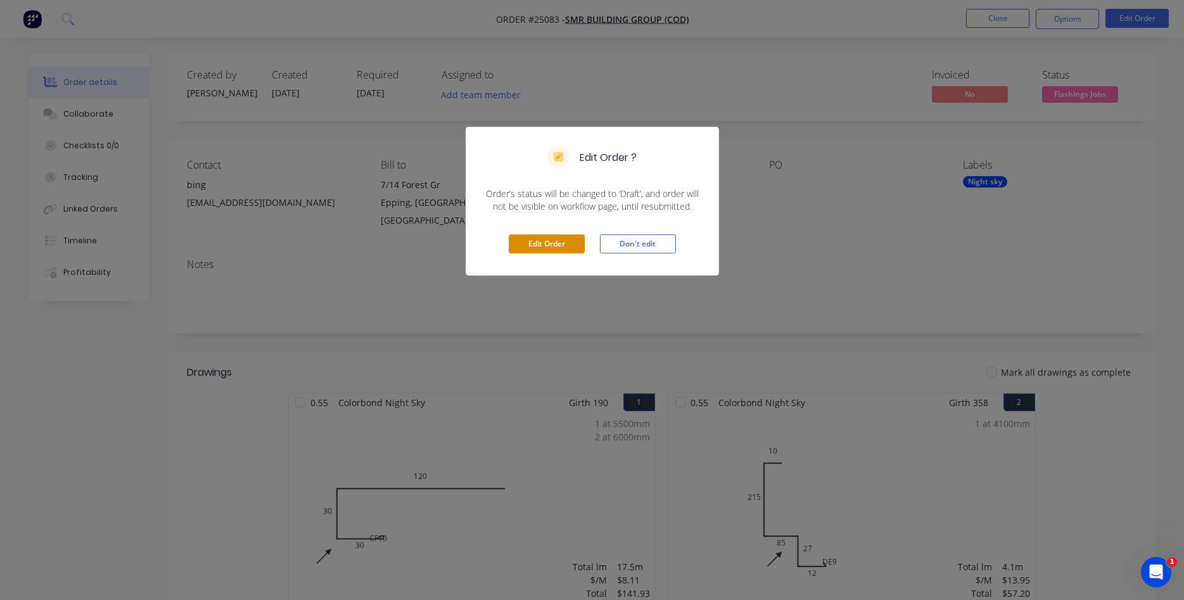
click at [538, 246] on button "Edit Order" at bounding box center [547, 243] width 76 height 19
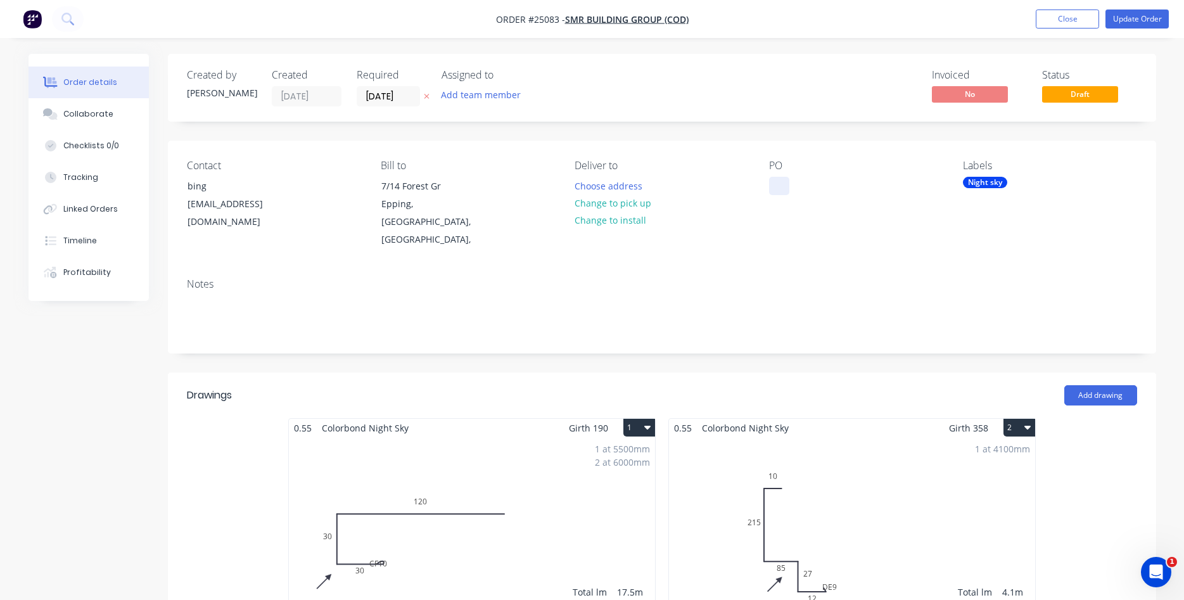
click at [778, 188] on div at bounding box center [779, 186] width 20 height 18
click at [607, 182] on button "Choose address" at bounding box center [608, 185] width 81 height 17
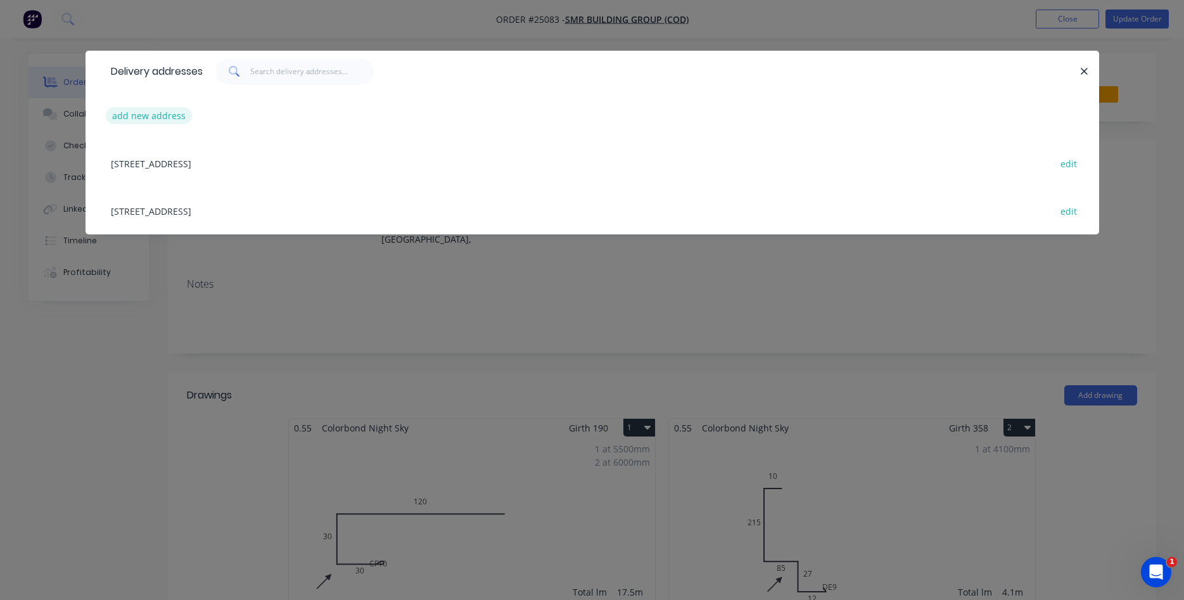
click at [124, 117] on button "add new address" at bounding box center [149, 115] width 87 height 17
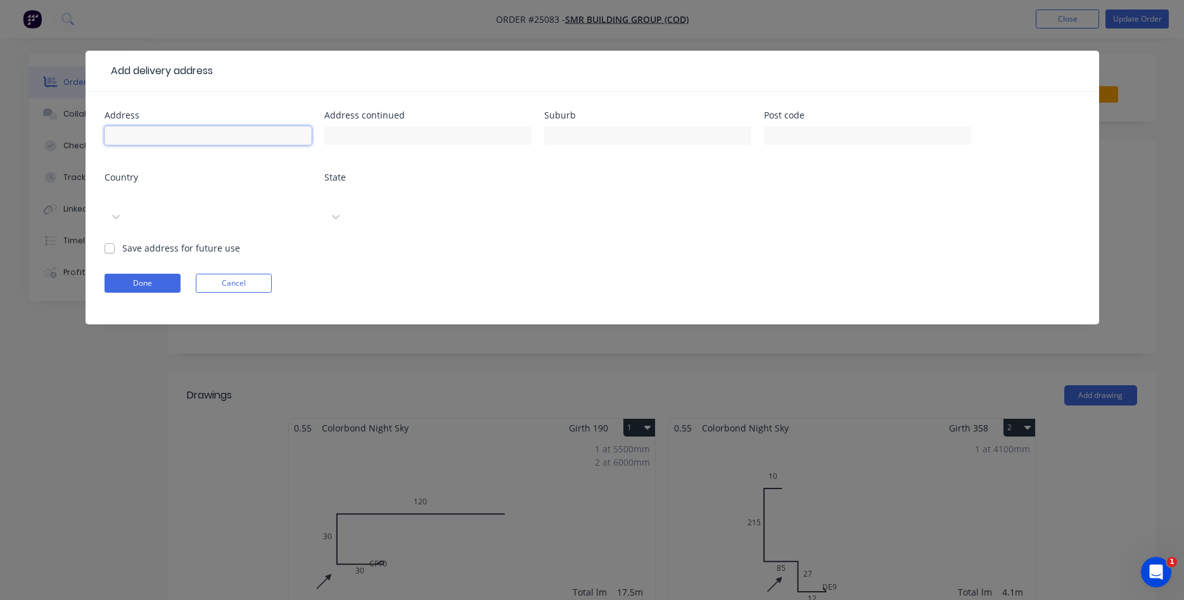
click at [169, 130] on input "text" at bounding box center [208, 135] width 207 height 19
type input "[STREET_ADDRESS][PERSON_NAME]"
type input "[PERSON_NAME]"
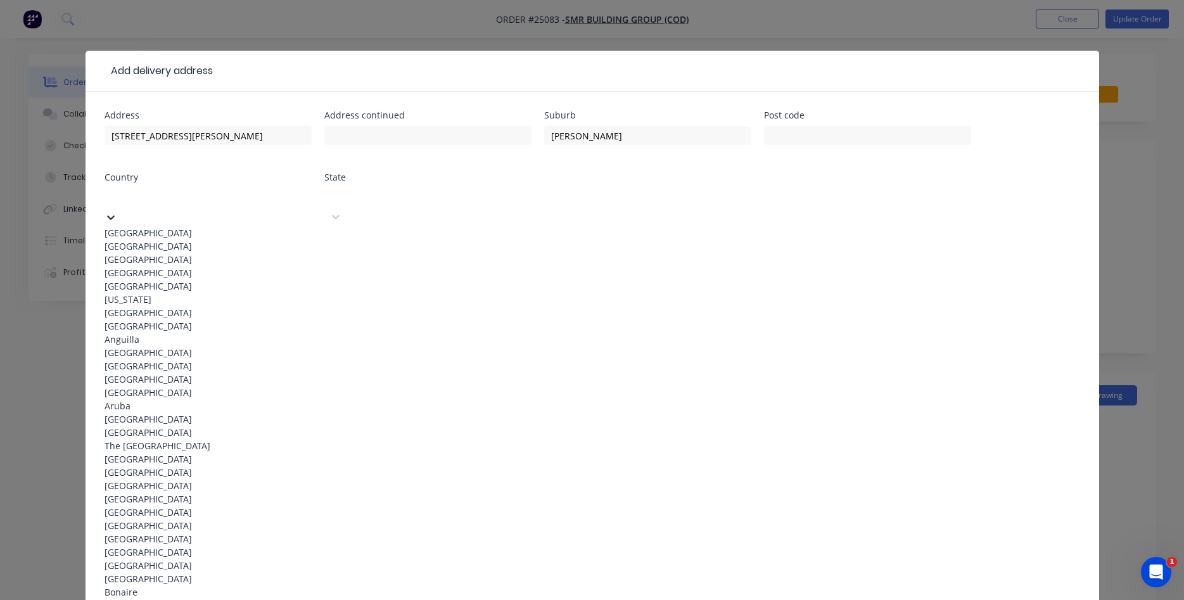
click at [184, 198] on div at bounding box center [199, 196] width 182 height 16
click at [163, 226] on div "[GEOGRAPHIC_DATA]" at bounding box center [208, 232] width 207 height 13
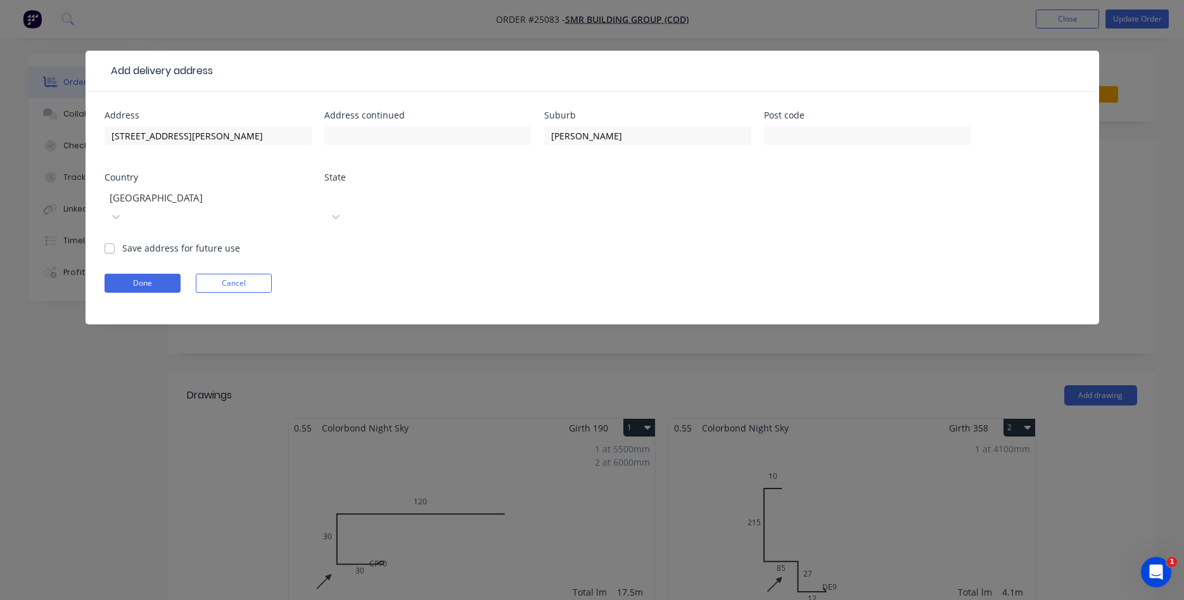
click at [378, 200] on div at bounding box center [419, 196] width 182 height 16
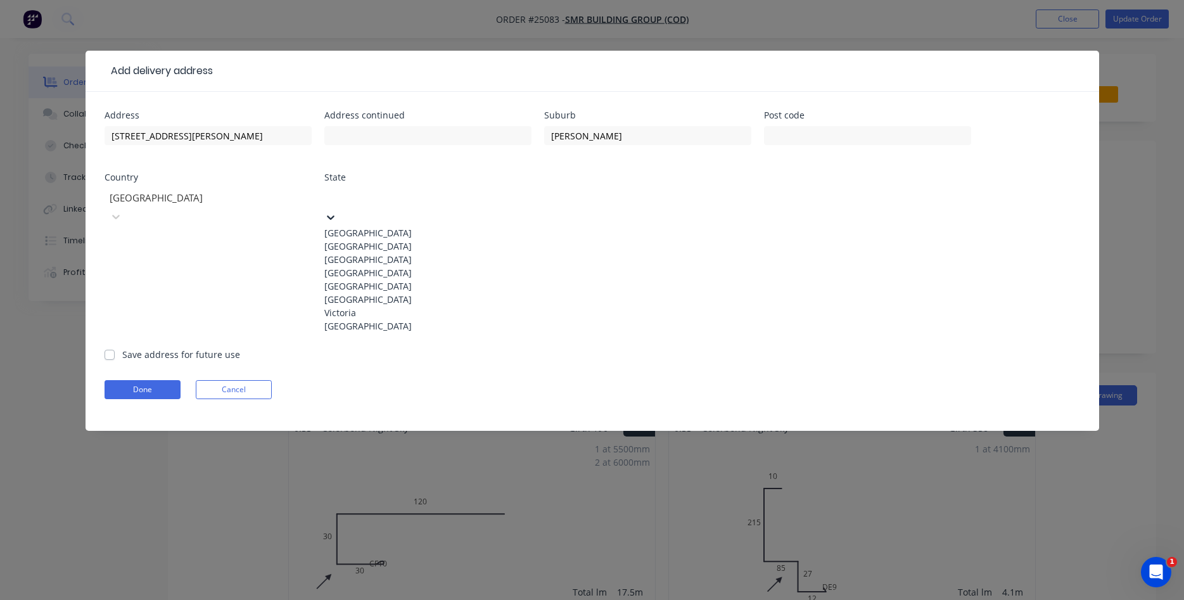
click at [384, 226] on div "[GEOGRAPHIC_DATA]" at bounding box center [427, 232] width 207 height 13
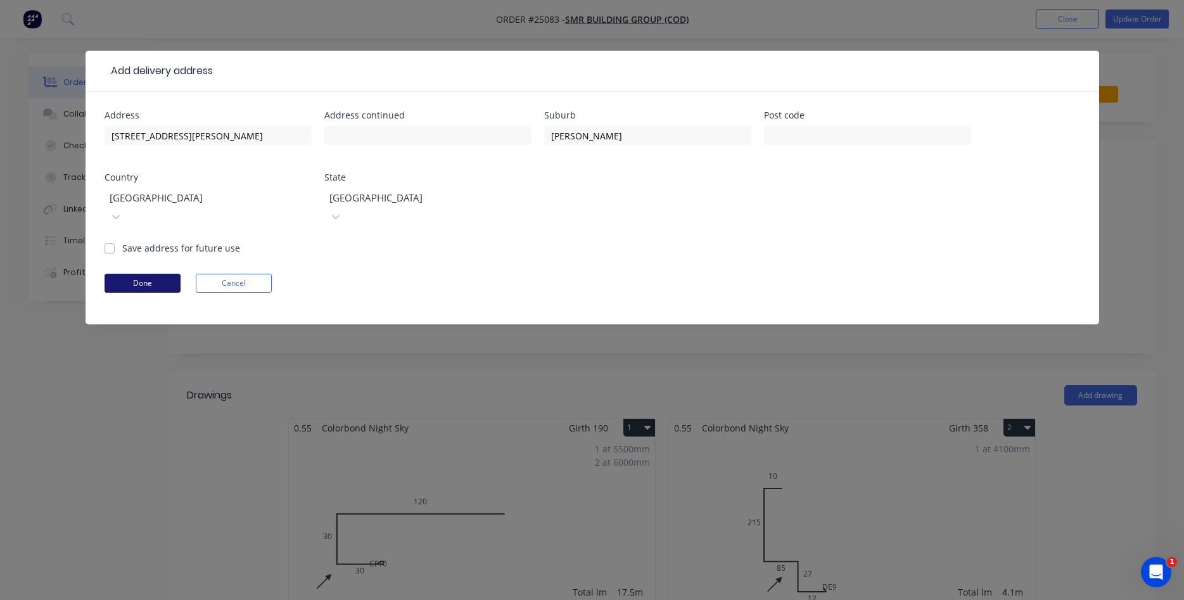
click at [139, 274] on button "Done" at bounding box center [143, 283] width 76 height 19
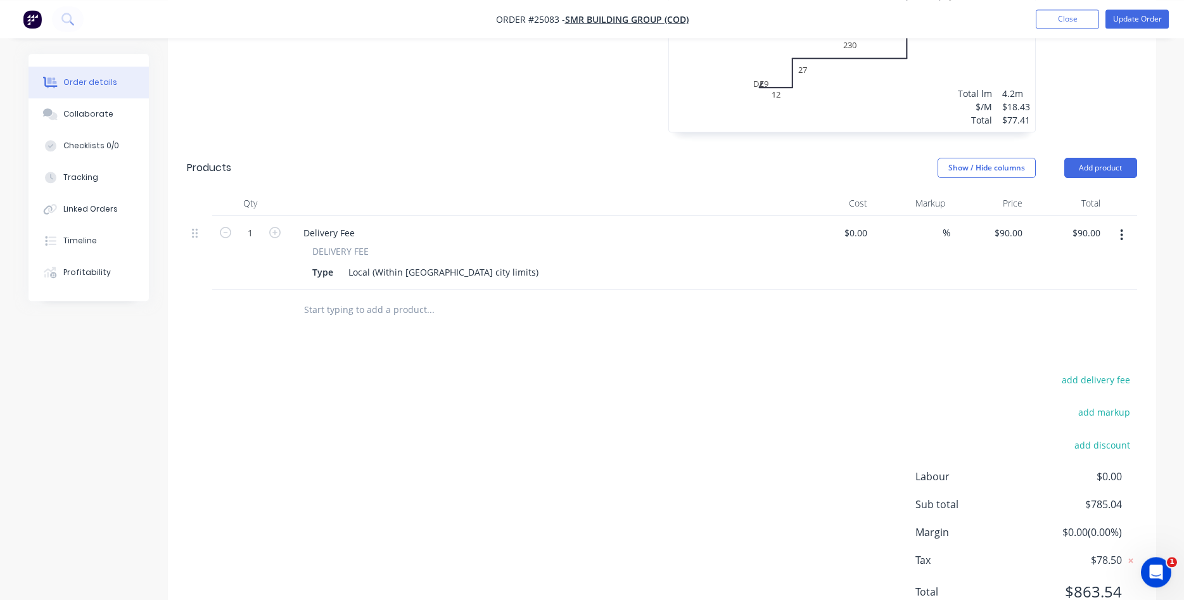
scroll to position [1002, 0]
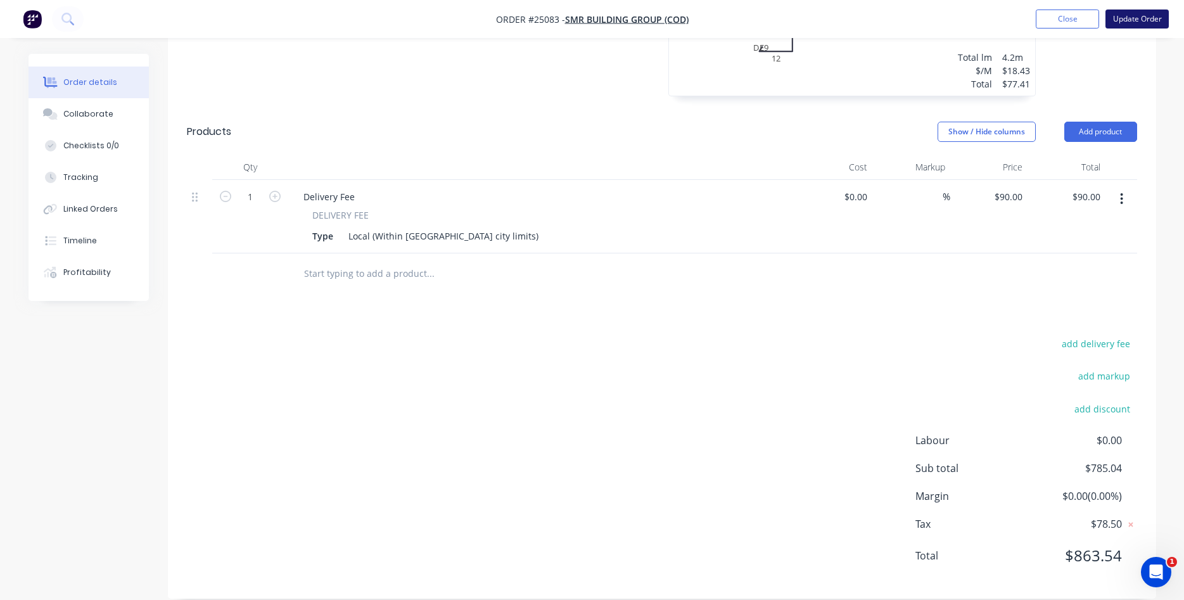
click at [1131, 21] on button "Update Order" at bounding box center [1136, 19] width 63 height 19
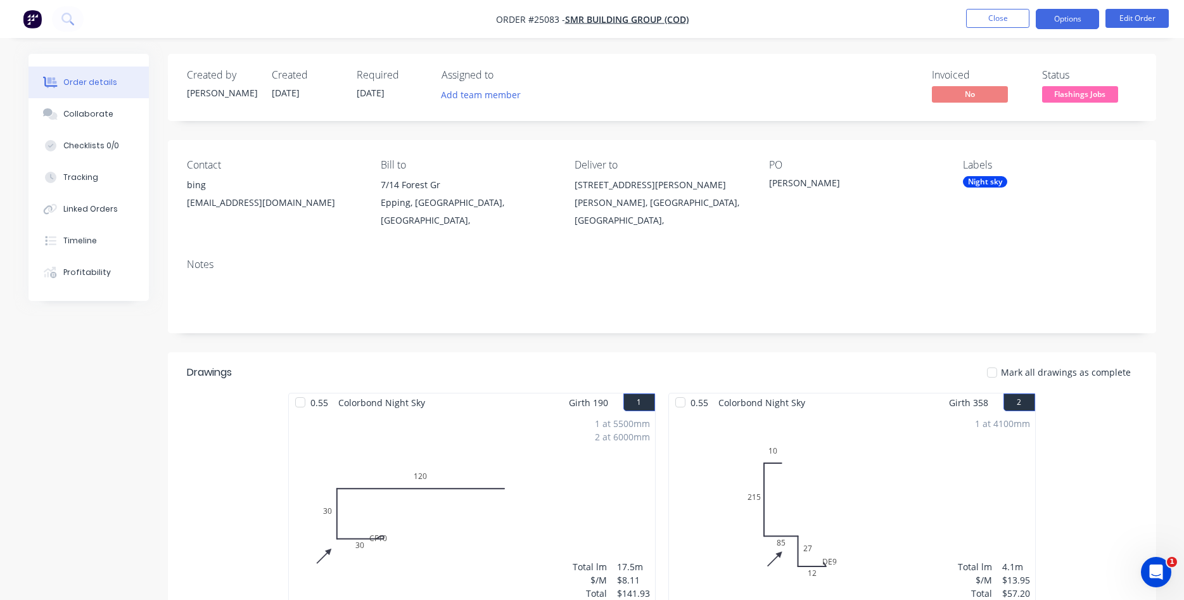
click at [1069, 16] on button "Options" at bounding box center [1067, 19] width 63 height 20
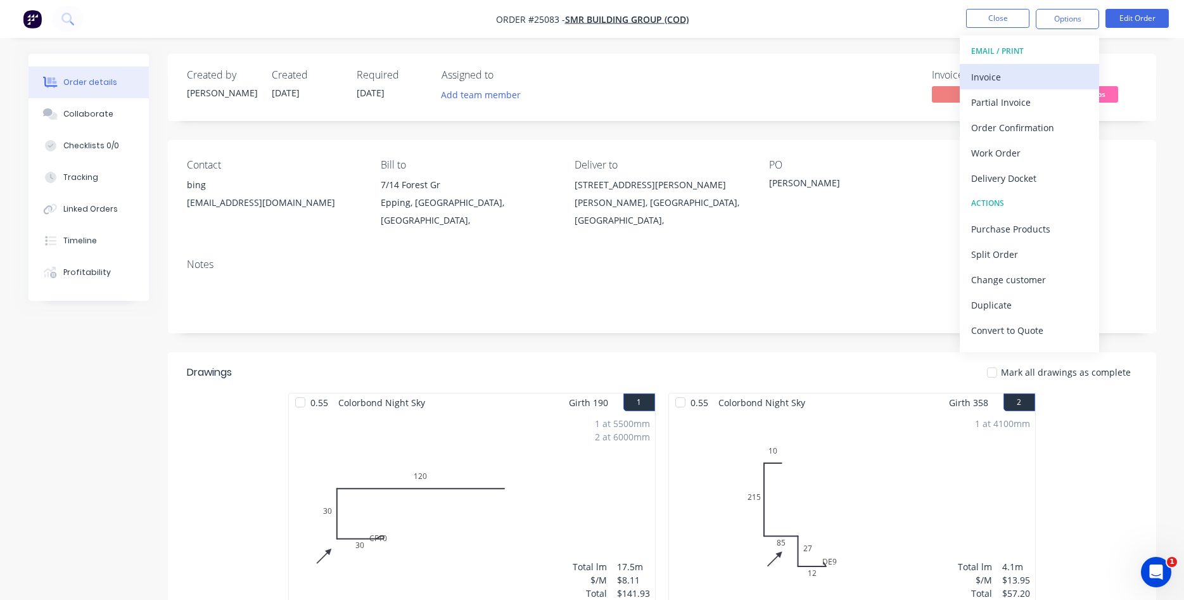
click at [999, 78] on div "Invoice" at bounding box center [1029, 77] width 117 height 18
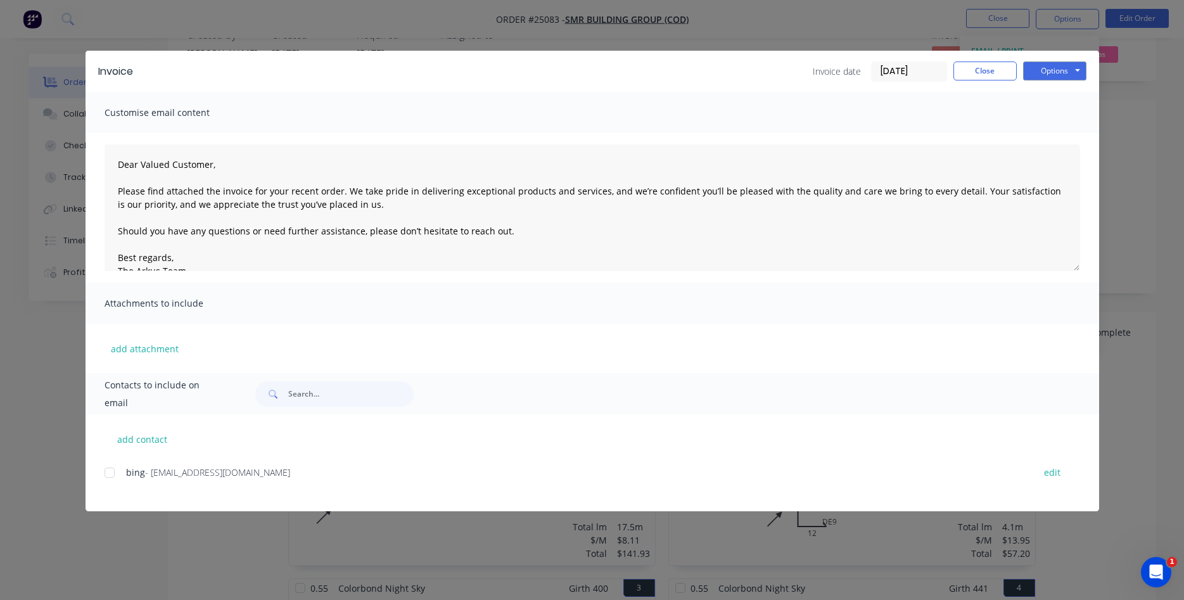
scroll to position [65, 0]
click at [999, 60] on div "Invoice Invoice date [DATE] Close Options Preview Print Email" at bounding box center [593, 71] width 1014 height 41
click at [991, 67] on button "Close" at bounding box center [984, 70] width 63 height 19
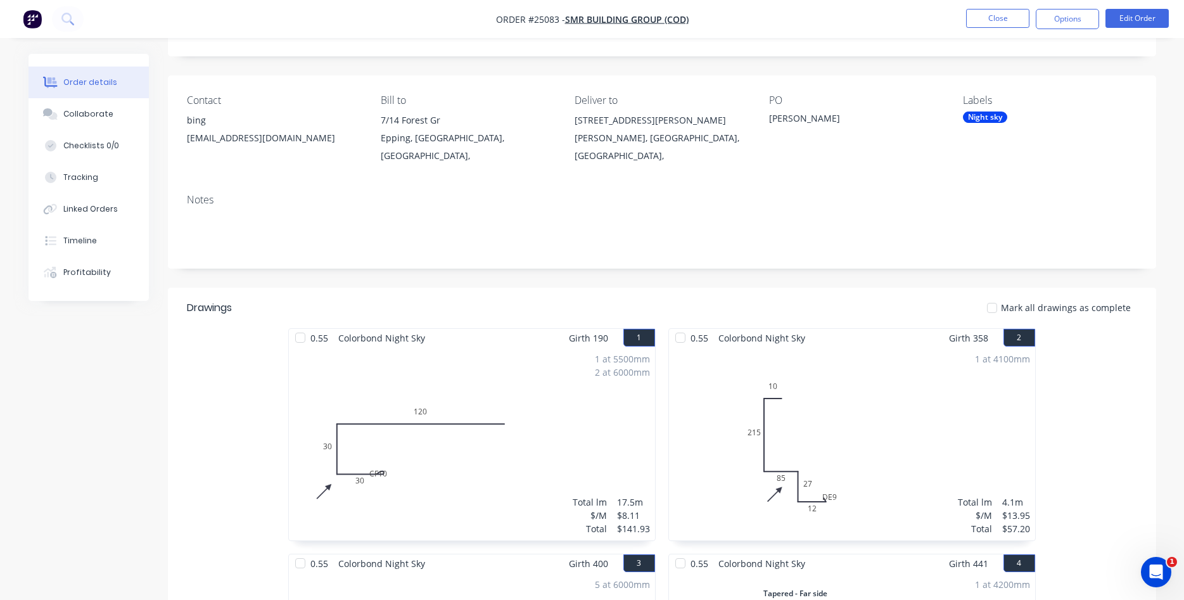
scroll to position [0, 0]
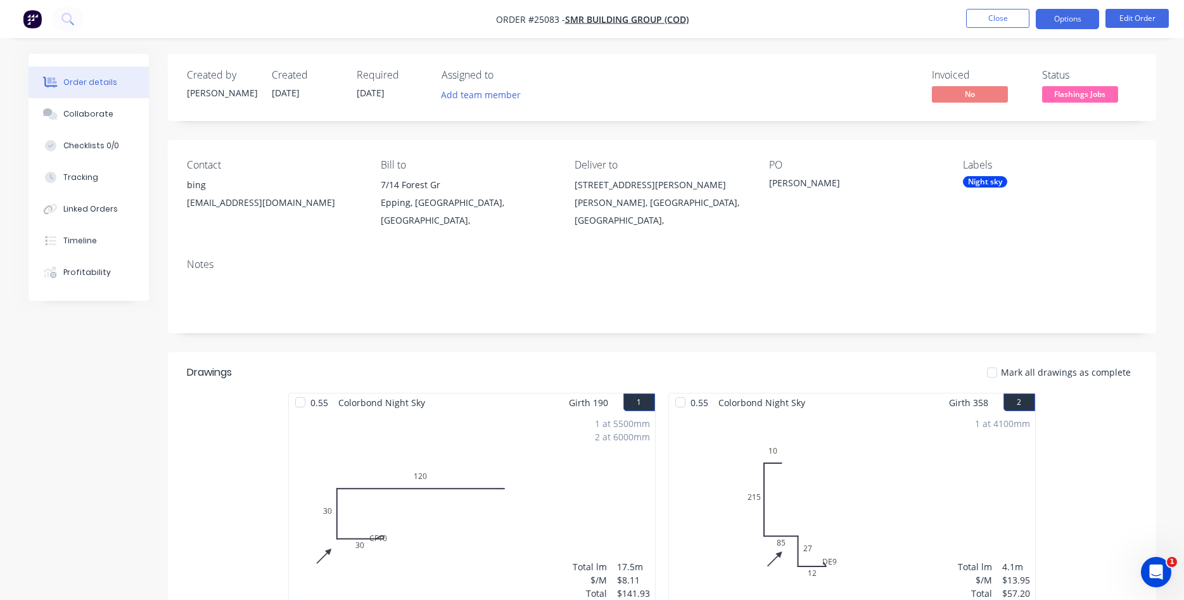
click at [1052, 13] on button "Options" at bounding box center [1067, 19] width 63 height 20
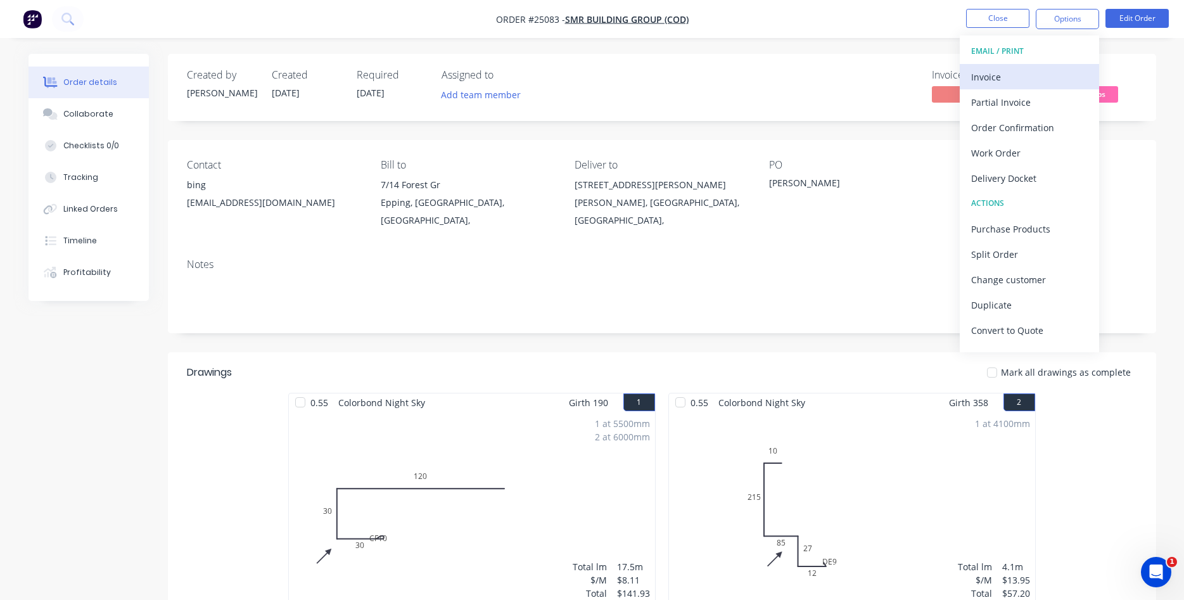
click at [1016, 79] on div "Invoice" at bounding box center [1029, 77] width 117 height 18
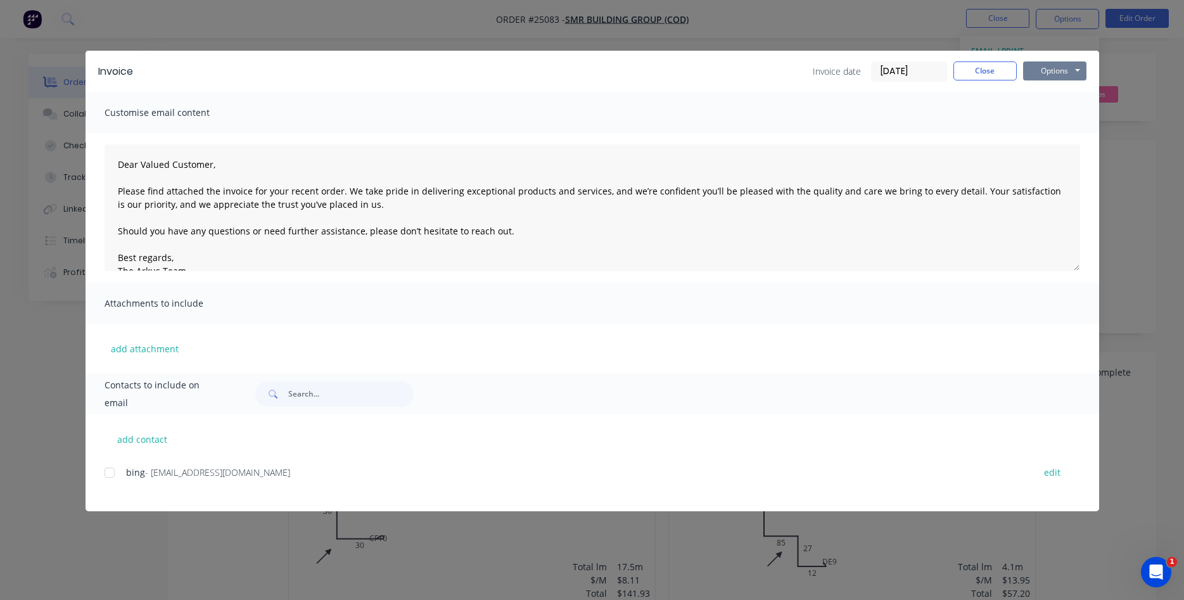
click at [1056, 65] on button "Options" at bounding box center [1054, 70] width 63 height 19
click at [1057, 112] on button "Print" at bounding box center [1063, 114] width 81 height 21
click at [984, 70] on button "Close" at bounding box center [984, 70] width 63 height 19
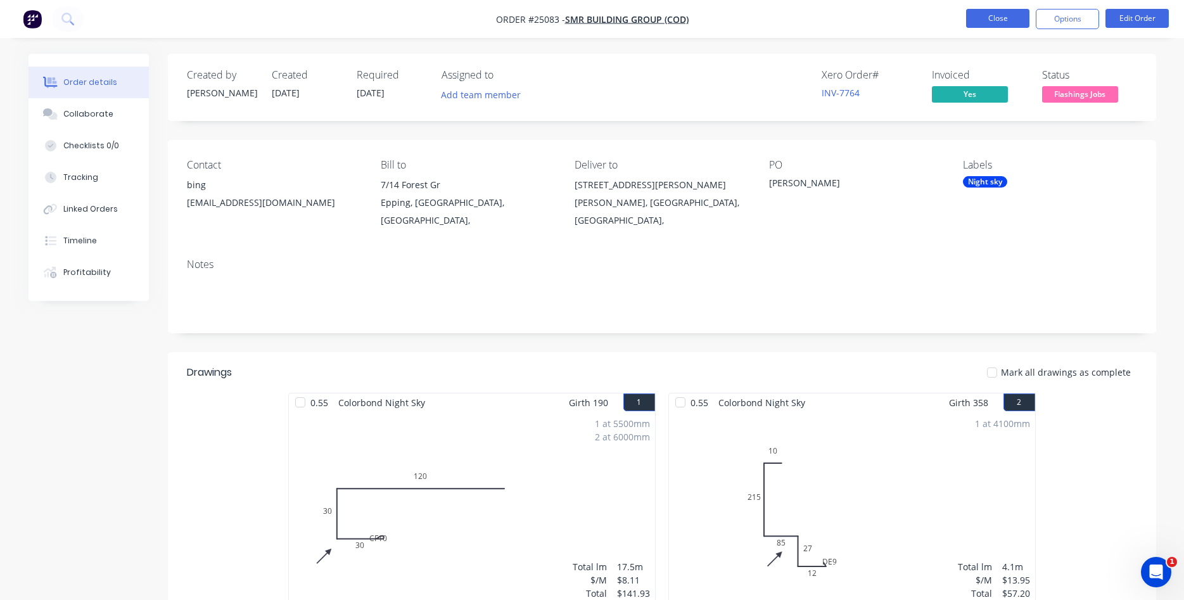
click at [1003, 18] on button "Close" at bounding box center [997, 18] width 63 height 19
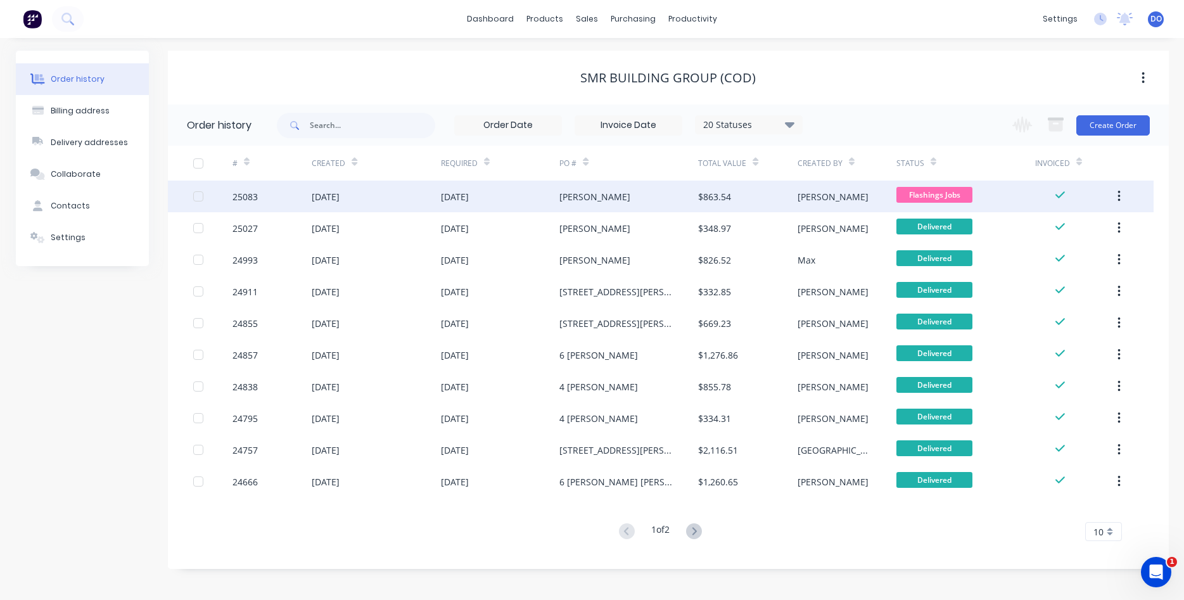
click at [401, 188] on div "[DATE]" at bounding box center [376, 197] width 129 height 32
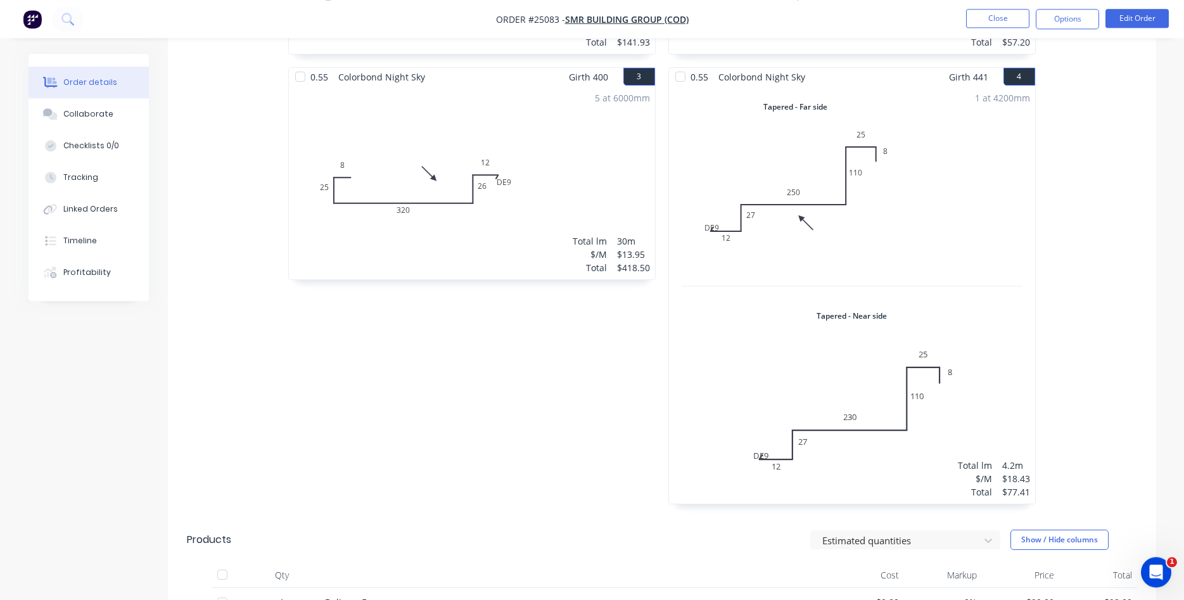
scroll to position [646, 0]
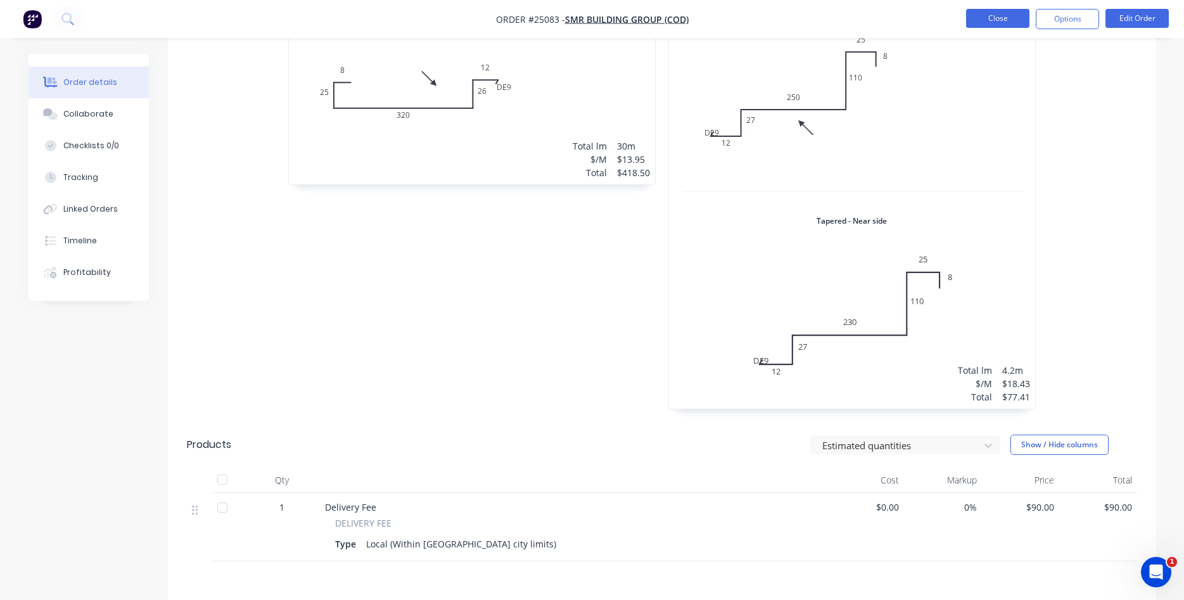
click at [991, 13] on button "Close" at bounding box center [997, 18] width 63 height 19
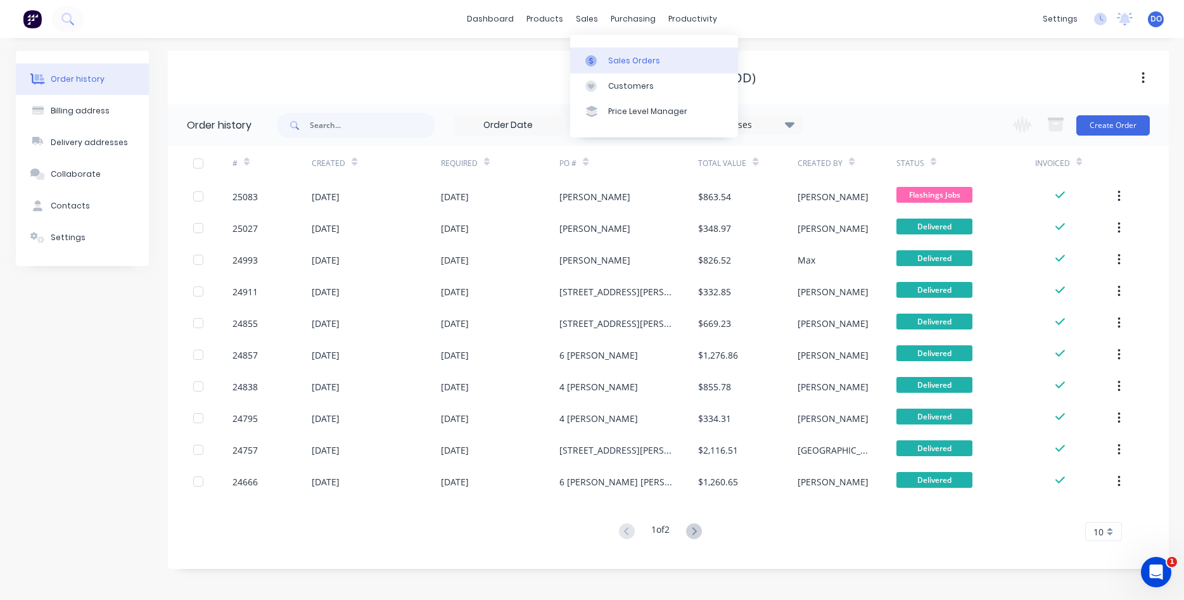
click at [622, 59] on div "Sales Orders" at bounding box center [634, 60] width 52 height 11
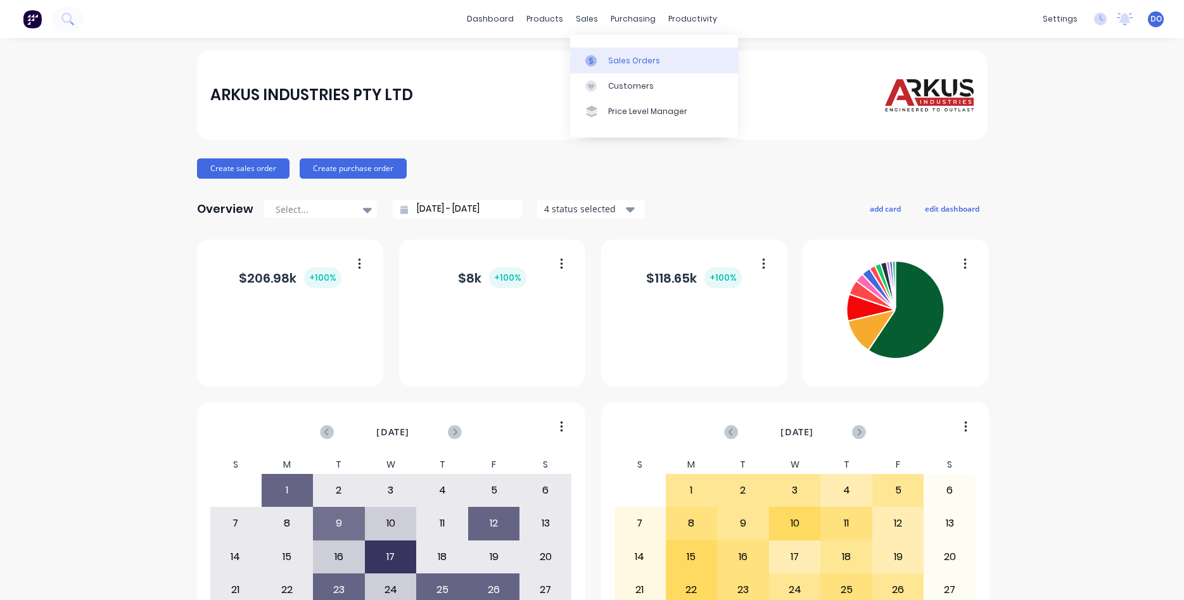
click at [618, 67] on link "Sales Orders" at bounding box center [654, 60] width 168 height 25
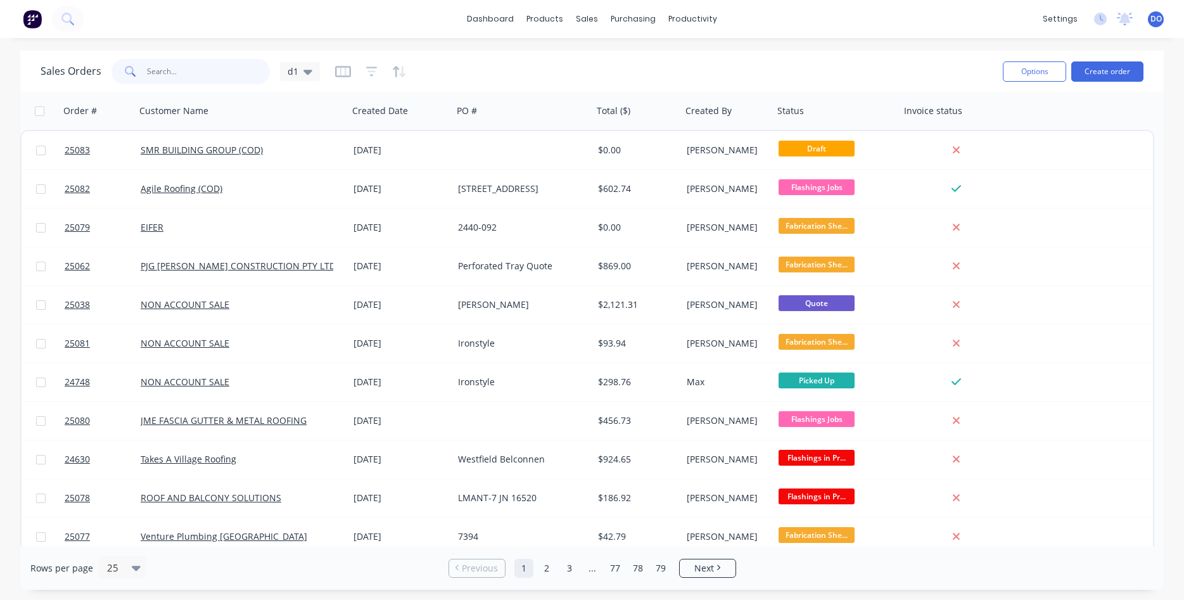
click at [198, 68] on input "text" at bounding box center [209, 71] width 124 height 25
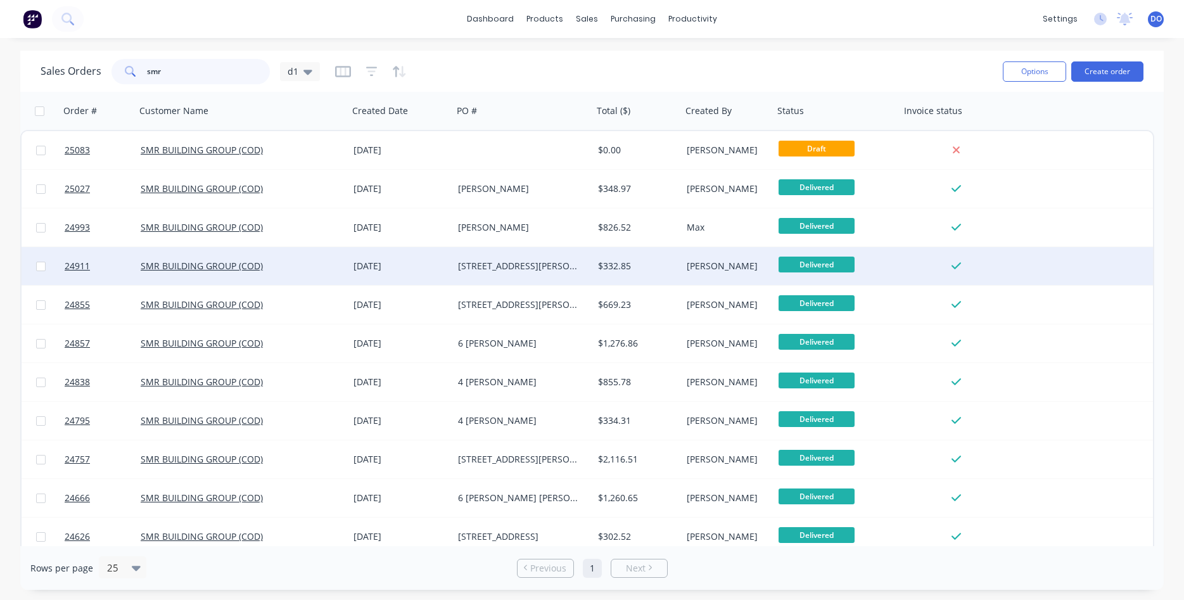
type input "smr"
click at [244, 258] on div "SMR BUILDING GROUP (COD)" at bounding box center [242, 266] width 213 height 38
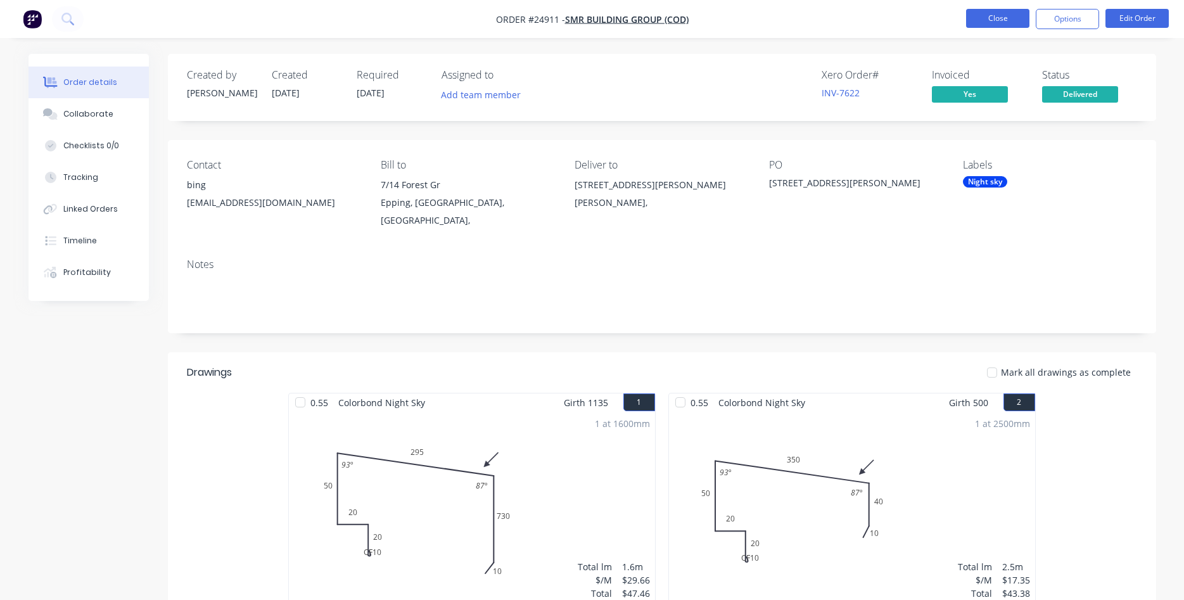
click at [1021, 13] on button "Close" at bounding box center [997, 18] width 63 height 19
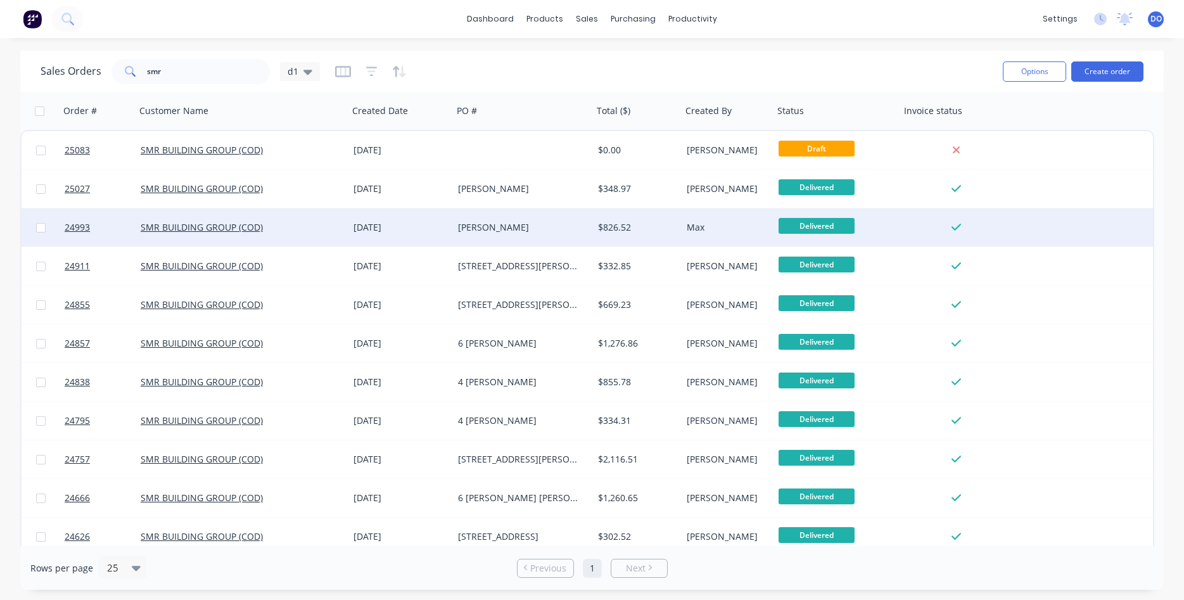
click at [432, 232] on div "[DATE]" at bounding box center [401, 227] width 94 height 13
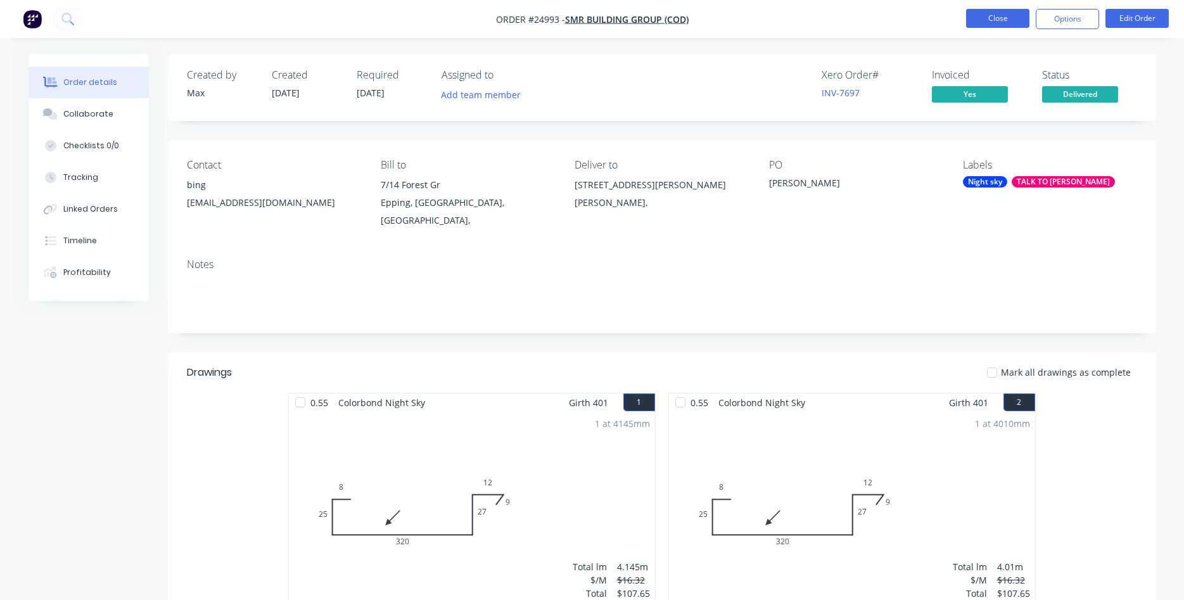
click at [998, 14] on button "Close" at bounding box center [997, 18] width 63 height 19
